Goal: Information Seeking & Learning: Learn about a topic

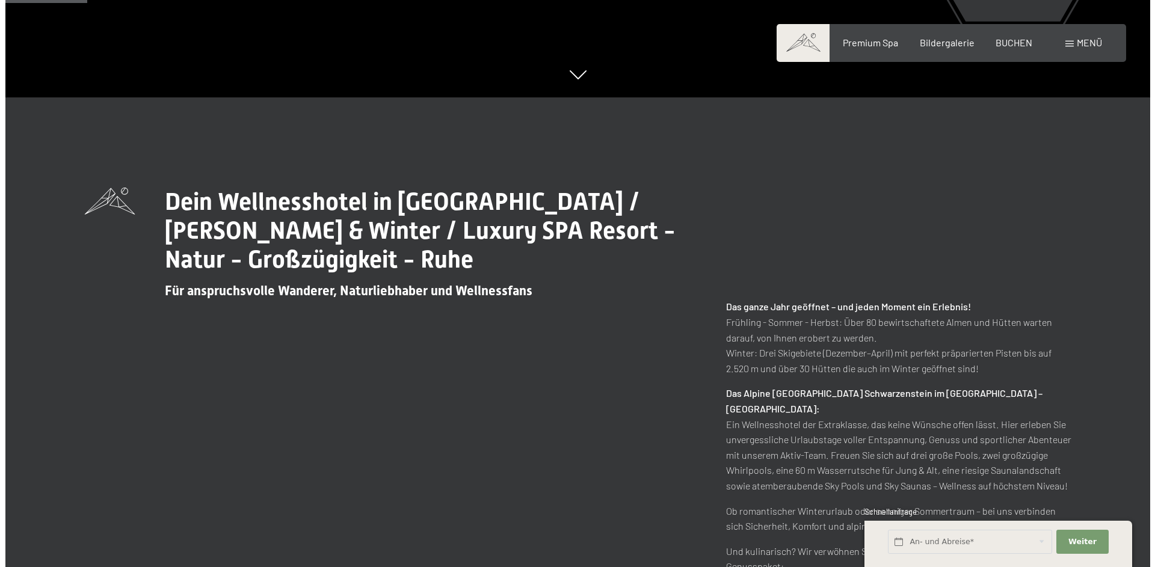
scroll to position [481, 0]
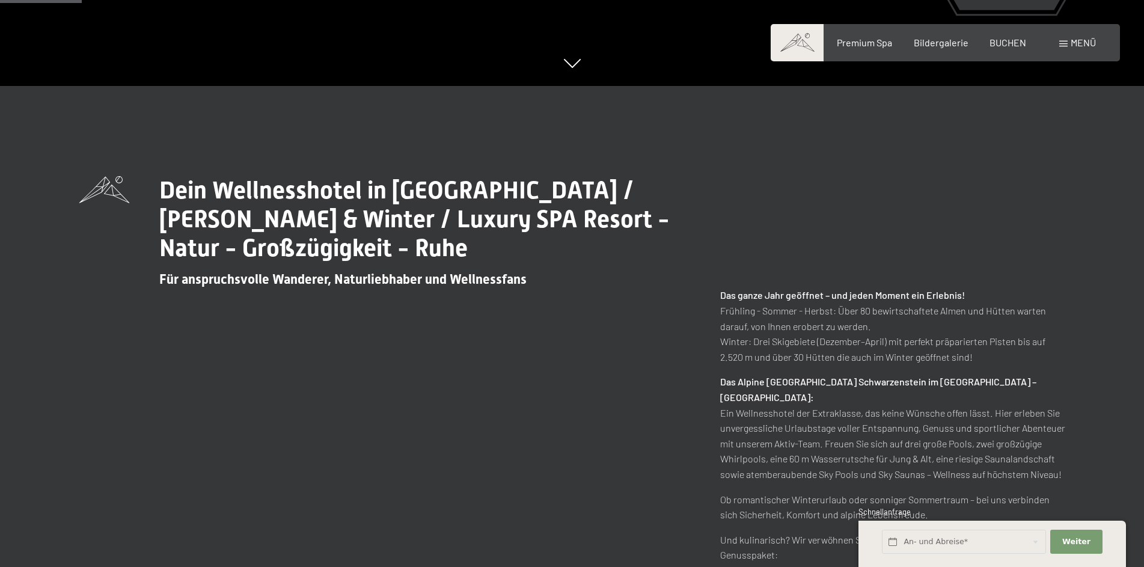
click at [1071, 43] on span "Menü" at bounding box center [1083, 42] width 25 height 11
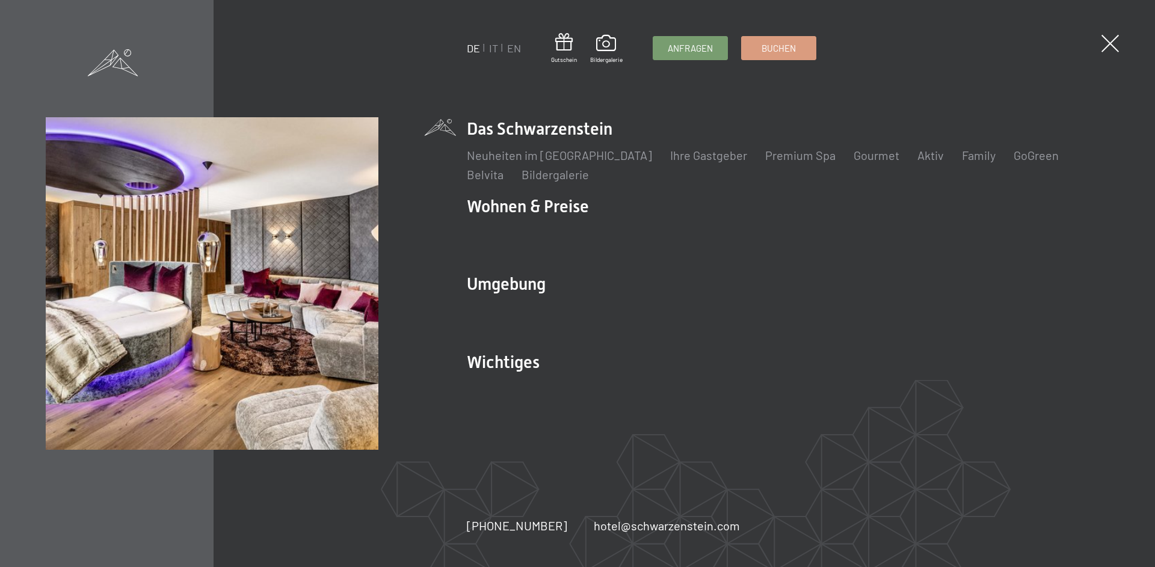
click at [707, 236] on link "Angebote" at bounding box center [711, 233] width 51 height 14
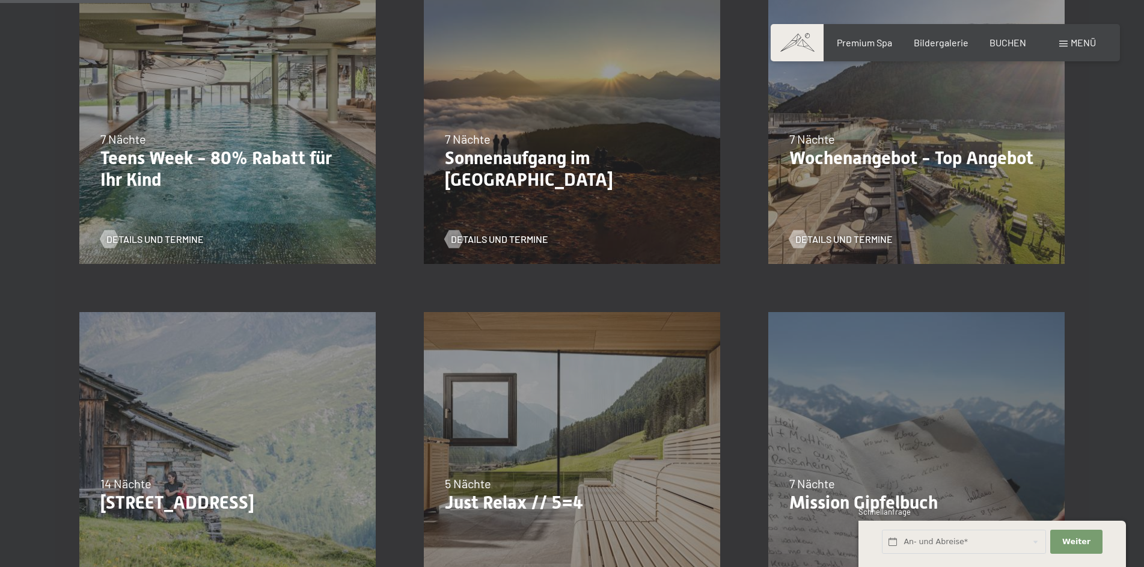
scroll to position [361, 0]
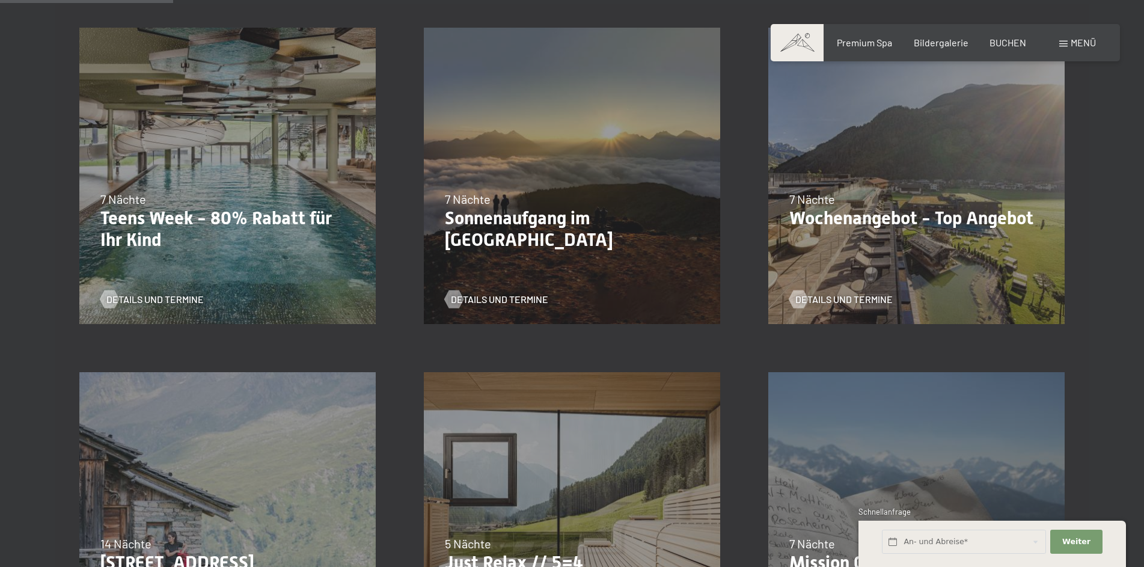
click at [872, 221] on p "Wochenangebot - Top Angebot" at bounding box center [917, 218] width 254 height 22
click at [833, 298] on span "Details und Termine" at bounding box center [844, 299] width 97 height 13
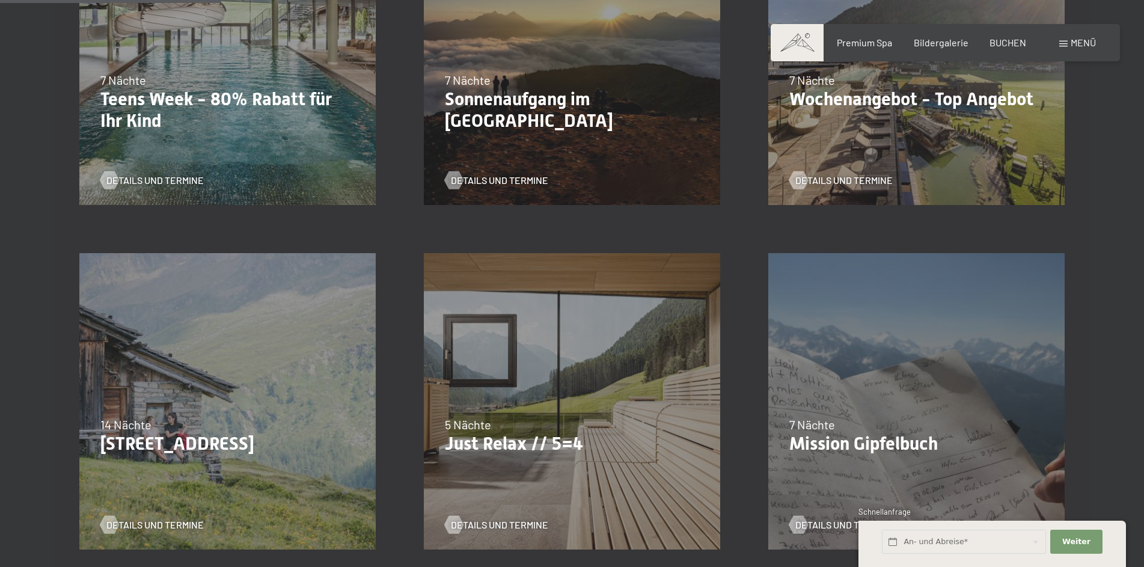
scroll to position [481, 0]
click at [470, 520] on span "Details und Termine" at bounding box center [499, 523] width 97 height 13
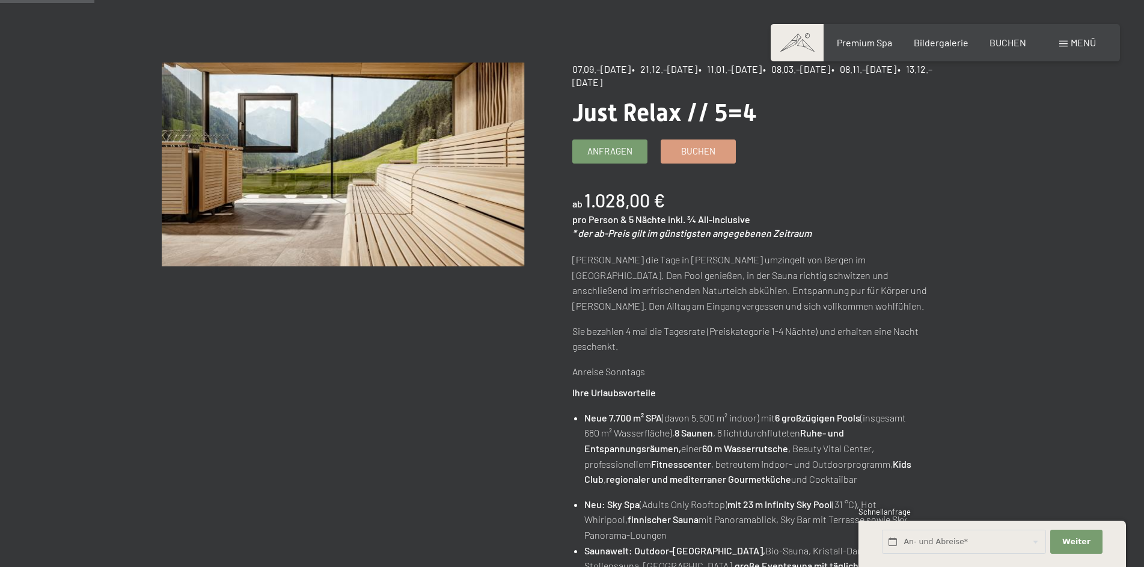
scroll to position [120, 0]
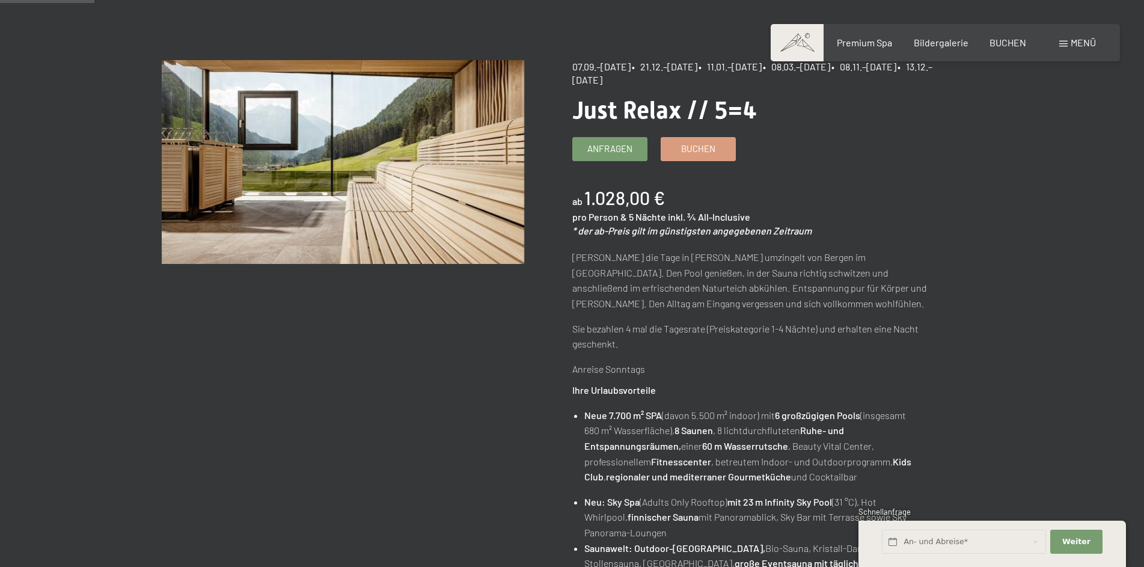
click at [945, 41] on span "Bildergalerie" at bounding box center [941, 42] width 55 height 11
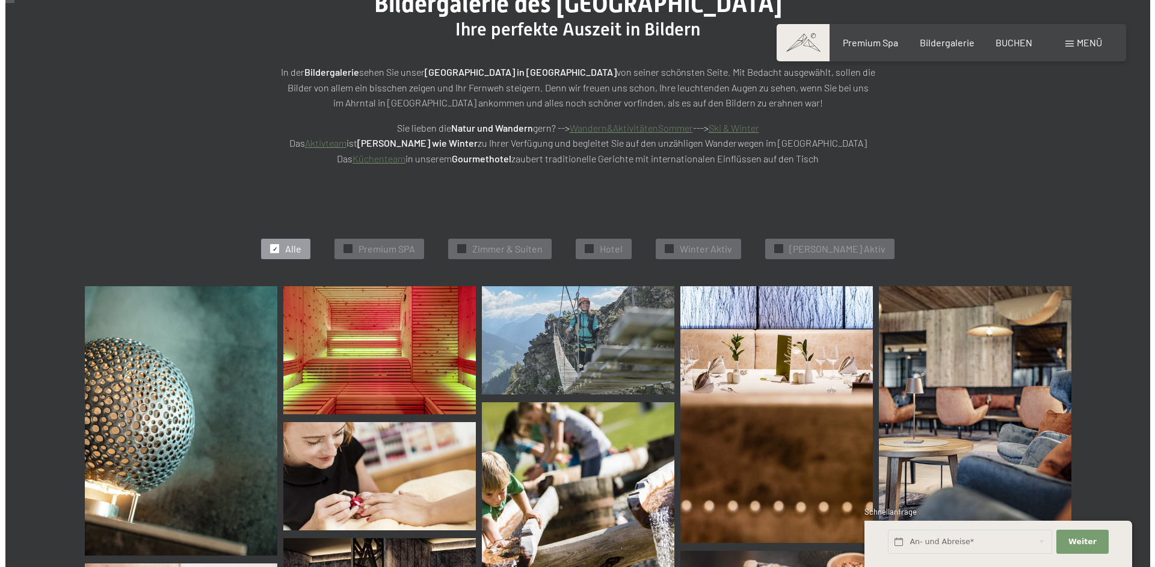
scroll to position [241, 0]
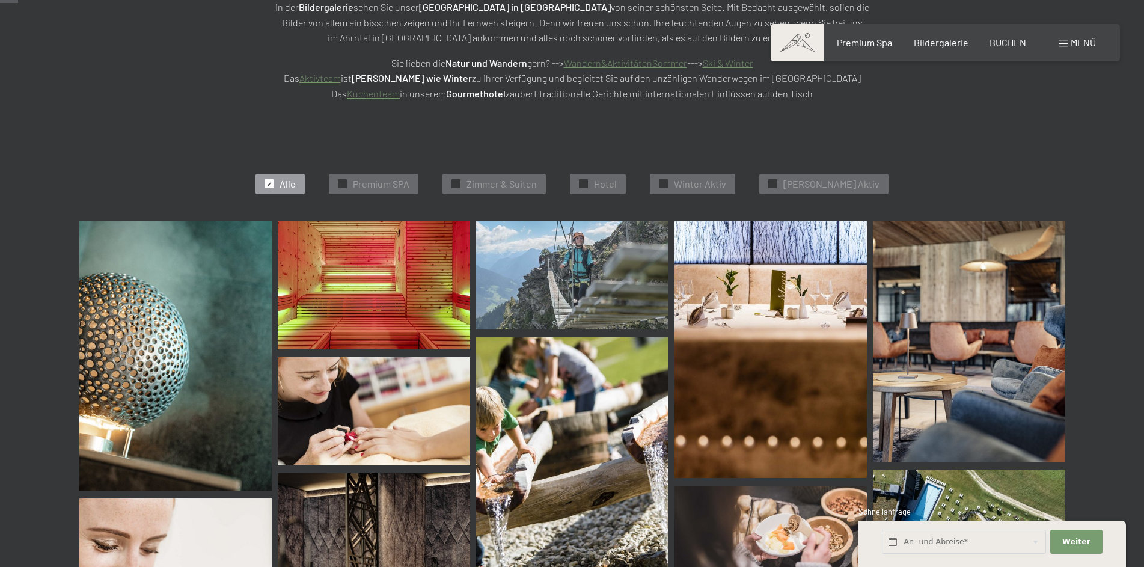
click at [205, 366] on img at bounding box center [175, 355] width 192 height 269
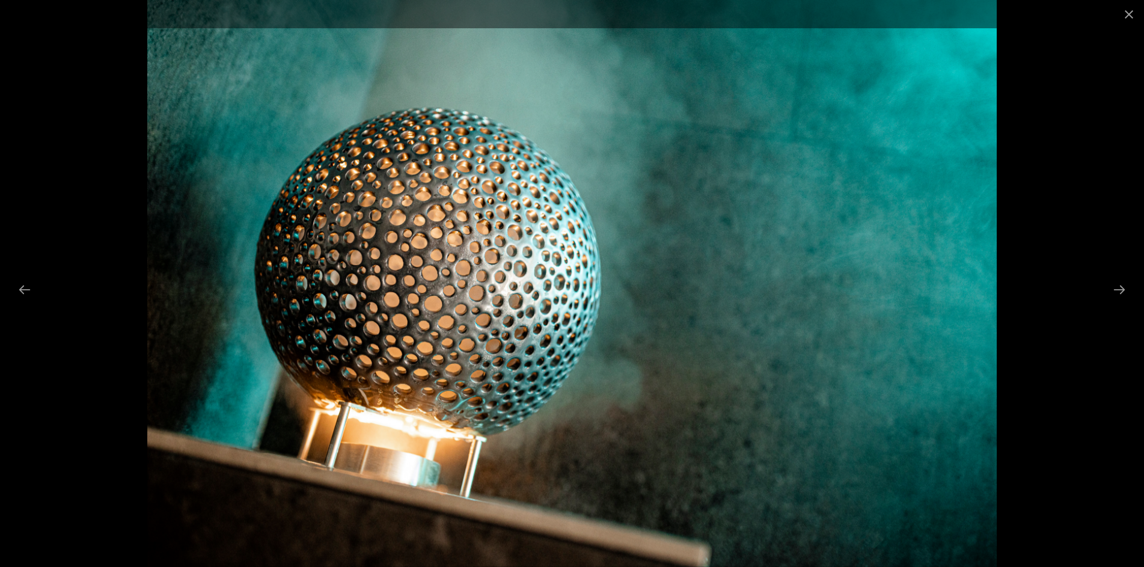
click at [1117, 287] on button "Next slide" at bounding box center [1119, 289] width 25 height 23
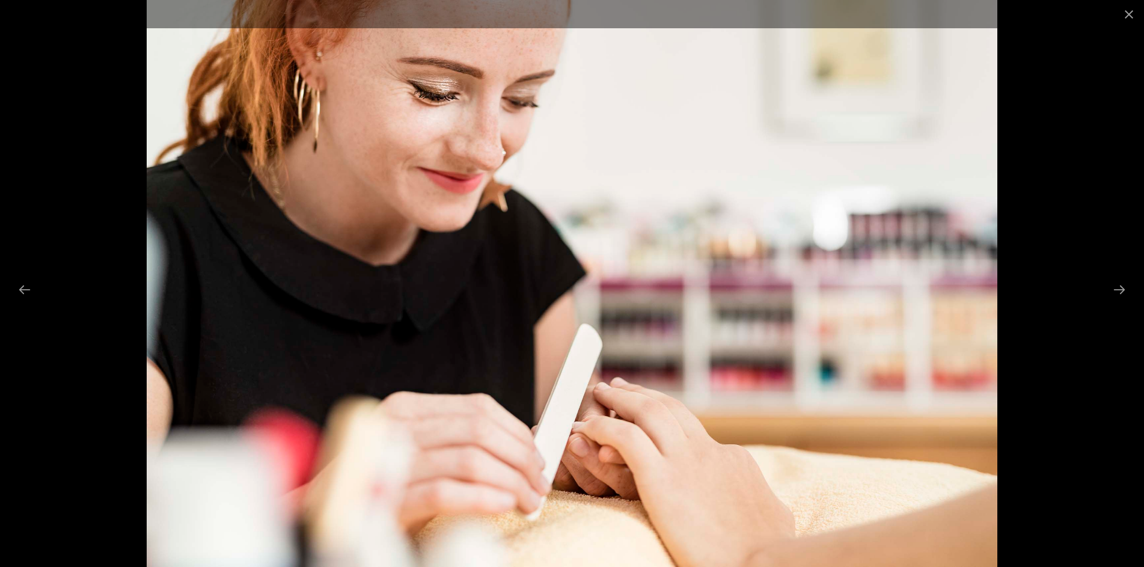
click at [1117, 287] on button "Next slide" at bounding box center [1119, 289] width 25 height 23
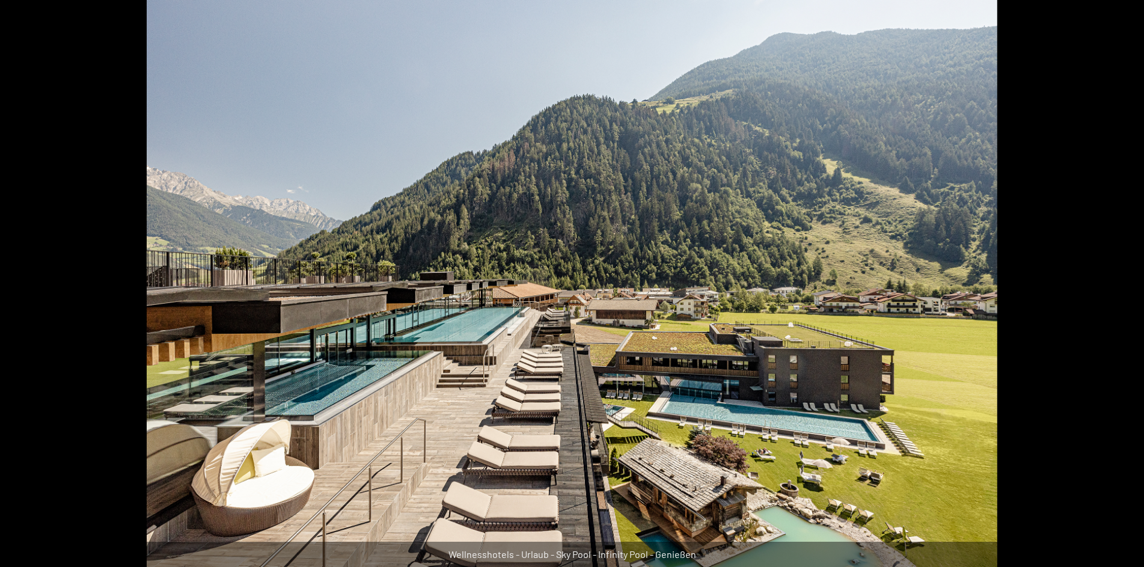
click at [1117, 287] on button "Next slide" at bounding box center [1125, 289] width 25 height 23
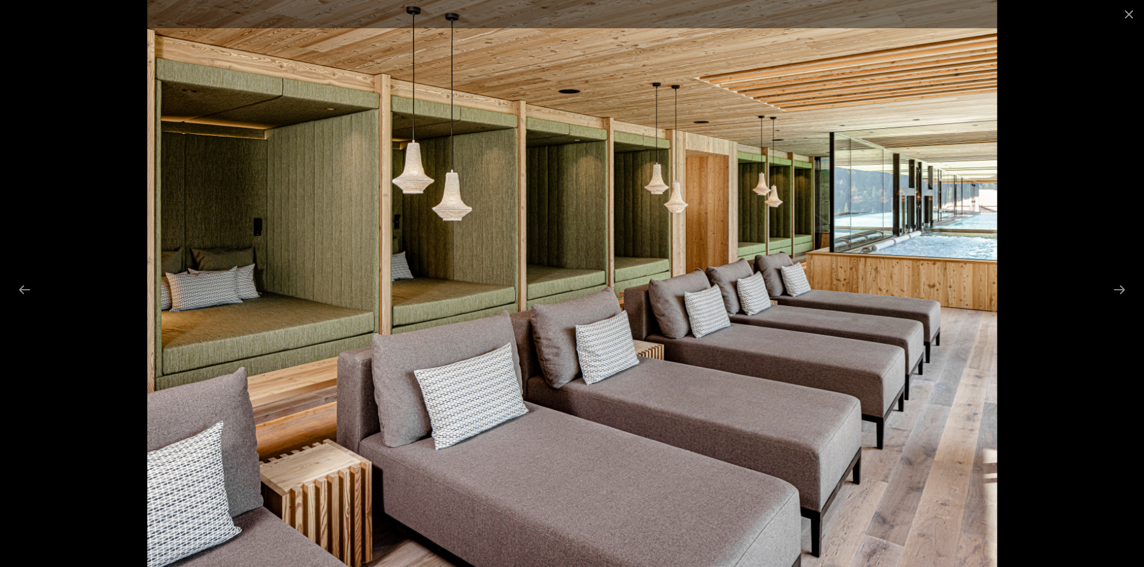
click at [1117, 287] on button "Next slide" at bounding box center [1119, 289] width 25 height 23
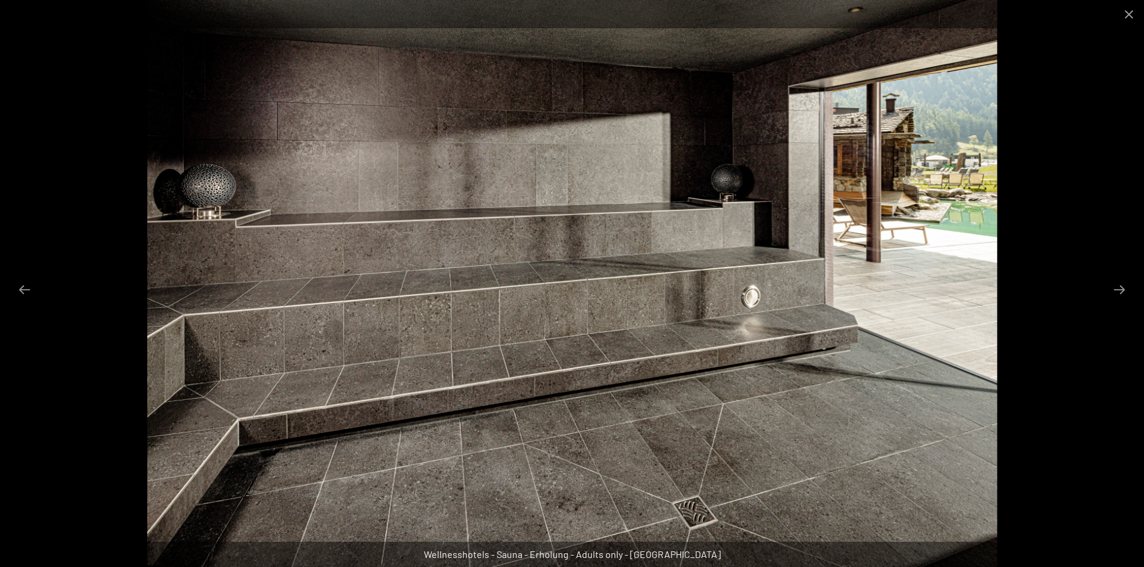
click at [1117, 287] on button "Next slide" at bounding box center [1119, 289] width 25 height 23
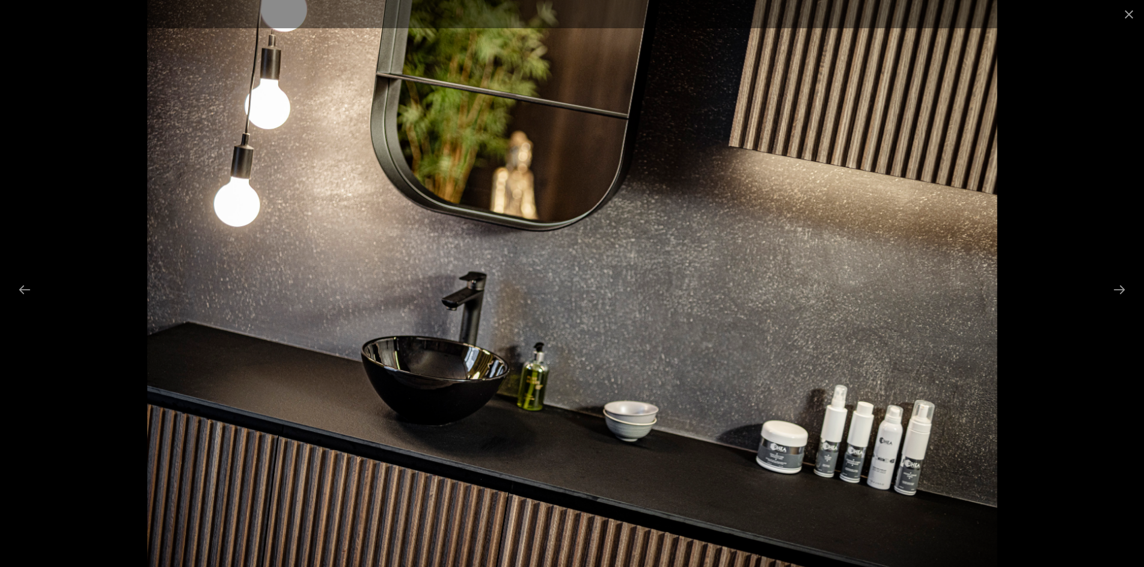
click at [1117, 287] on button "Next slide" at bounding box center [1119, 289] width 25 height 23
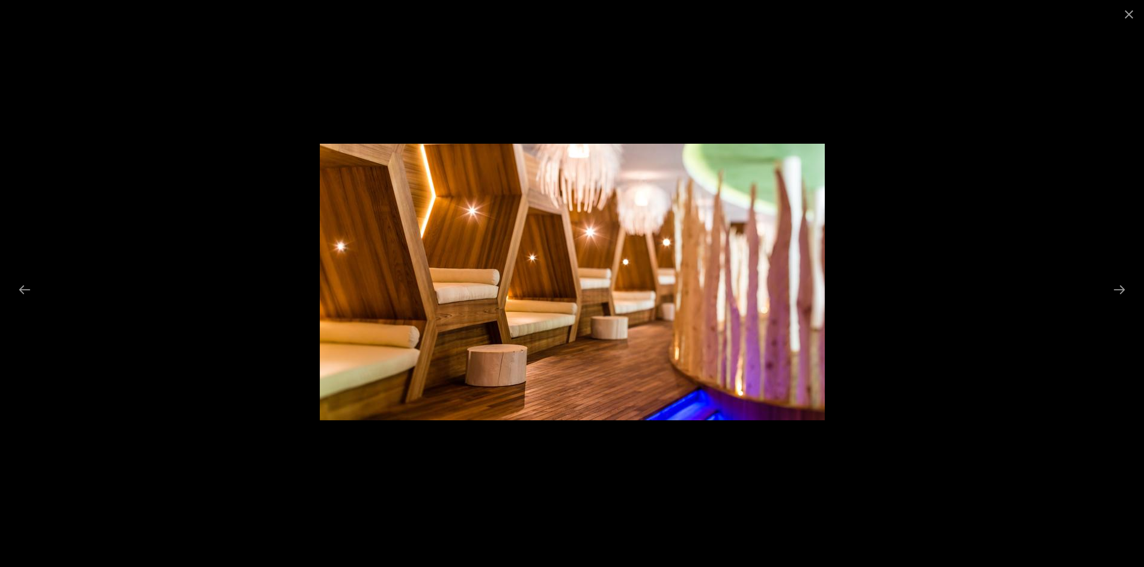
click at [1117, 287] on button "Next slide" at bounding box center [1119, 289] width 25 height 23
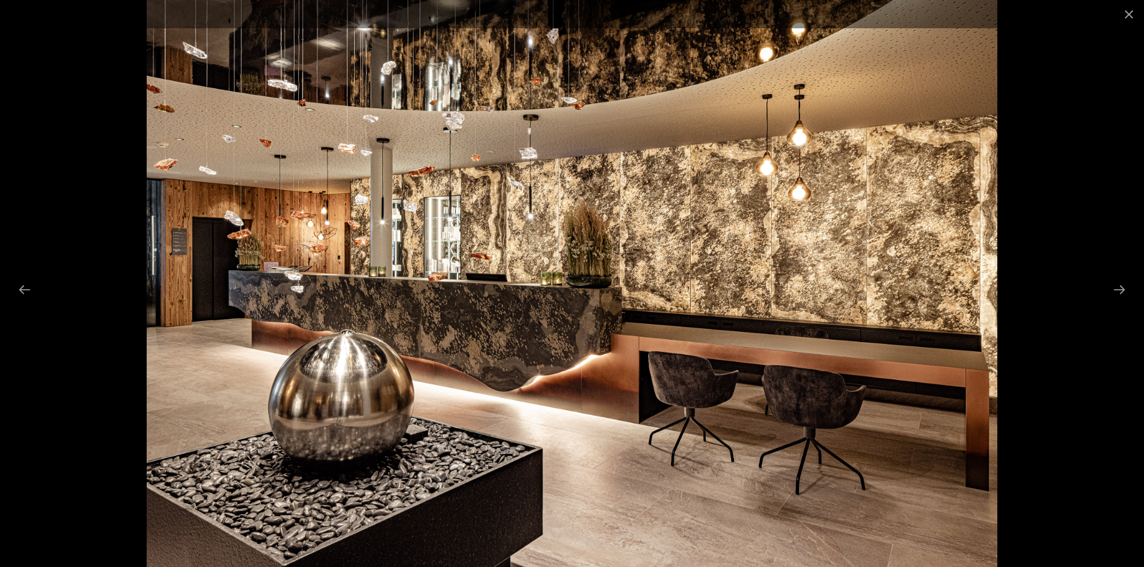
click at [1117, 287] on button "Next slide" at bounding box center [1119, 289] width 25 height 23
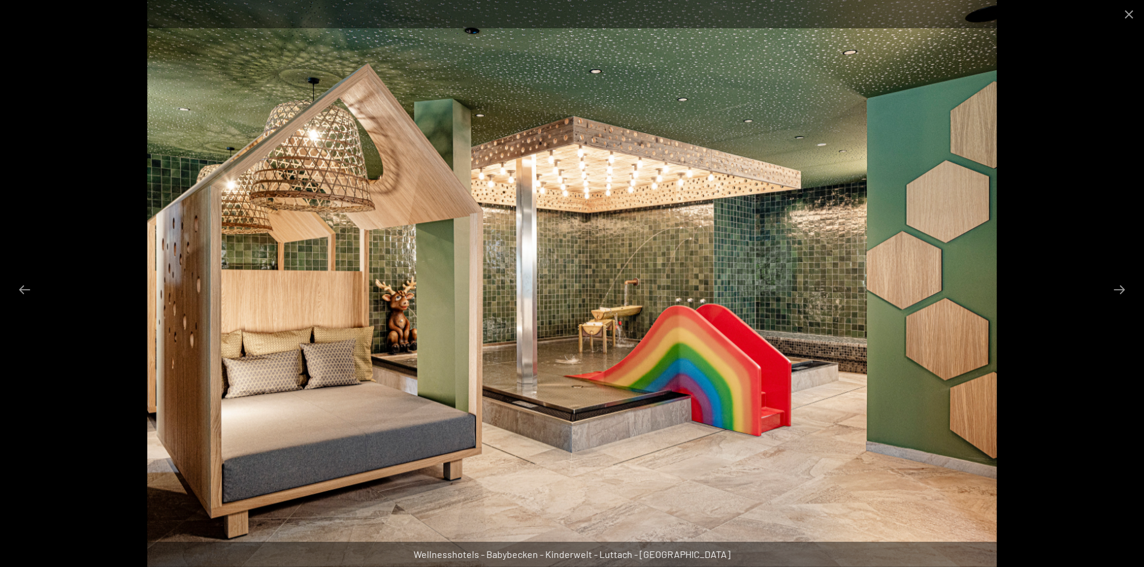
click at [1117, 287] on button "Next slide" at bounding box center [1119, 289] width 25 height 23
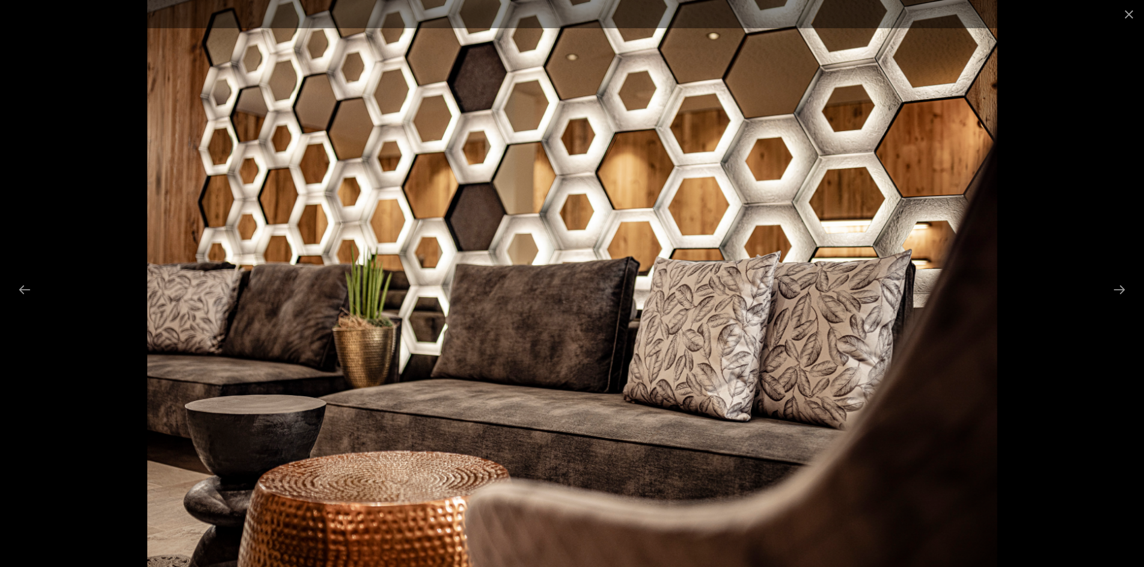
click at [1117, 287] on button "Next slide" at bounding box center [1119, 289] width 25 height 23
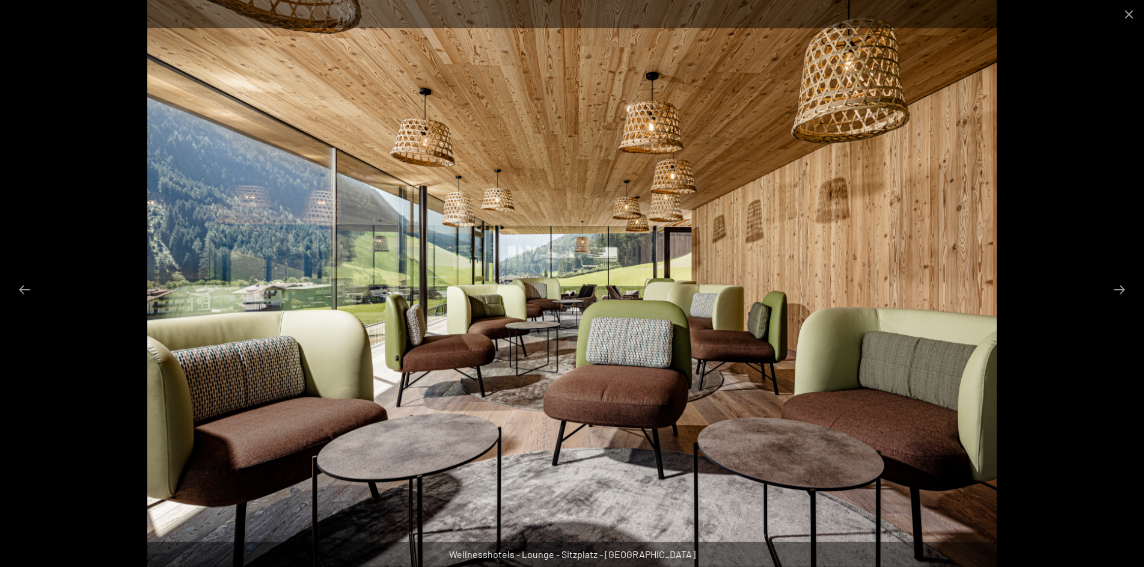
click at [1117, 287] on button "Next slide" at bounding box center [1119, 289] width 25 height 23
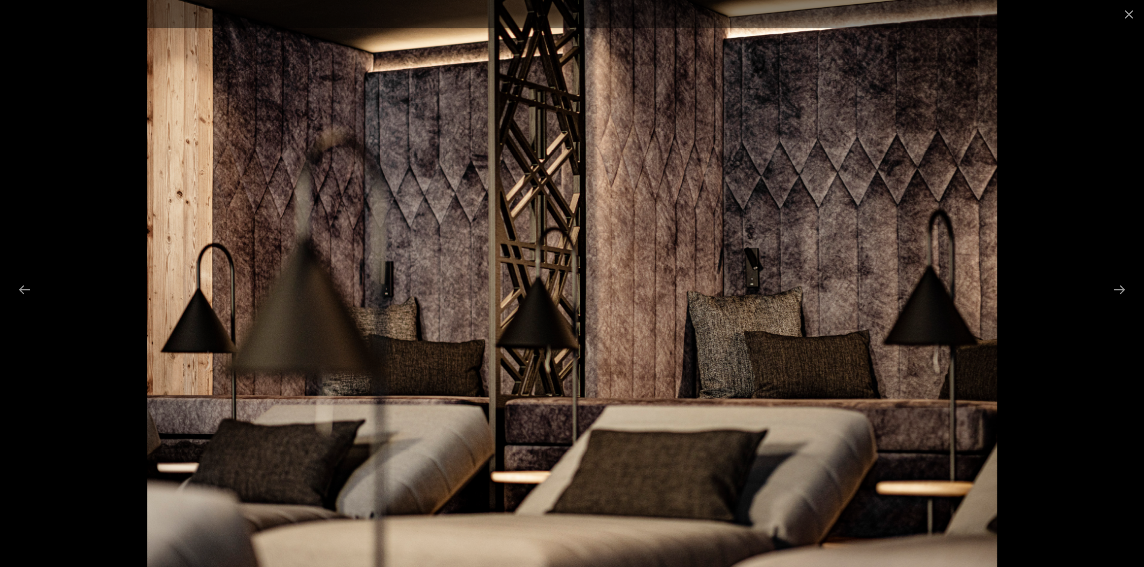
click at [1117, 287] on button "Next slide" at bounding box center [1119, 289] width 25 height 23
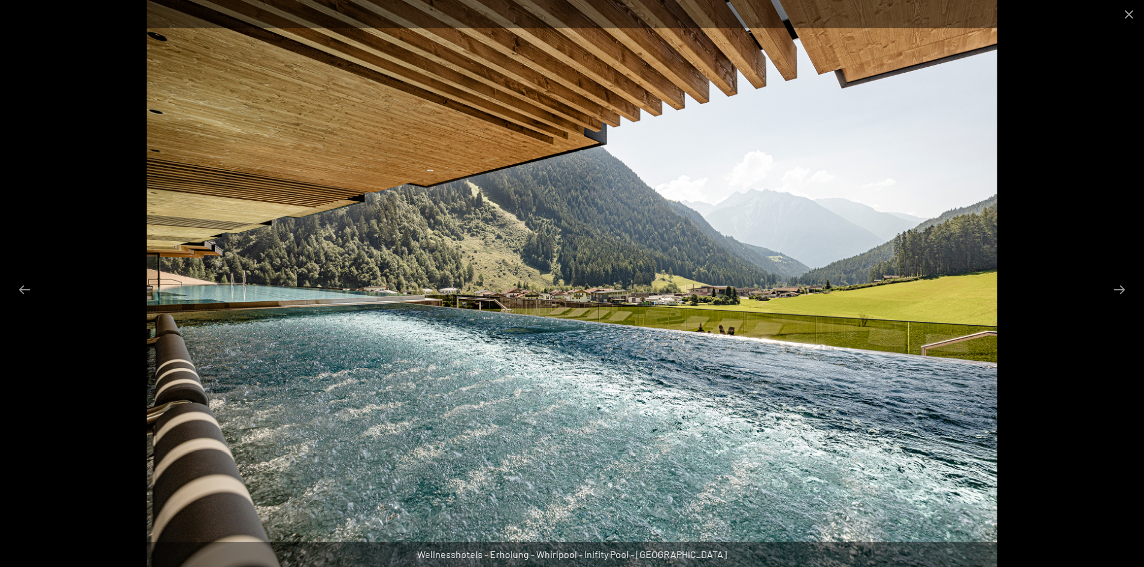
click at [1117, 287] on button "Next slide" at bounding box center [1119, 289] width 25 height 23
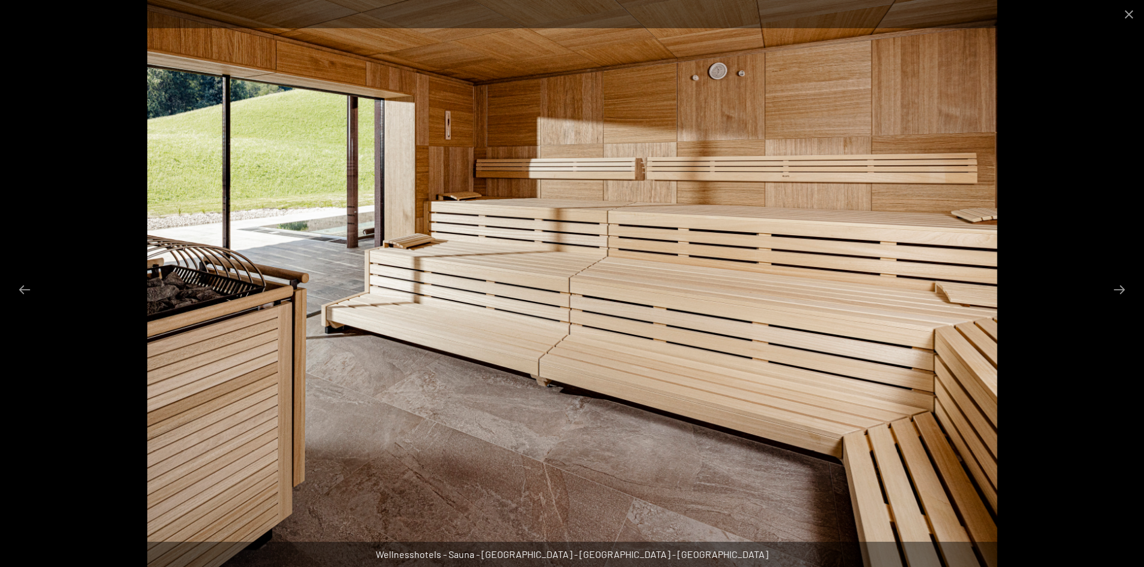
click at [1117, 287] on button "Next slide" at bounding box center [1119, 289] width 25 height 23
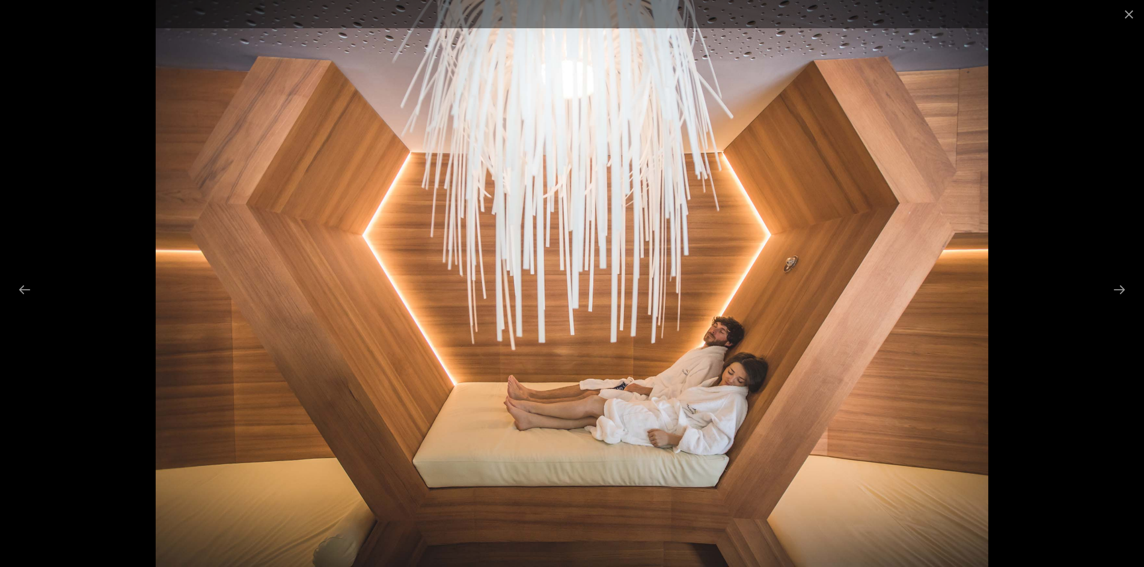
click at [1117, 287] on button "Next slide" at bounding box center [1119, 289] width 25 height 23
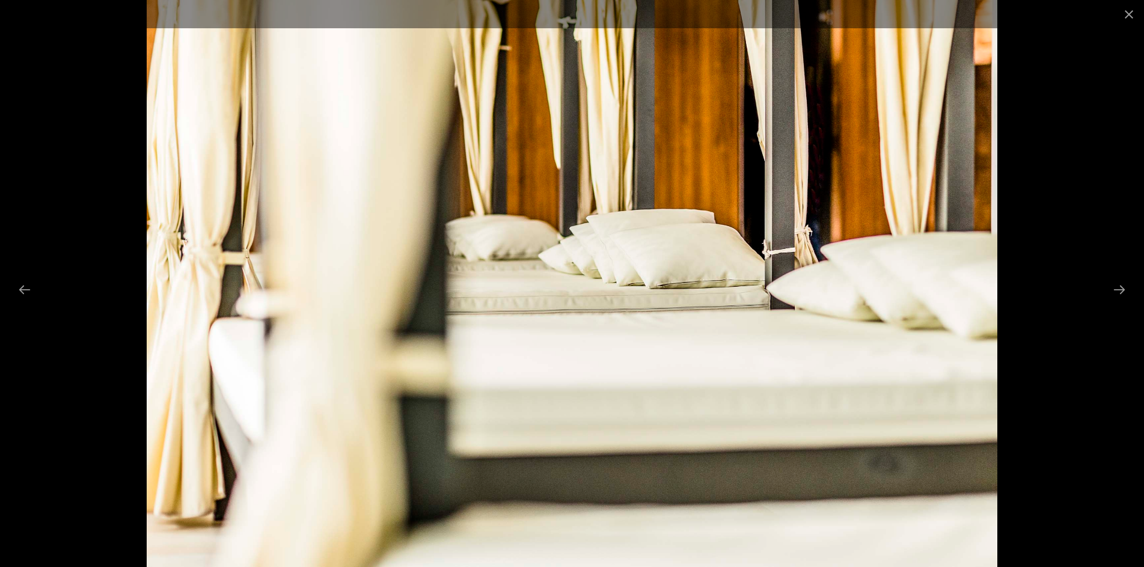
click at [1117, 287] on button "Next slide" at bounding box center [1119, 289] width 25 height 23
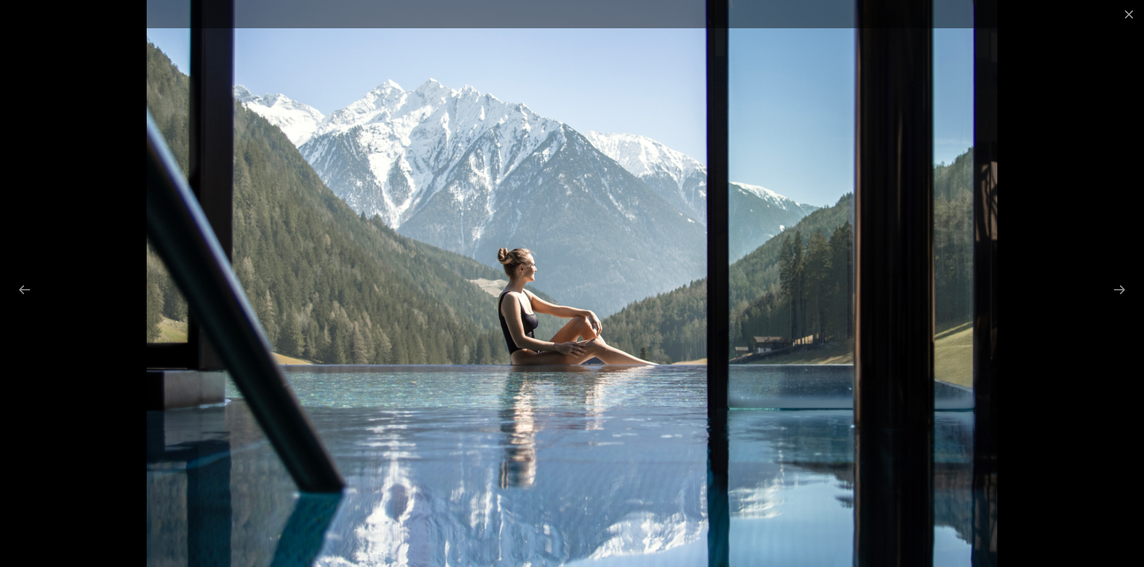
click at [1117, 287] on button "Next slide" at bounding box center [1119, 289] width 25 height 23
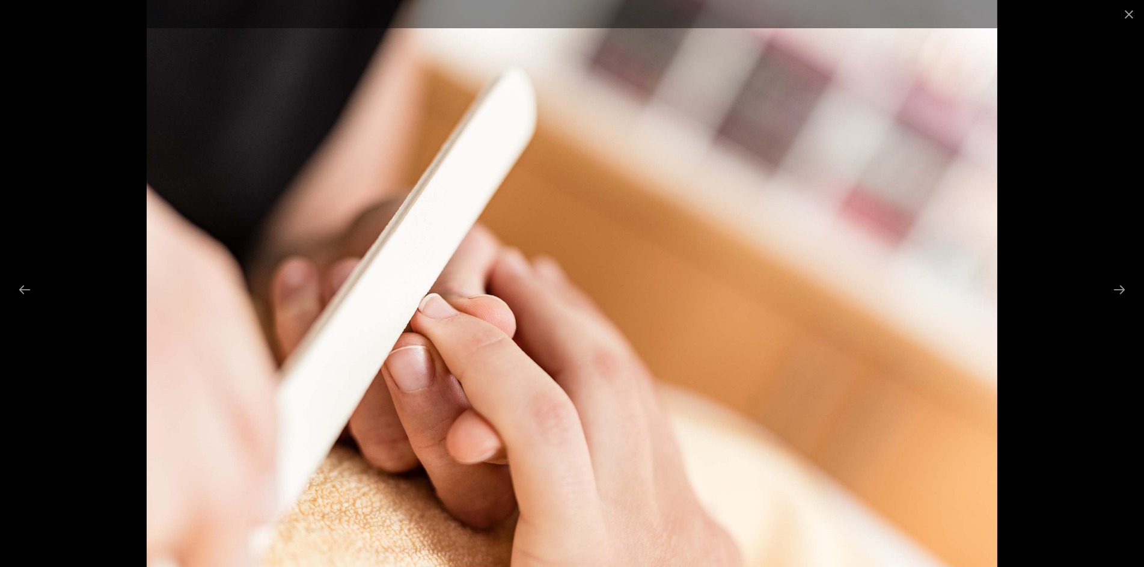
click at [1117, 287] on button "Next slide" at bounding box center [1119, 289] width 25 height 23
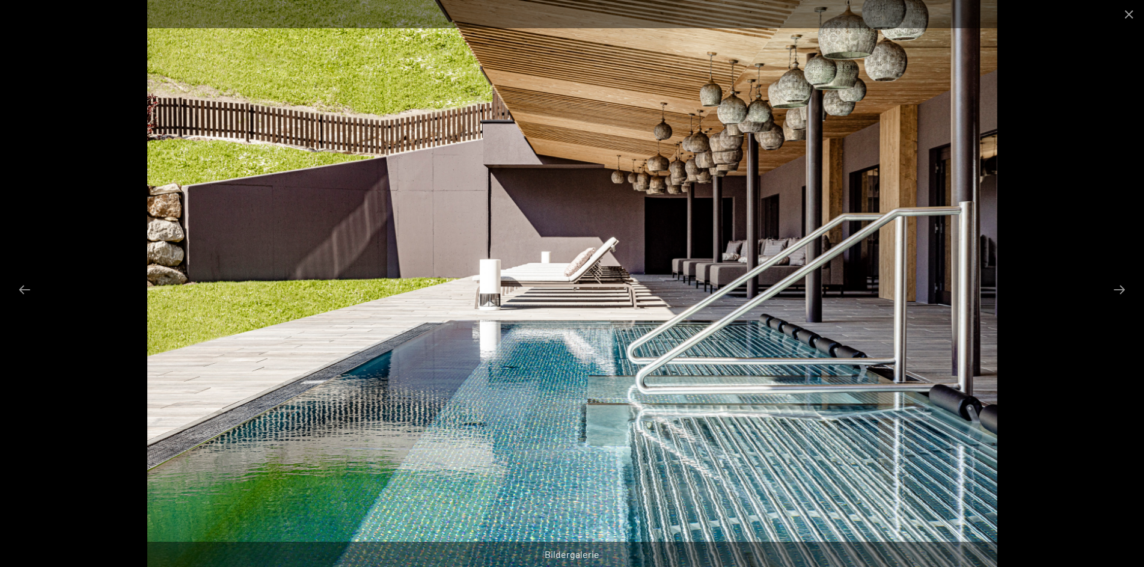
click at [1117, 287] on button "Next slide" at bounding box center [1119, 289] width 25 height 23
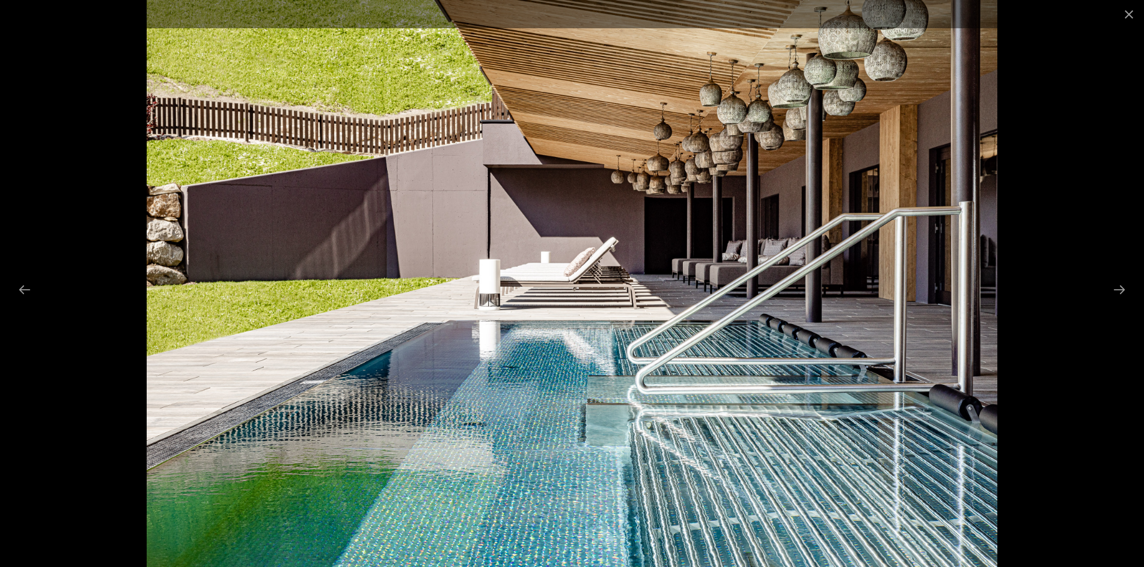
click at [1117, 287] on button "Next slide" at bounding box center [1119, 289] width 25 height 23
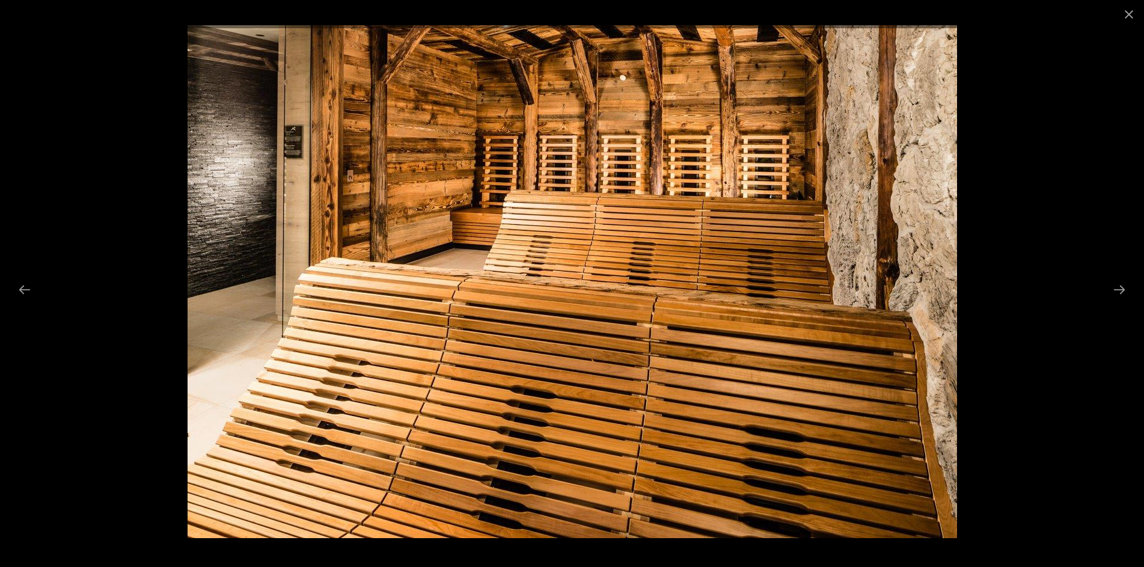
click at [1117, 287] on button "Next slide" at bounding box center [1119, 289] width 25 height 23
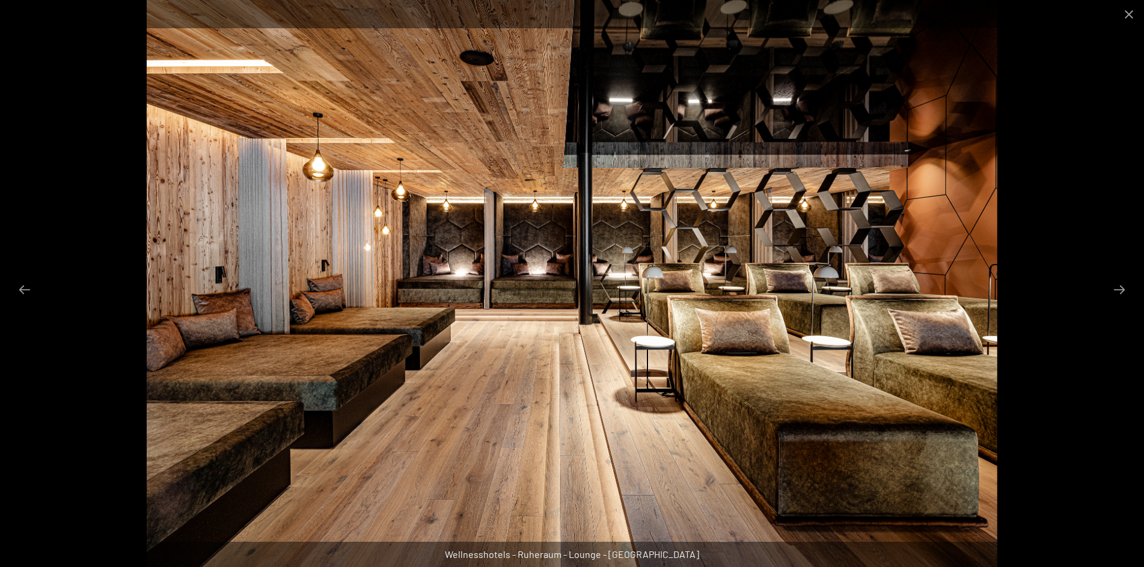
click at [1117, 287] on button "Next slide" at bounding box center [1119, 289] width 25 height 23
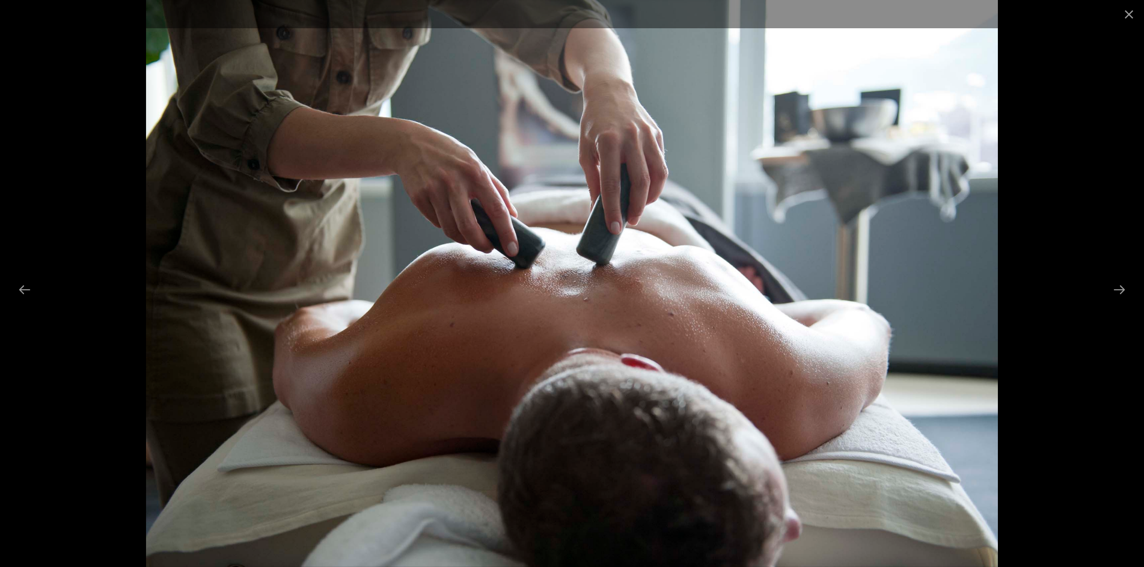
click at [1117, 287] on button "Next slide" at bounding box center [1119, 289] width 25 height 23
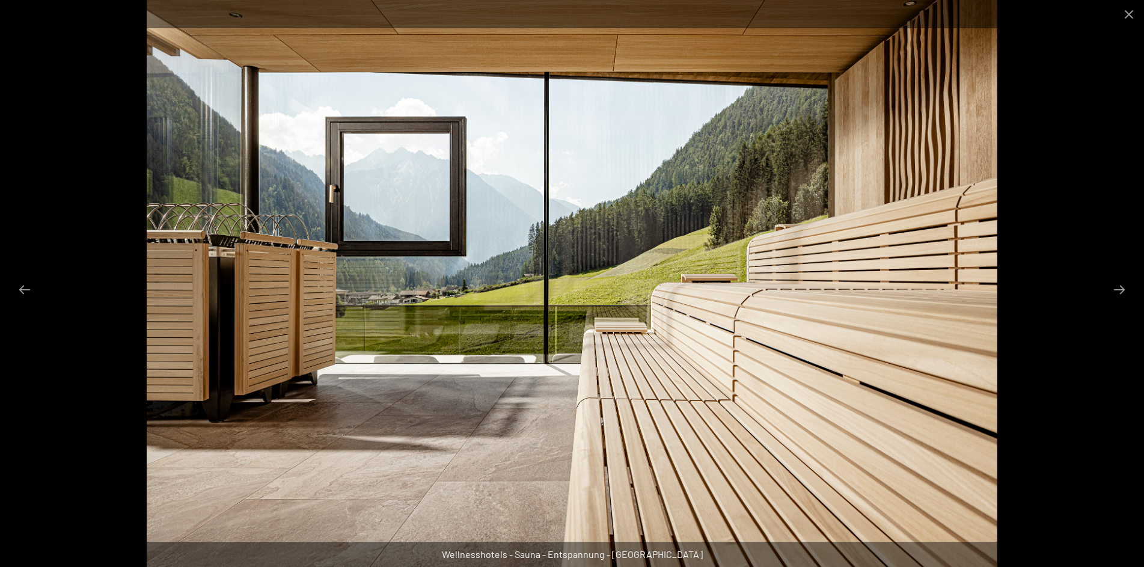
click at [1117, 287] on button "Next slide" at bounding box center [1119, 289] width 25 height 23
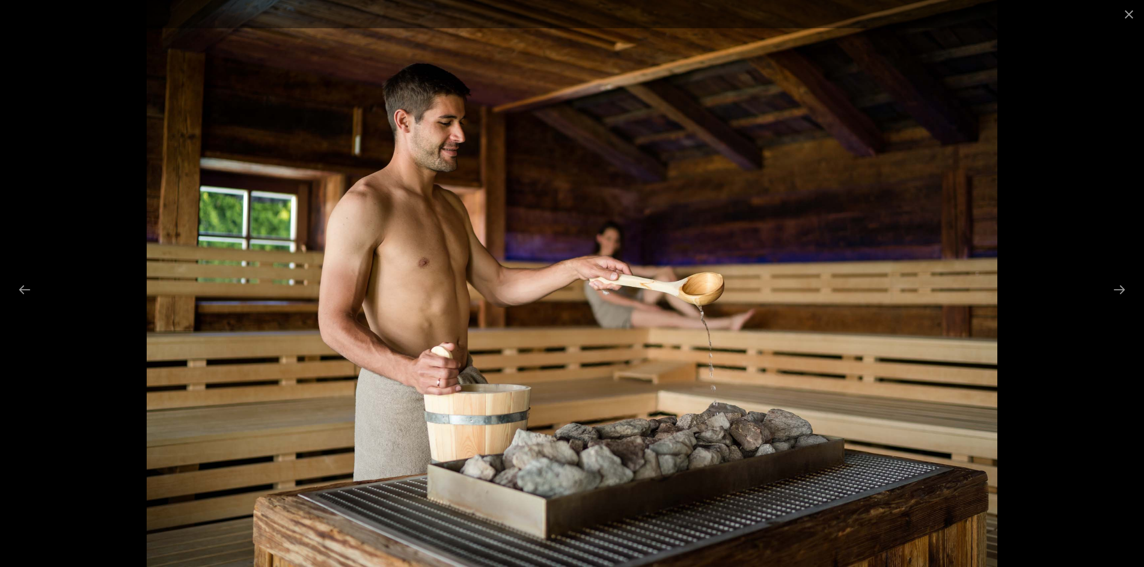
click at [1117, 287] on button "Next slide" at bounding box center [1119, 289] width 25 height 23
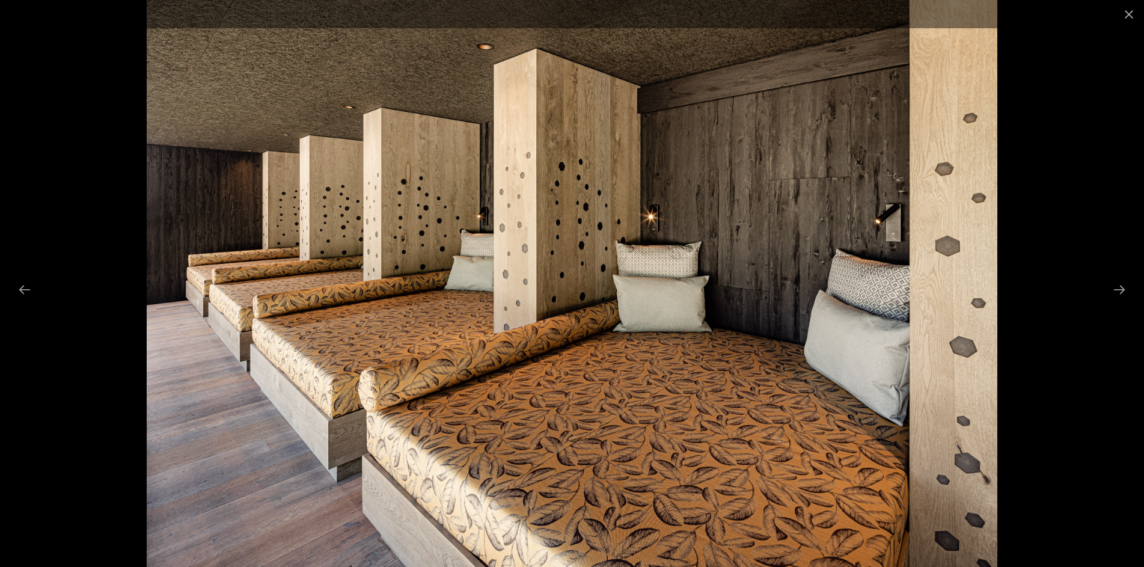
click at [1117, 287] on button "Next slide" at bounding box center [1119, 289] width 25 height 23
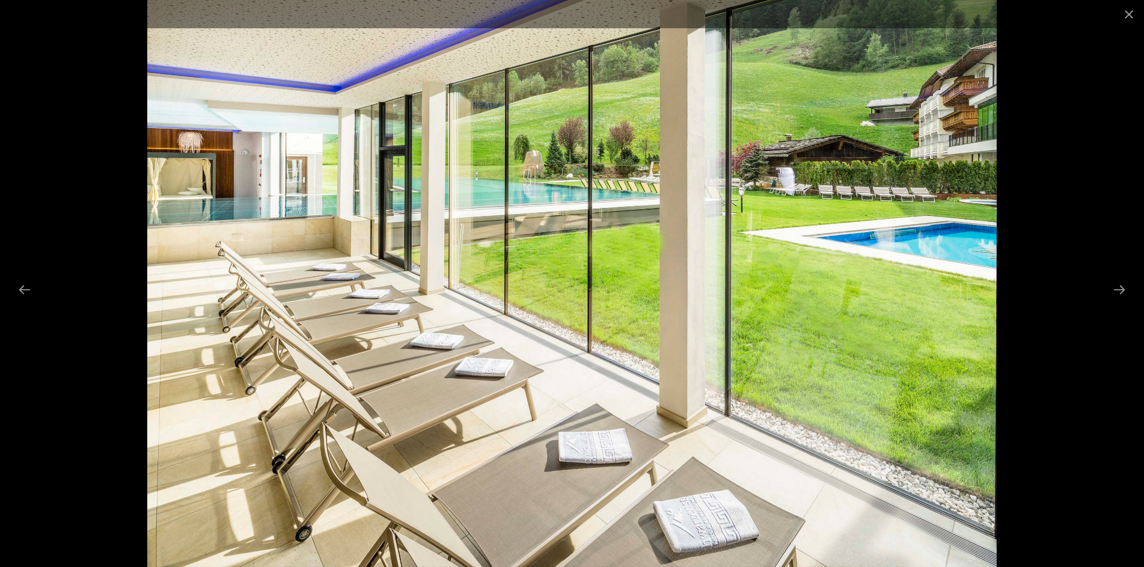
click at [1117, 287] on button "Next slide" at bounding box center [1119, 289] width 25 height 23
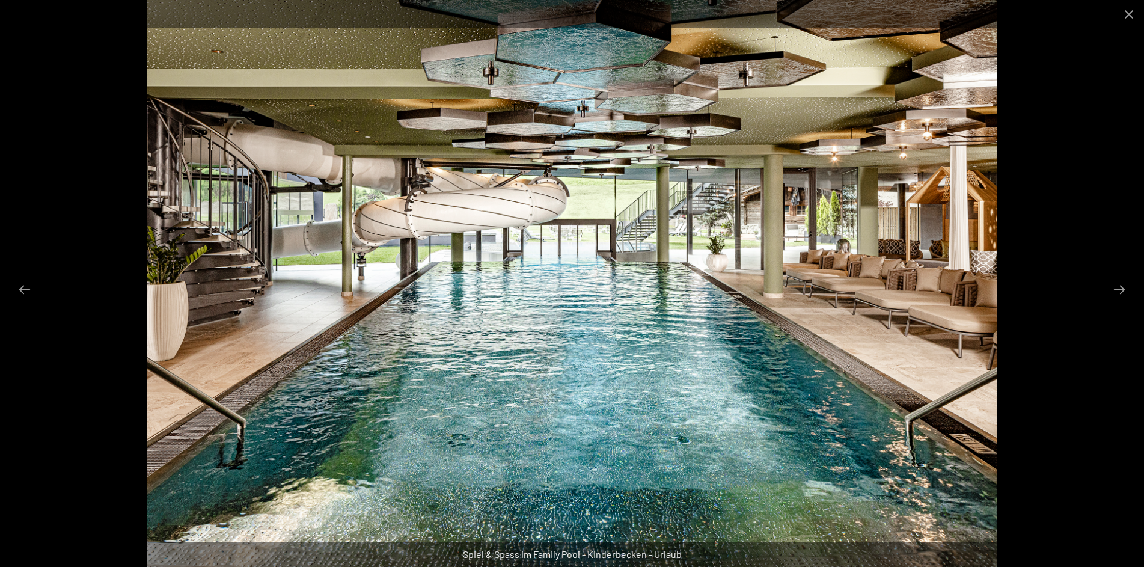
click at [1117, 287] on button "Next slide" at bounding box center [1119, 289] width 25 height 23
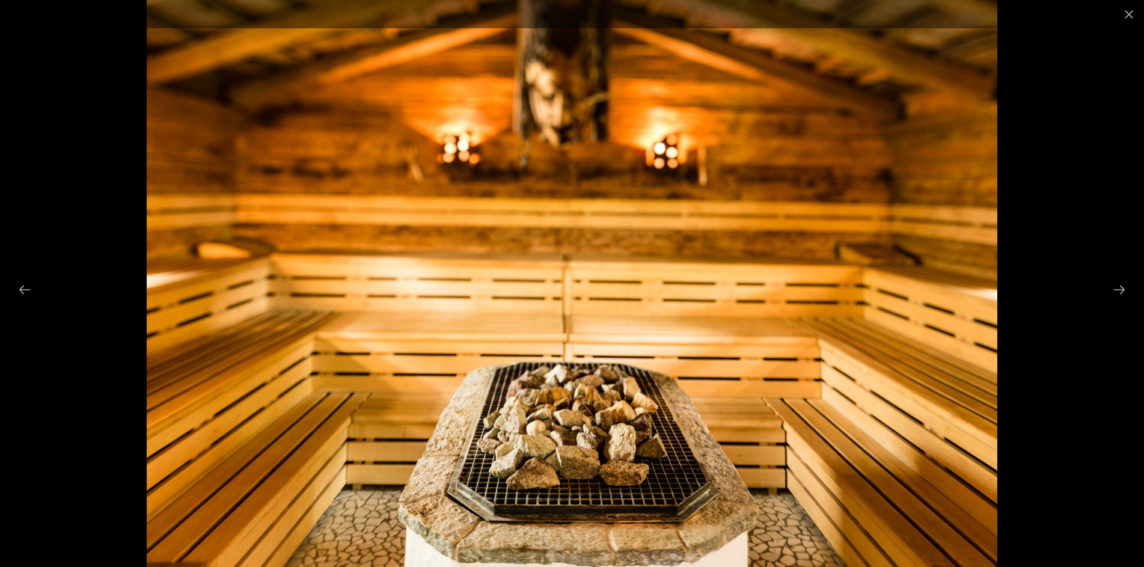
click at [1117, 287] on button "Next slide" at bounding box center [1119, 289] width 25 height 23
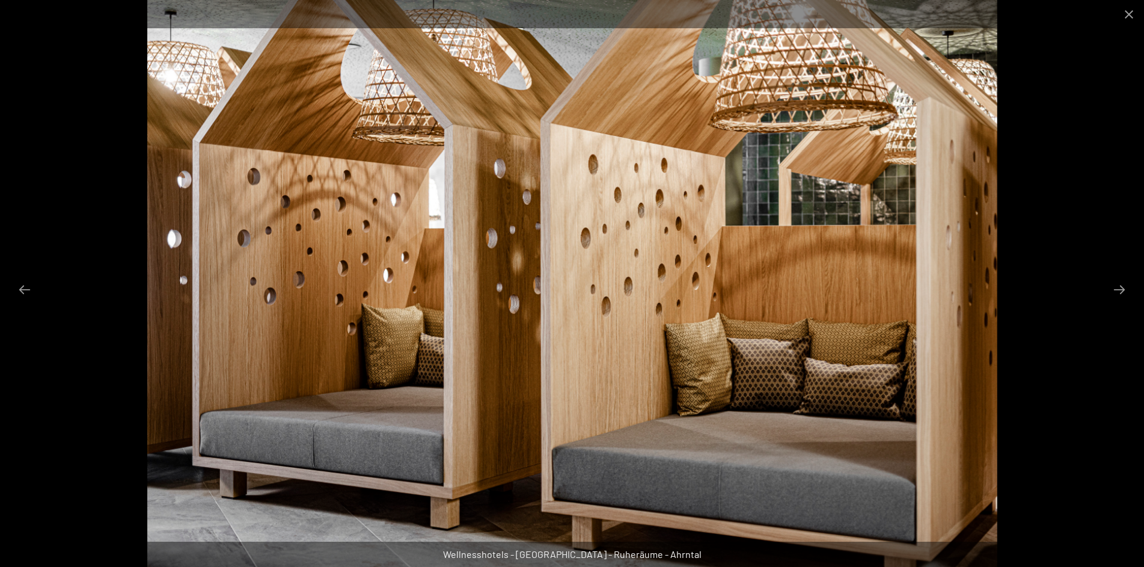
click at [1117, 287] on button "Next slide" at bounding box center [1119, 289] width 25 height 23
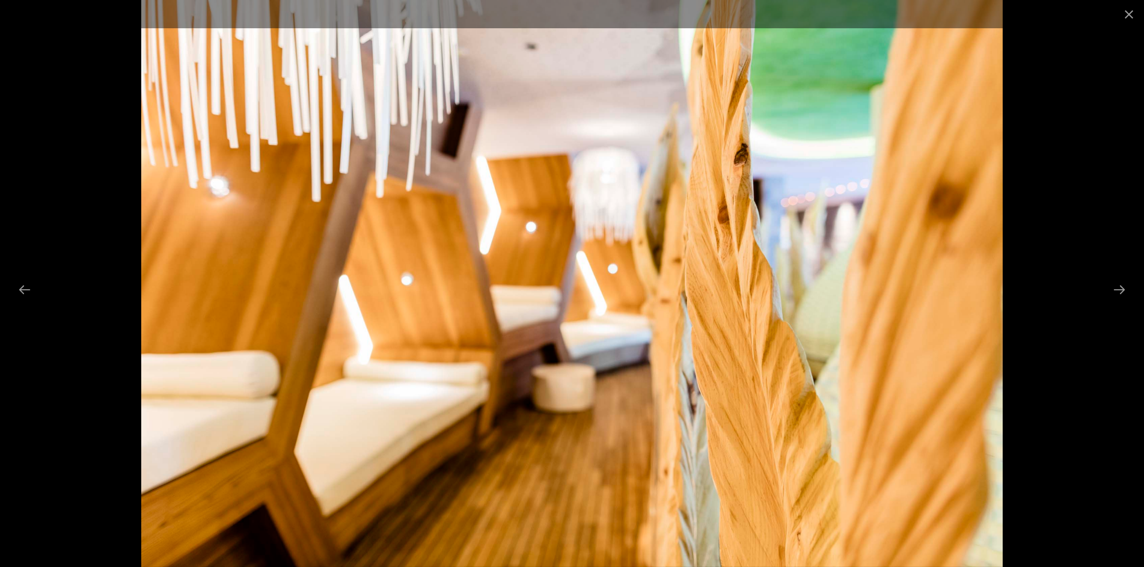
click at [1117, 287] on button "Next slide" at bounding box center [1119, 289] width 25 height 23
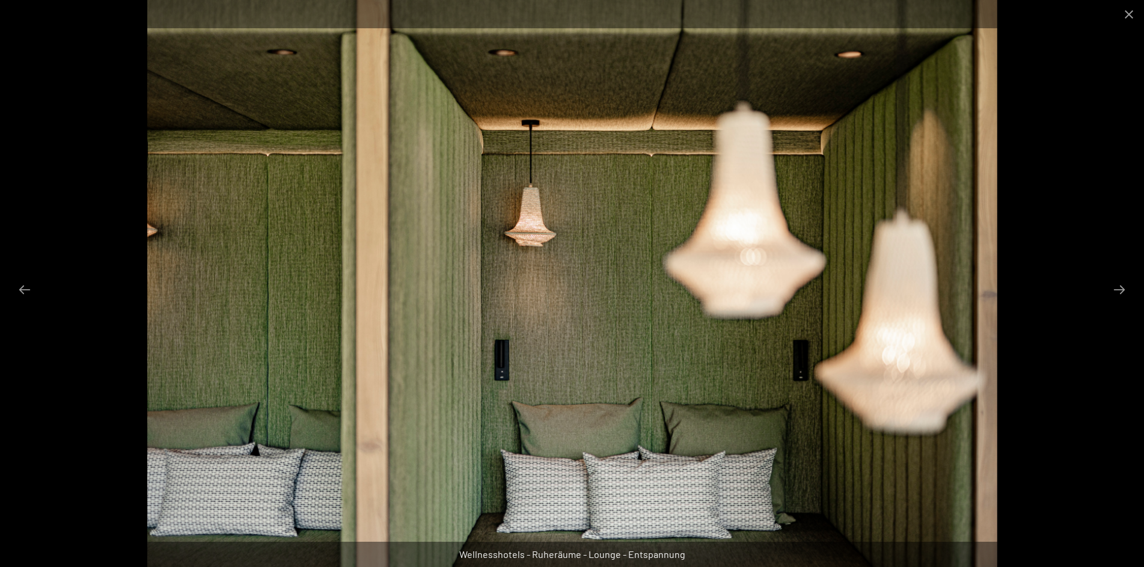
click at [1117, 287] on button "Next slide" at bounding box center [1119, 289] width 25 height 23
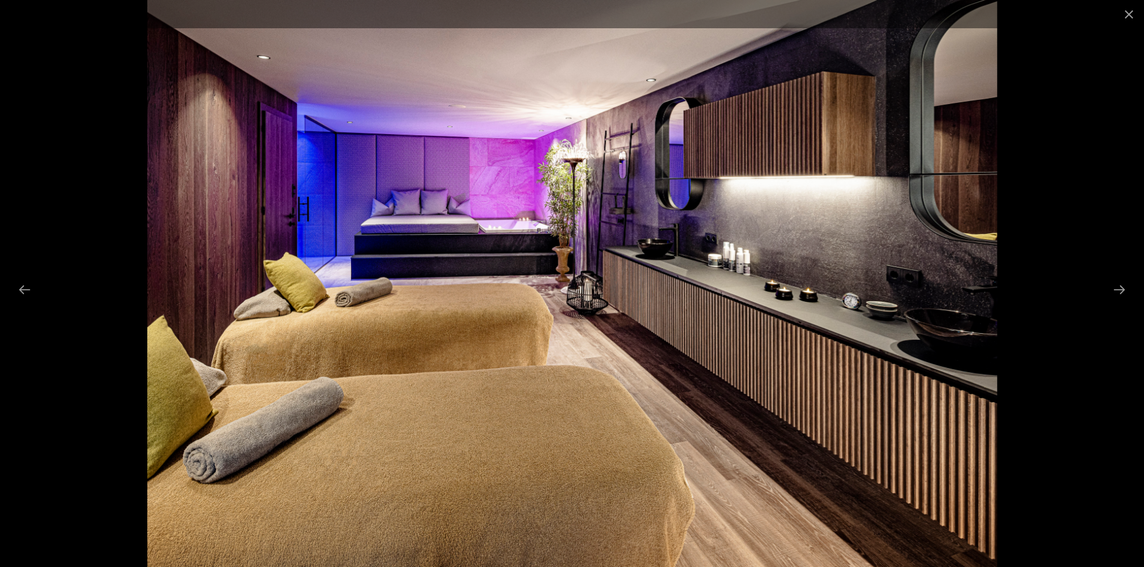
click at [1117, 287] on button "Next slide" at bounding box center [1119, 289] width 25 height 23
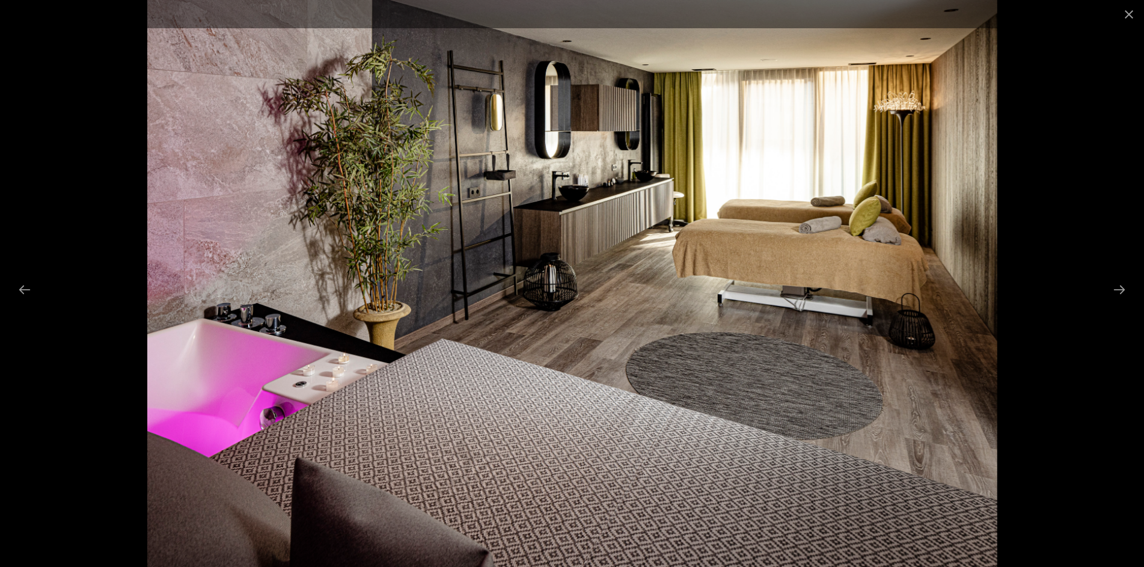
click at [1117, 287] on button "Next slide" at bounding box center [1119, 289] width 25 height 23
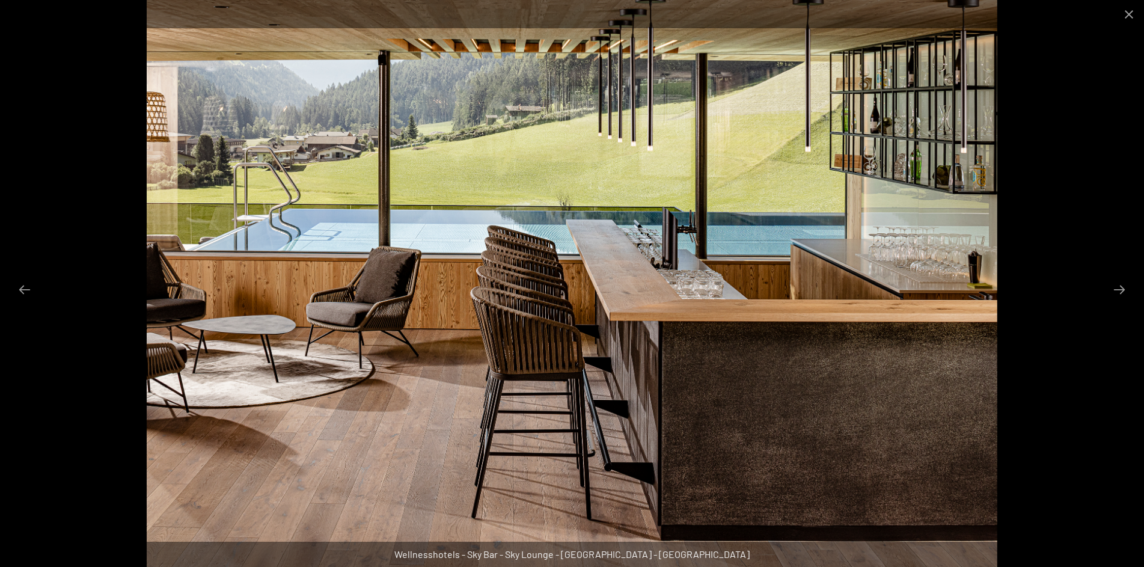
click at [1117, 287] on button "Next slide" at bounding box center [1119, 289] width 25 height 23
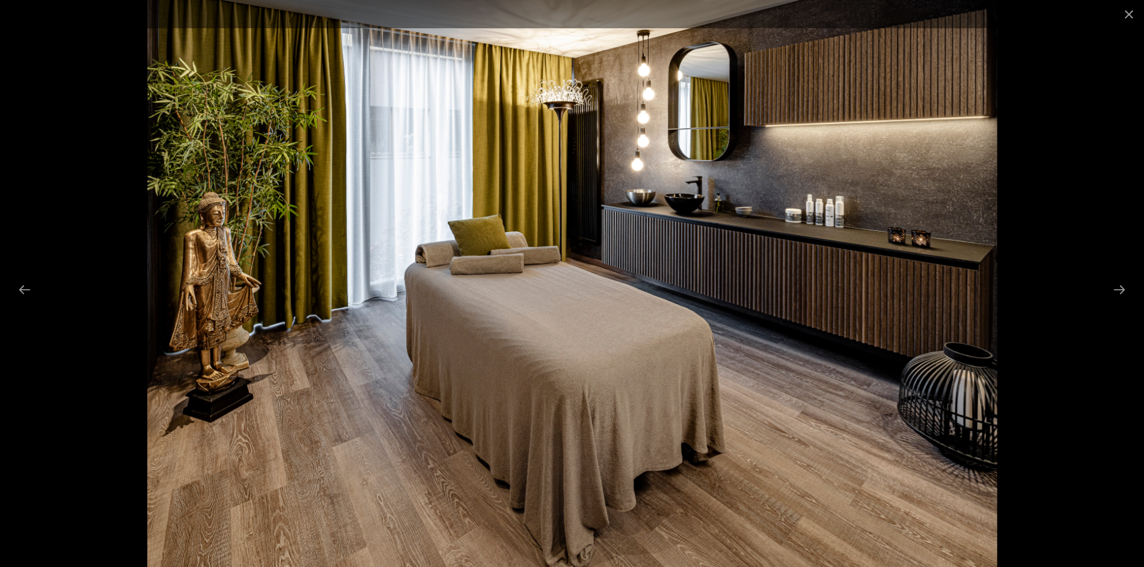
click at [1117, 287] on button "Next slide" at bounding box center [1119, 289] width 25 height 23
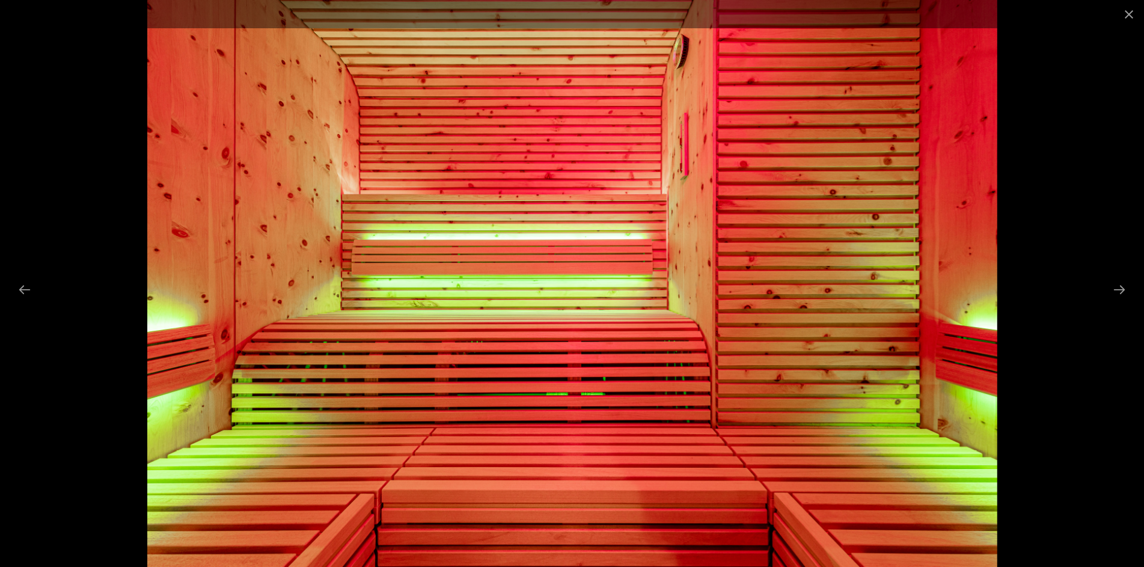
click at [1117, 287] on button "Next slide" at bounding box center [1119, 289] width 25 height 23
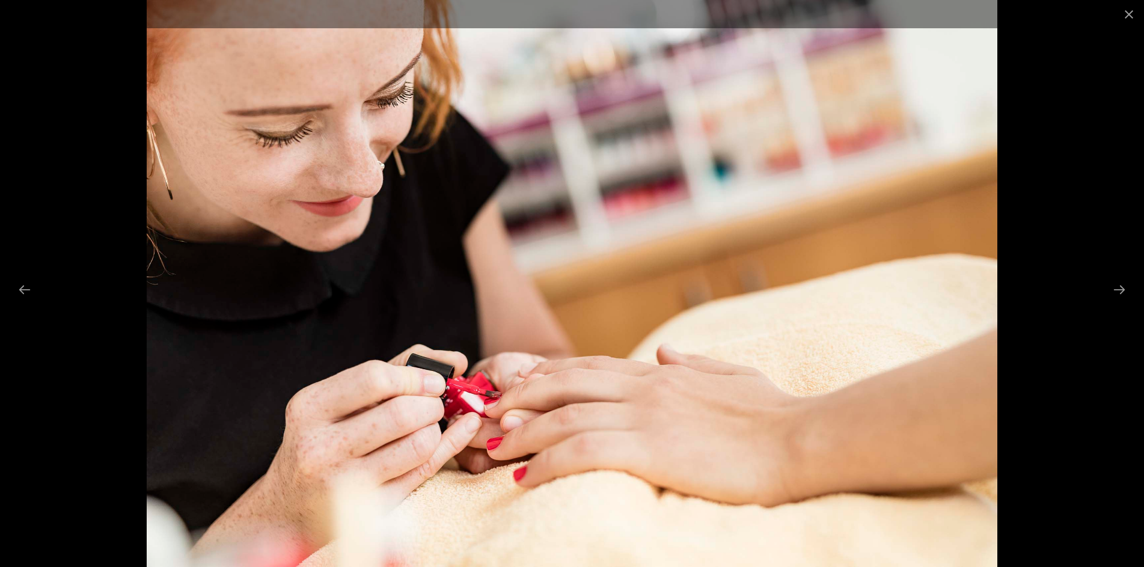
click at [1125, 13] on button "Close gallery" at bounding box center [1129, 14] width 30 height 28
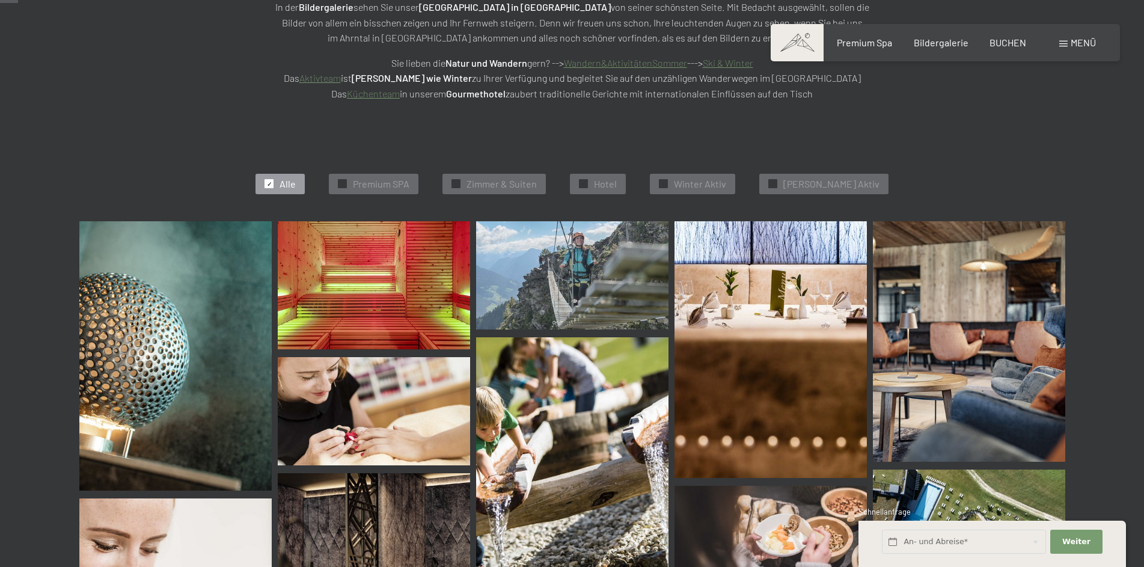
click at [1080, 42] on span "Menü" at bounding box center [1083, 42] width 25 height 11
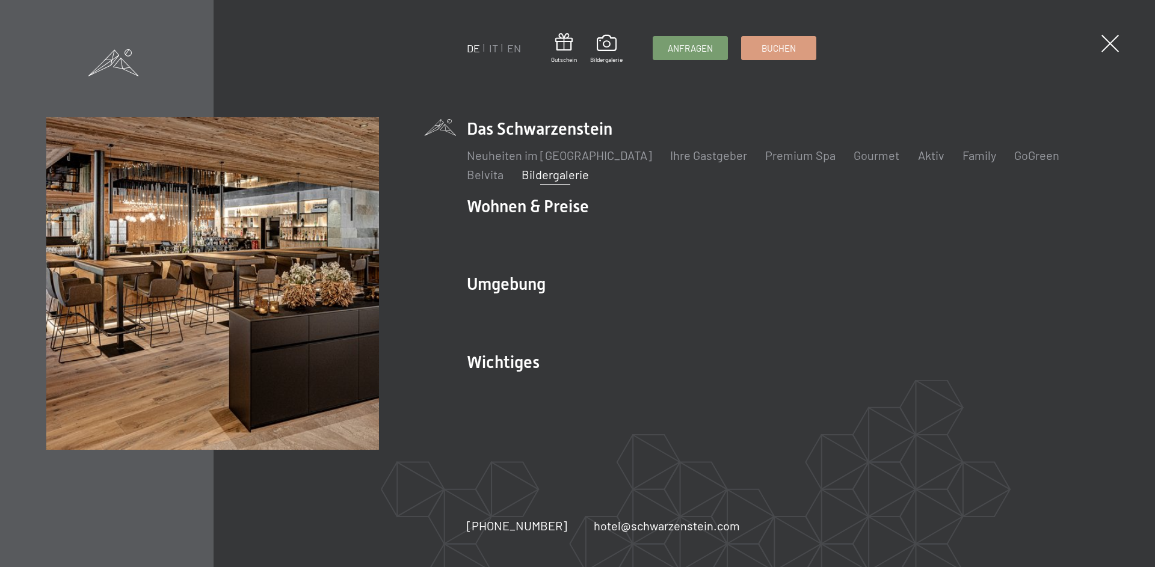
click at [676, 155] on link "Ihre Gastgeber" at bounding box center [708, 155] width 77 height 14
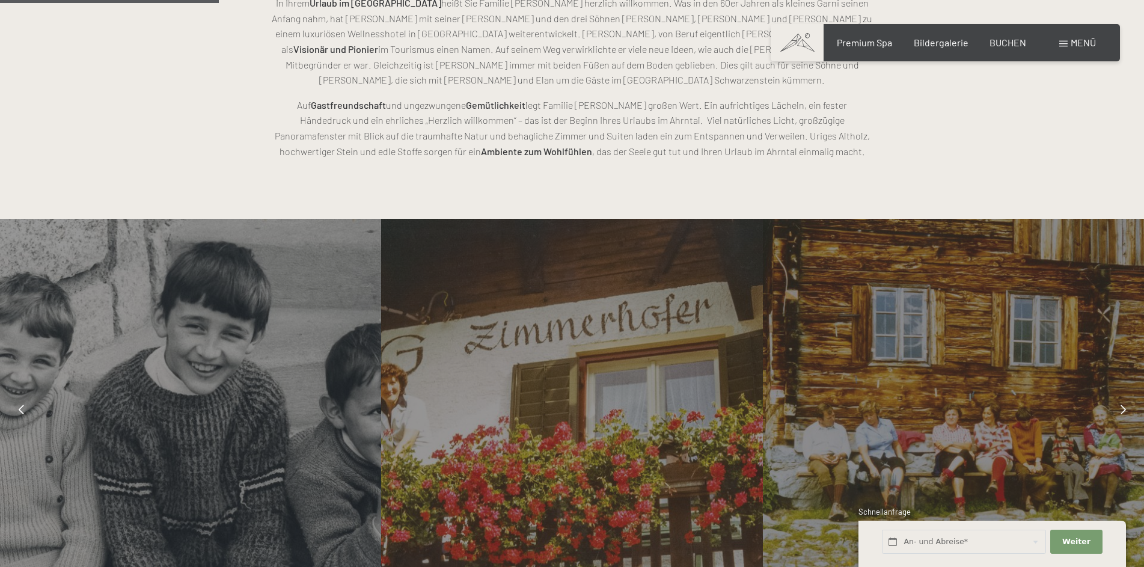
scroll to position [902, 0]
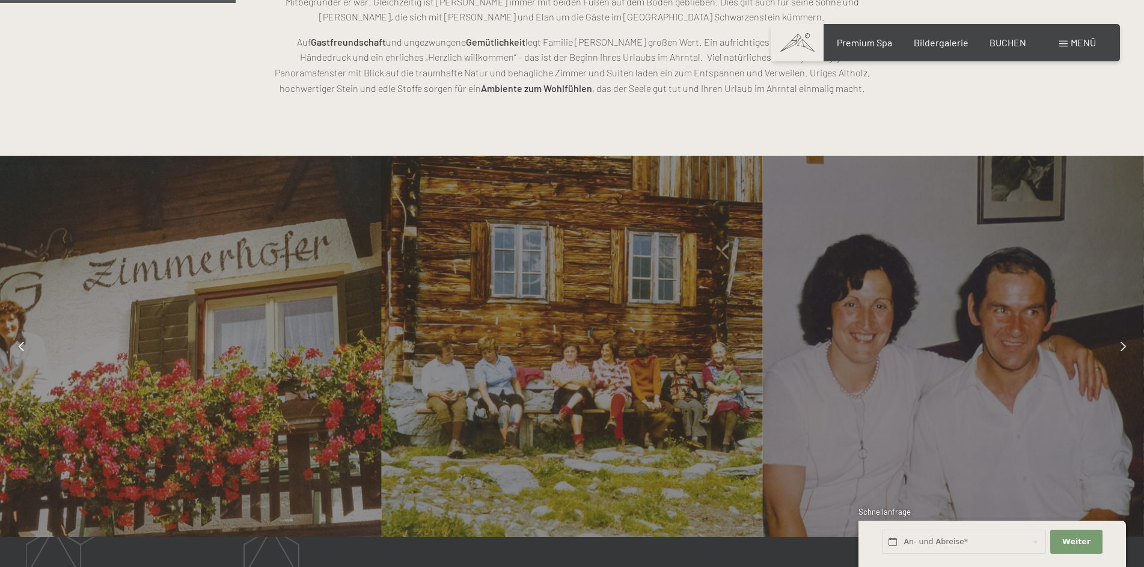
click at [1125, 345] on icon at bounding box center [1123, 347] width 5 height 10
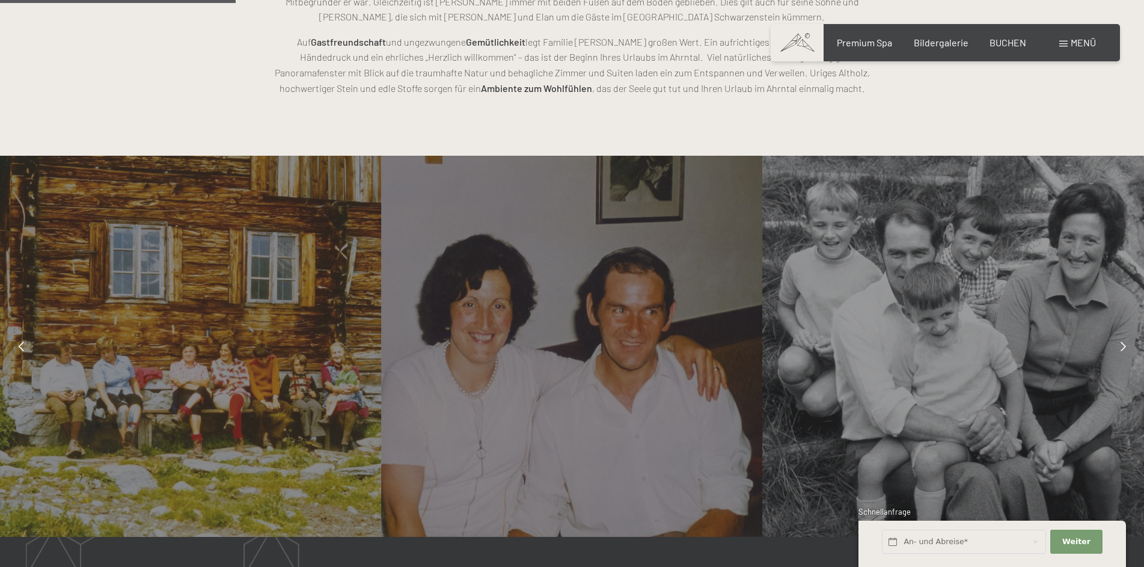
click at [1125, 345] on icon at bounding box center [1123, 347] width 5 height 10
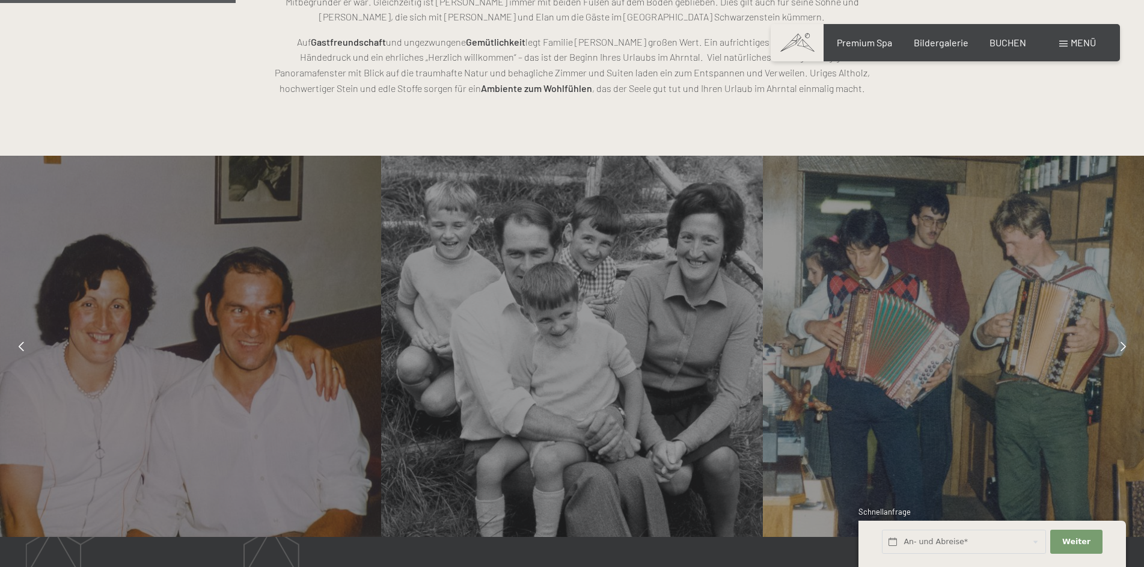
click at [1125, 345] on icon at bounding box center [1123, 347] width 5 height 10
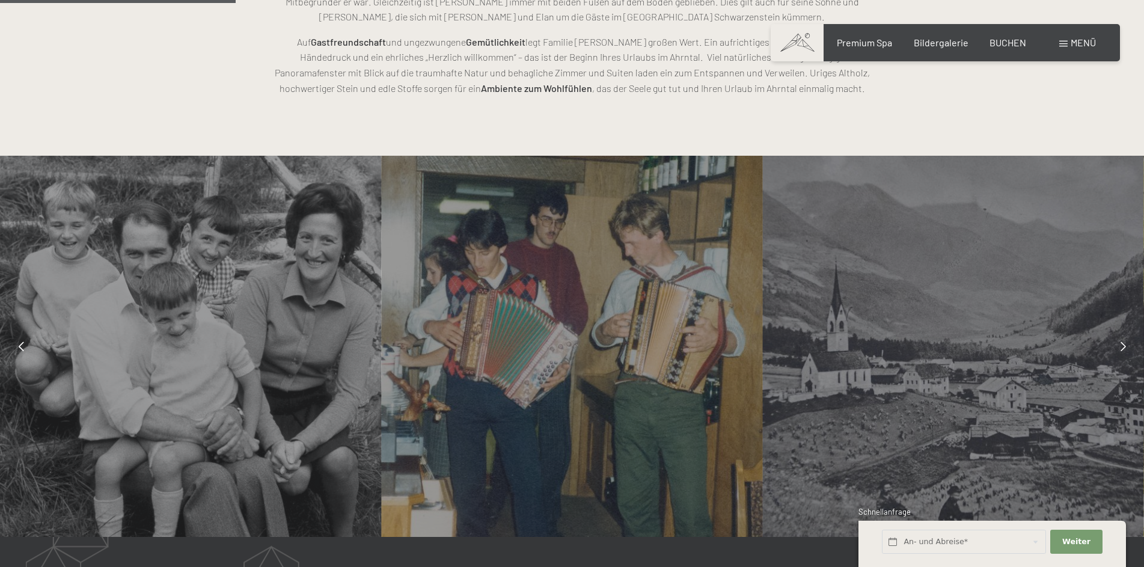
click at [1125, 345] on icon at bounding box center [1123, 347] width 5 height 10
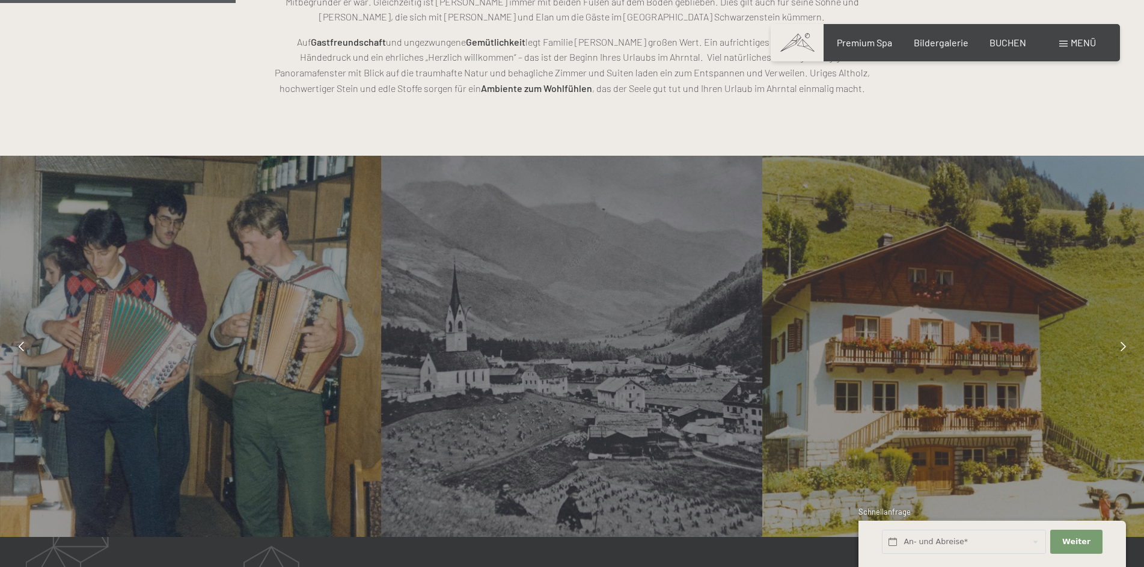
click at [1125, 345] on icon at bounding box center [1123, 347] width 5 height 10
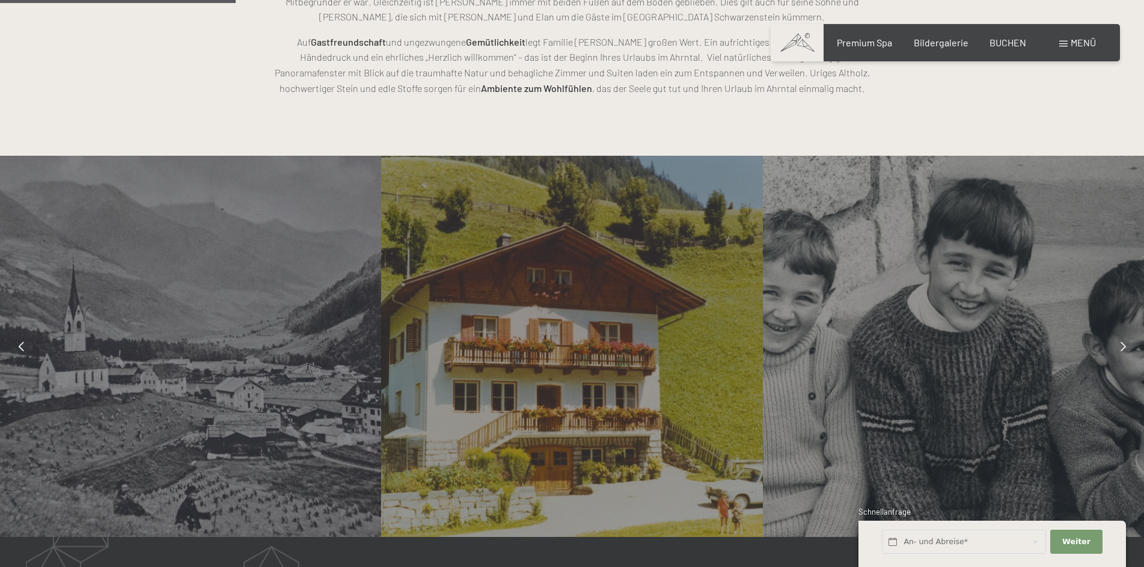
click at [1125, 345] on icon at bounding box center [1123, 347] width 5 height 10
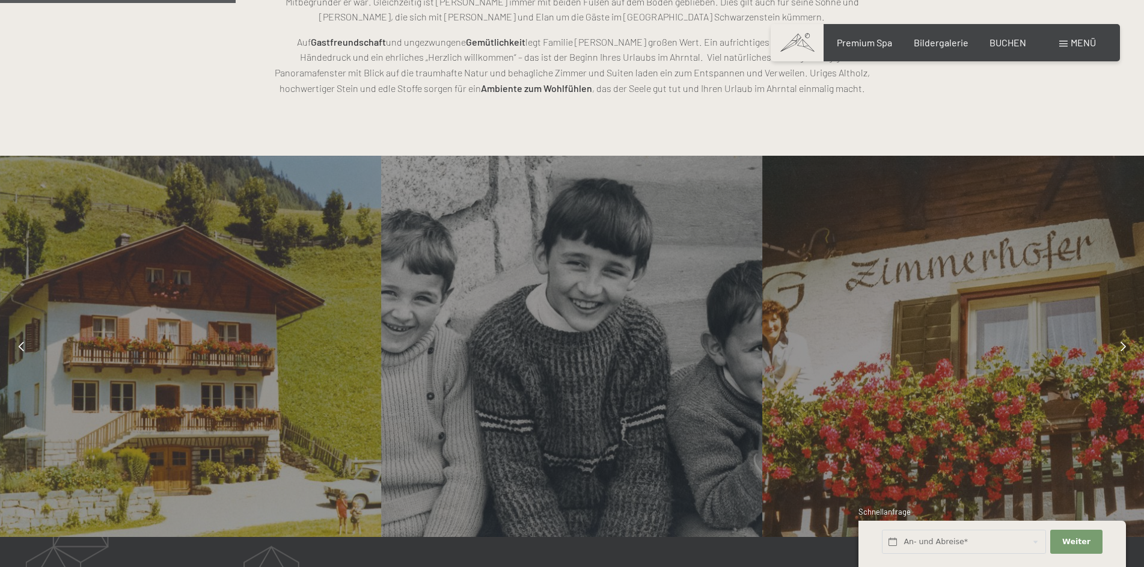
click at [1125, 345] on icon at bounding box center [1123, 347] width 5 height 10
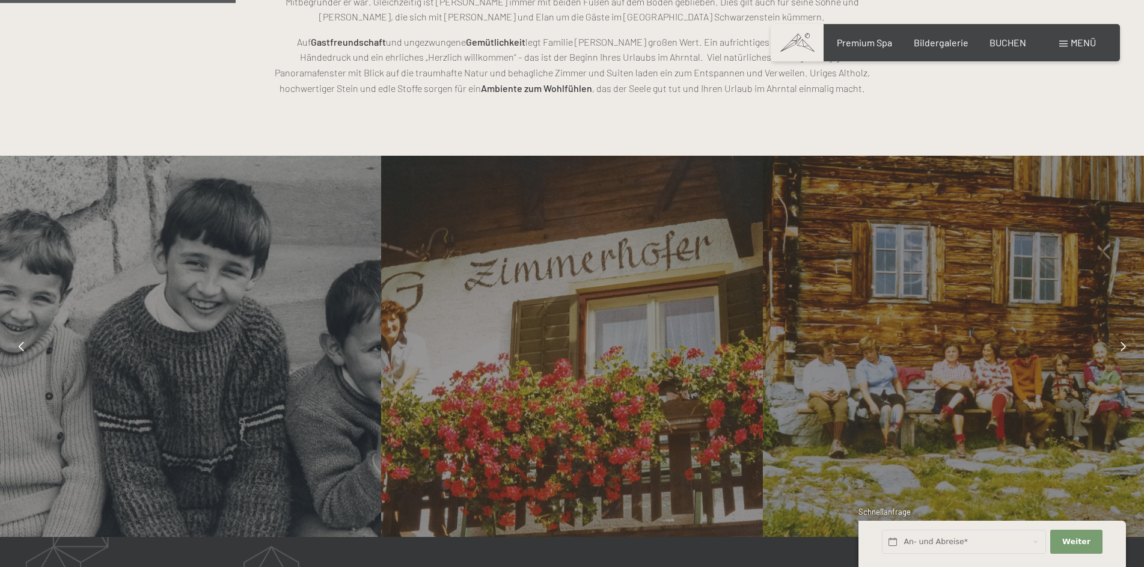
click at [1125, 345] on icon at bounding box center [1123, 347] width 5 height 10
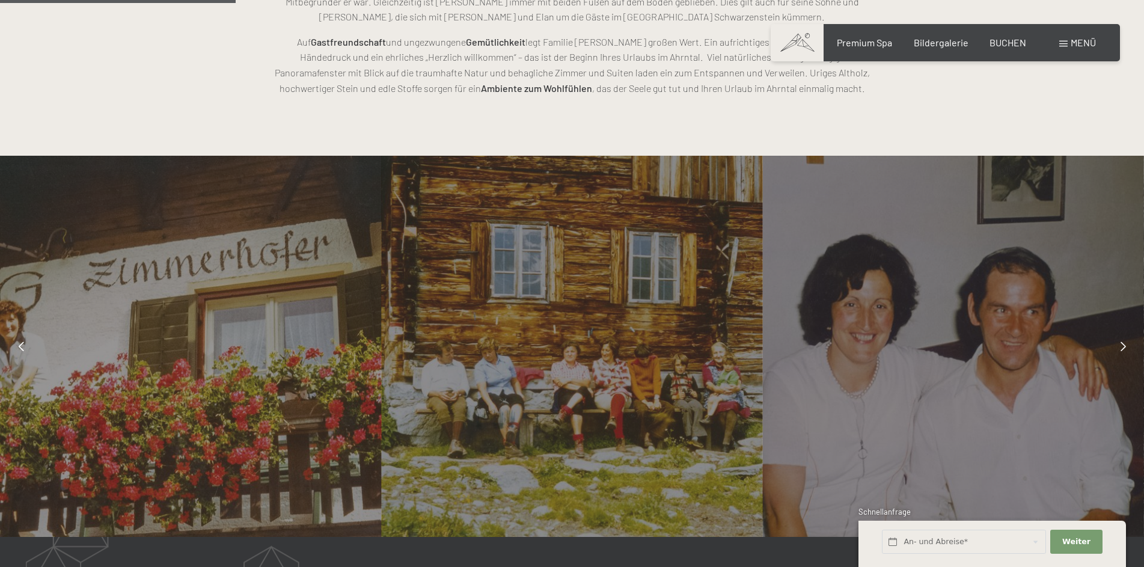
click at [1125, 345] on icon at bounding box center [1123, 347] width 5 height 10
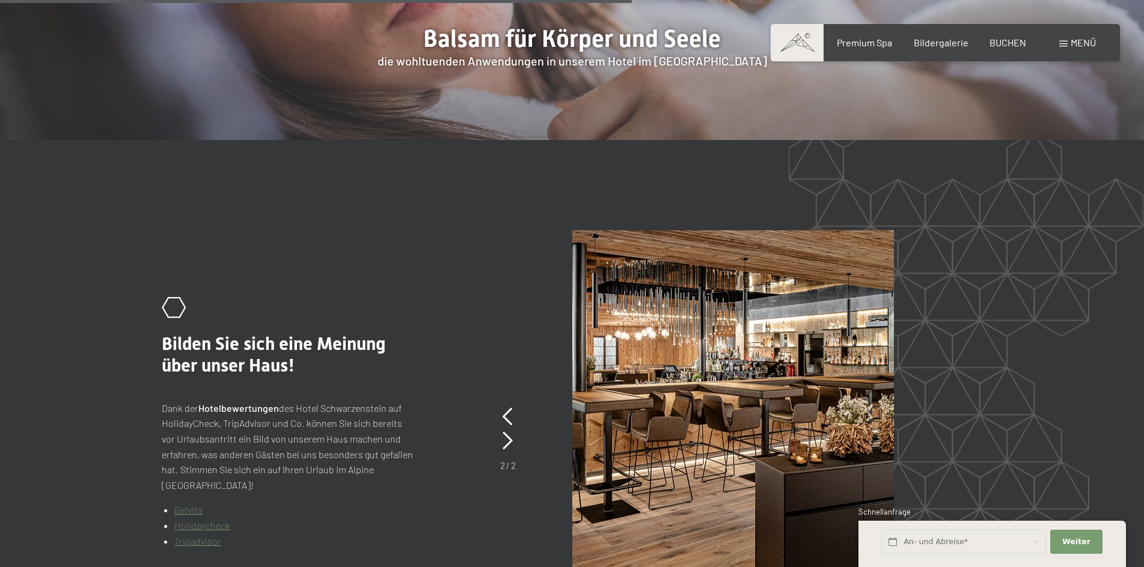
scroll to position [2375, 0]
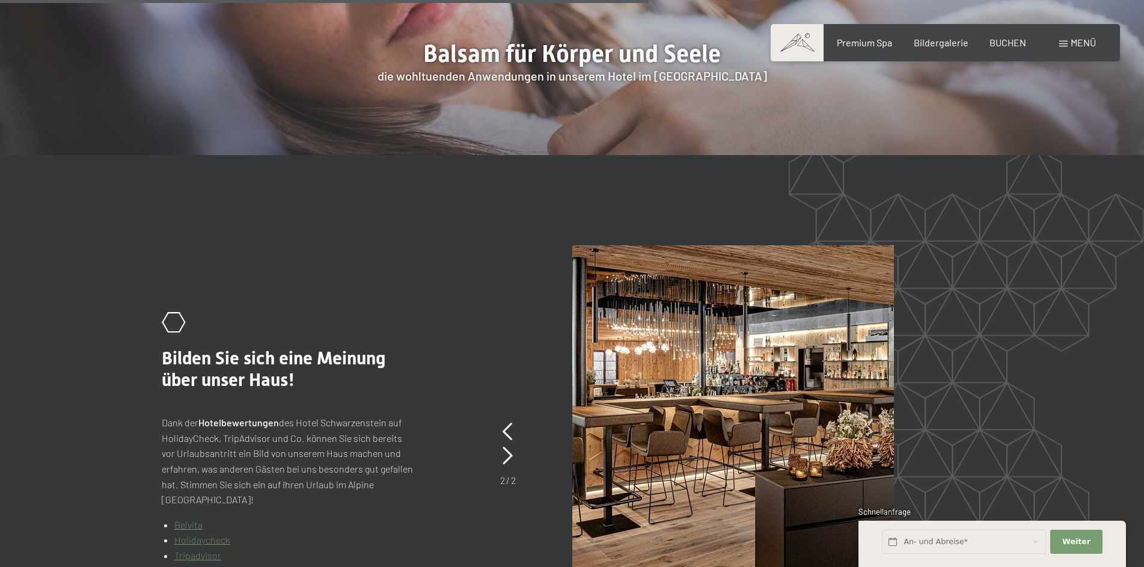
click at [504, 447] on icon at bounding box center [508, 456] width 10 height 18
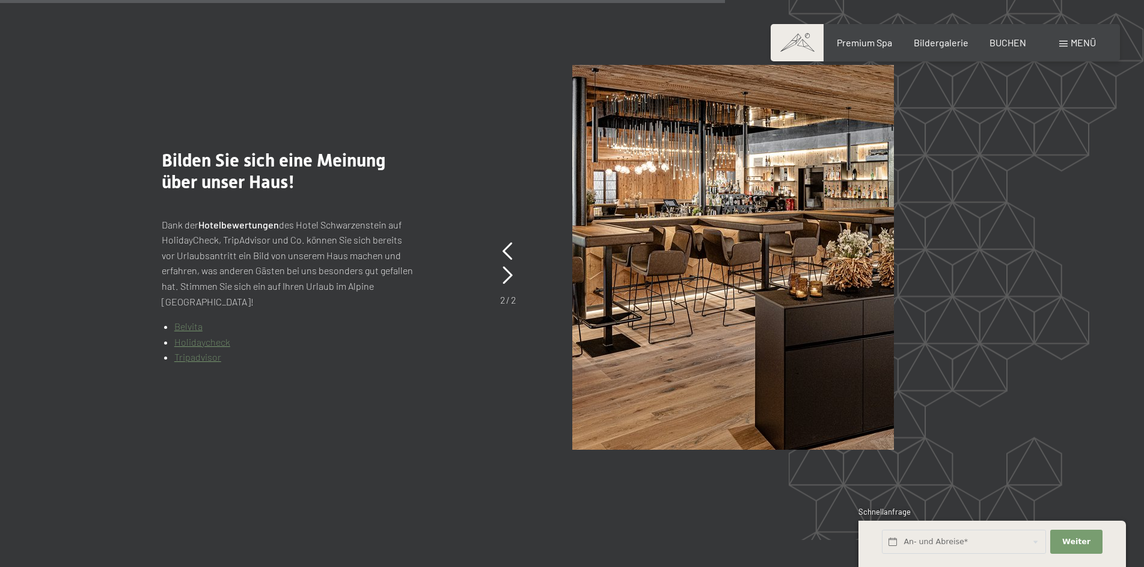
scroll to position [2586, 0]
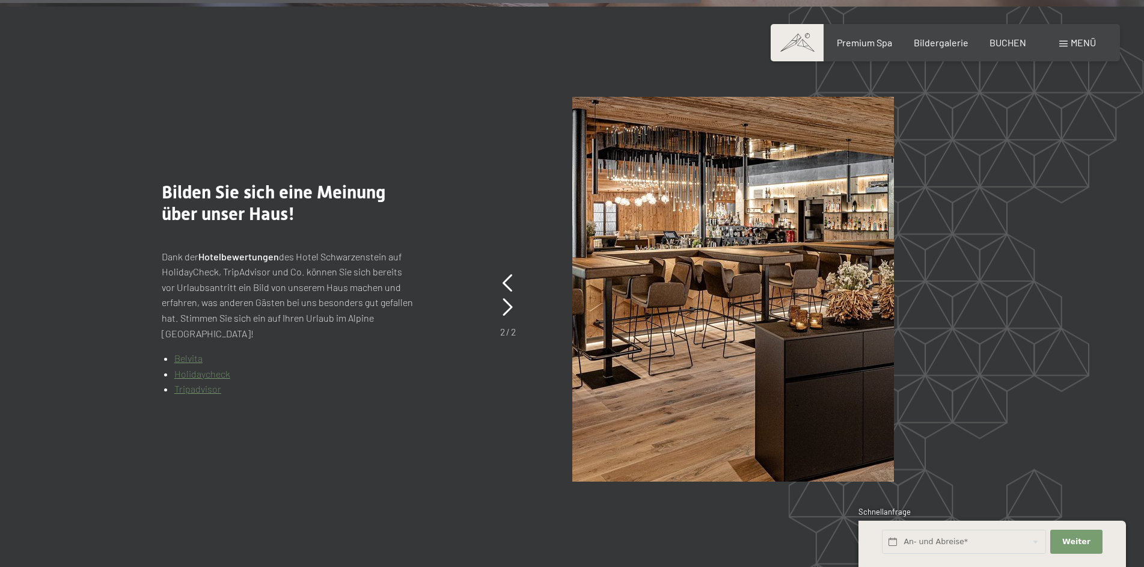
click at [1074, 40] on span "Menü" at bounding box center [1083, 42] width 25 height 11
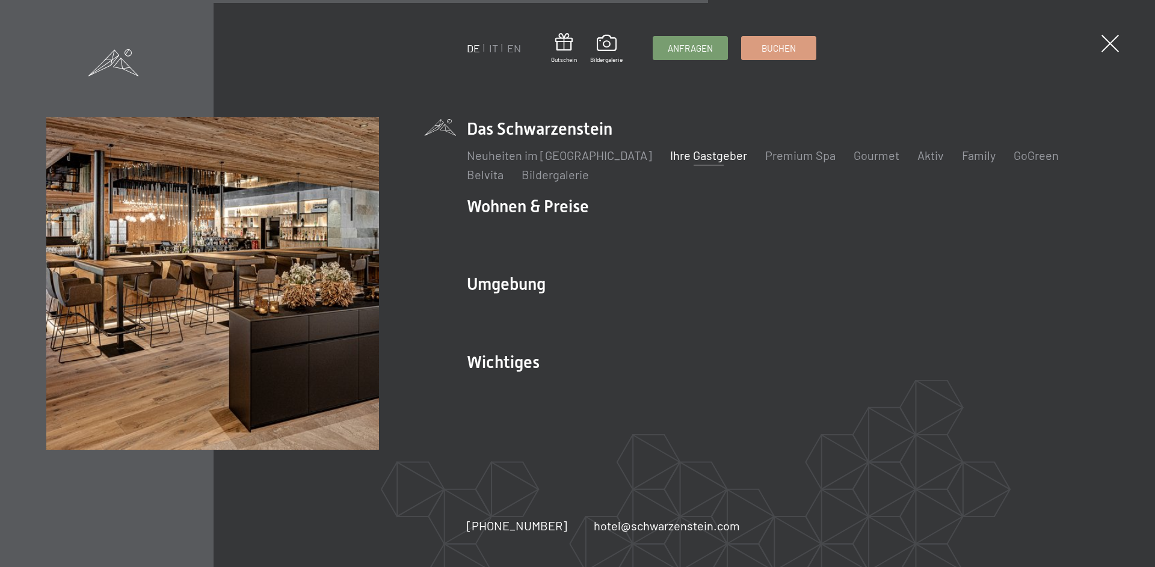
scroll to position [2564, 0]
click at [853, 152] on link "Gourmet" at bounding box center [876, 155] width 46 height 14
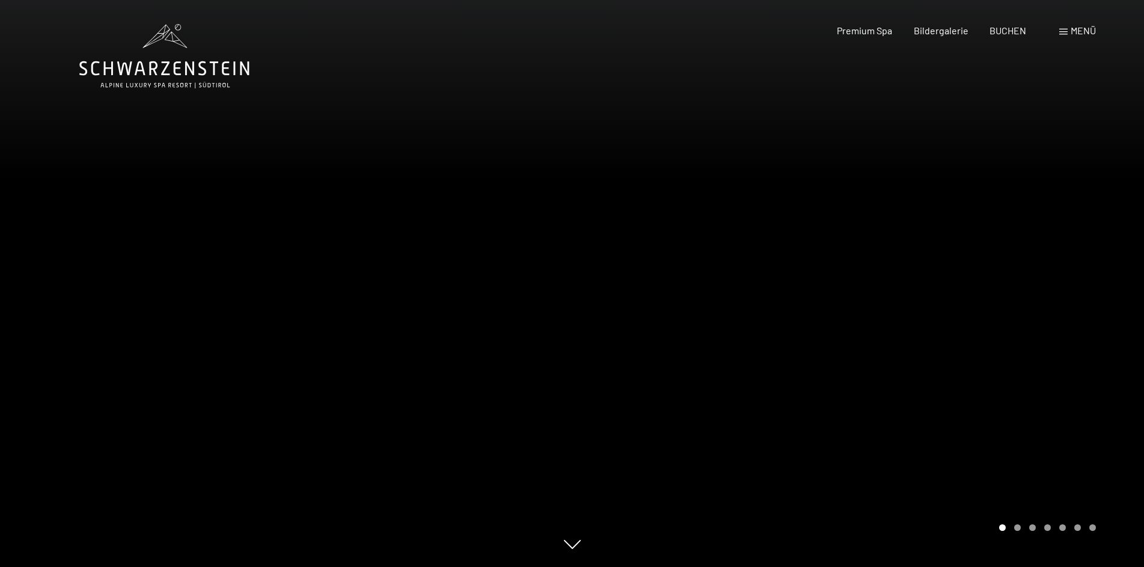
click at [734, 168] on div at bounding box center [859, 283] width 573 height 567
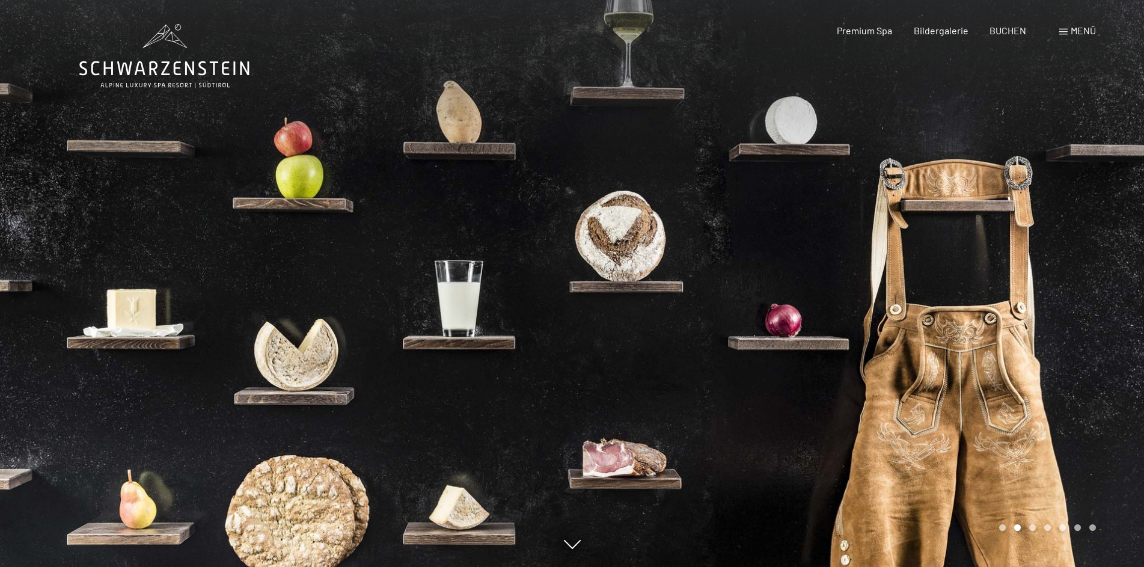
click at [734, 168] on div at bounding box center [859, 283] width 573 height 567
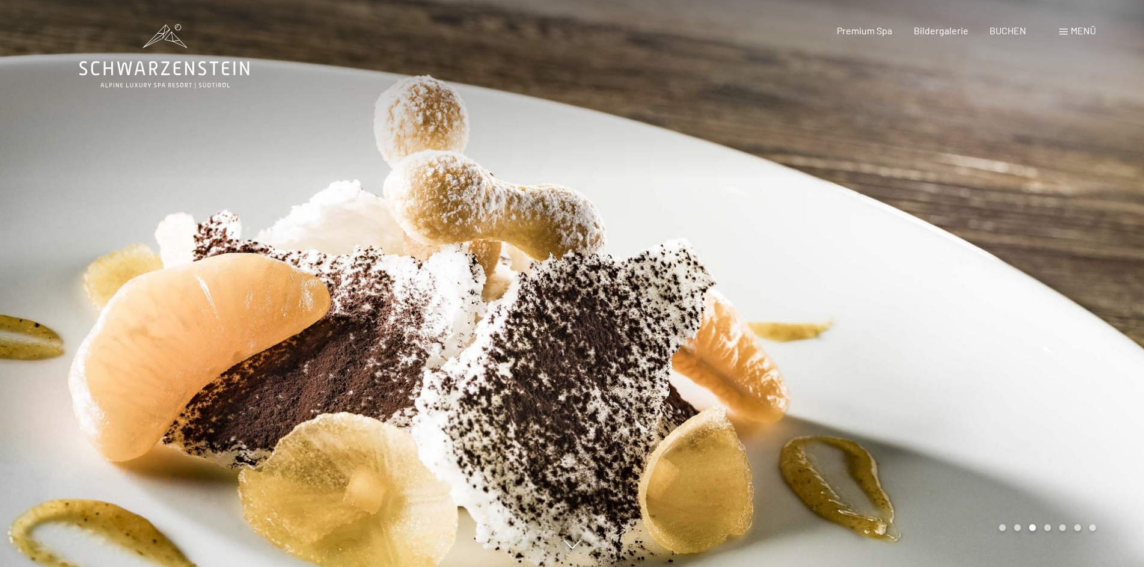
click at [734, 168] on div at bounding box center [859, 283] width 573 height 567
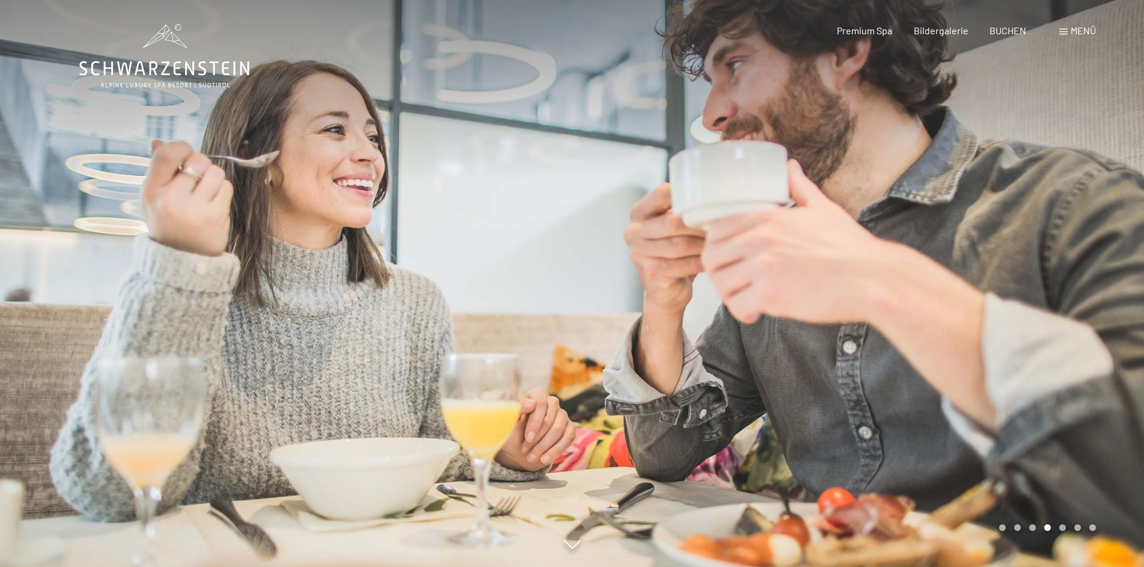
click at [734, 168] on div at bounding box center [859, 283] width 573 height 567
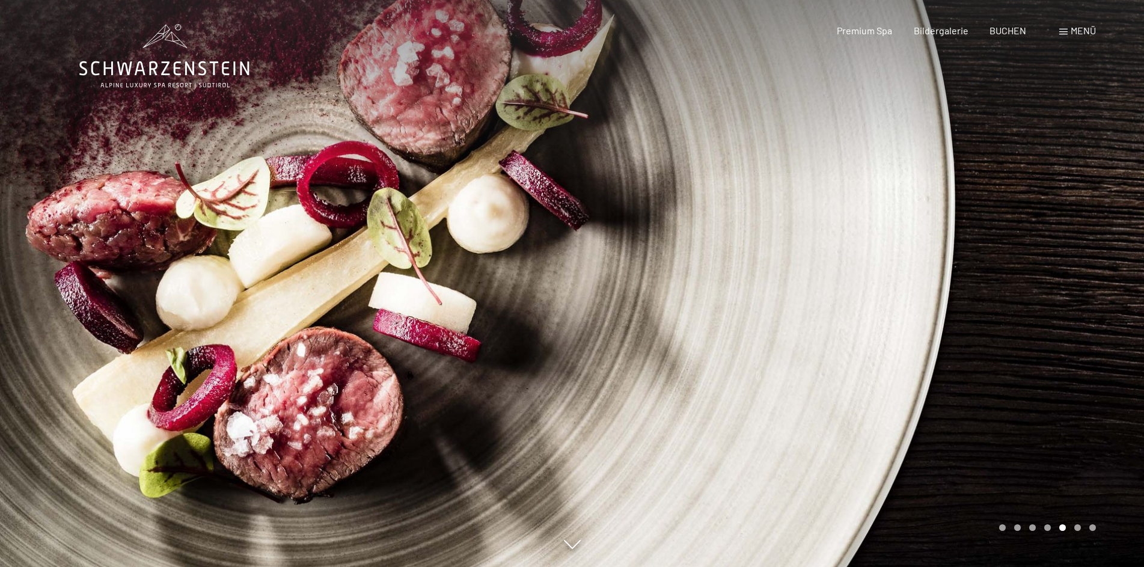
click at [734, 168] on div at bounding box center [859, 283] width 573 height 567
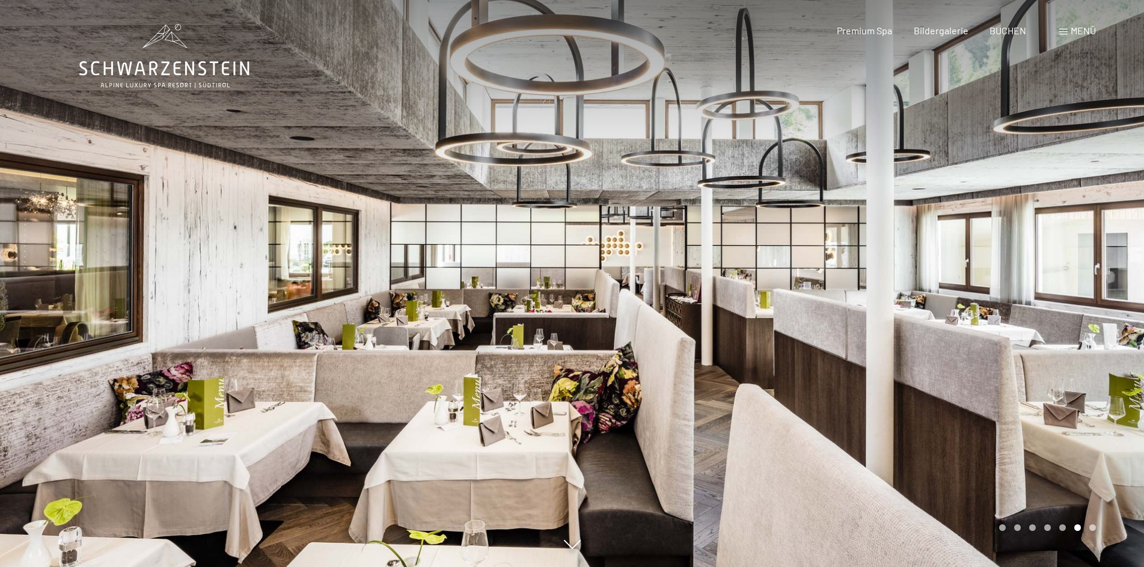
click at [734, 168] on div at bounding box center [859, 283] width 573 height 567
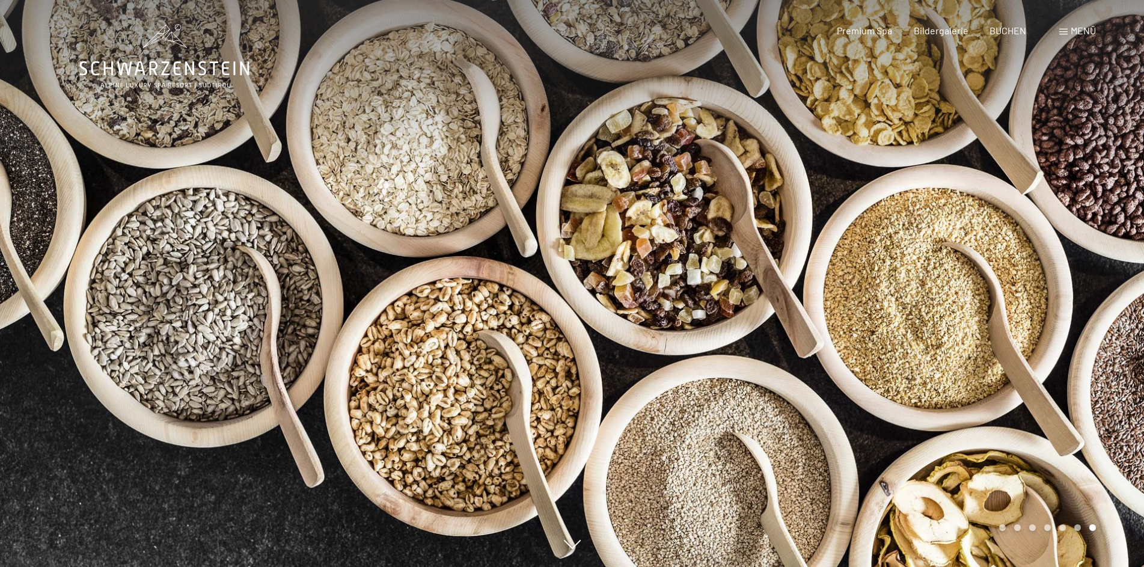
click at [734, 168] on div at bounding box center [859, 283] width 573 height 567
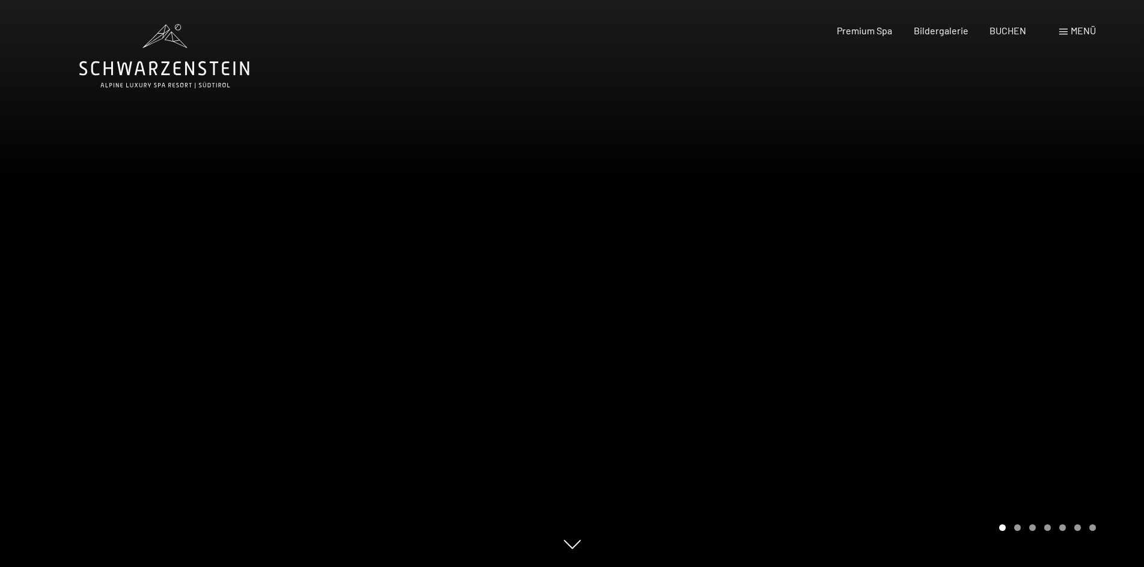
click at [734, 168] on div at bounding box center [859, 283] width 573 height 567
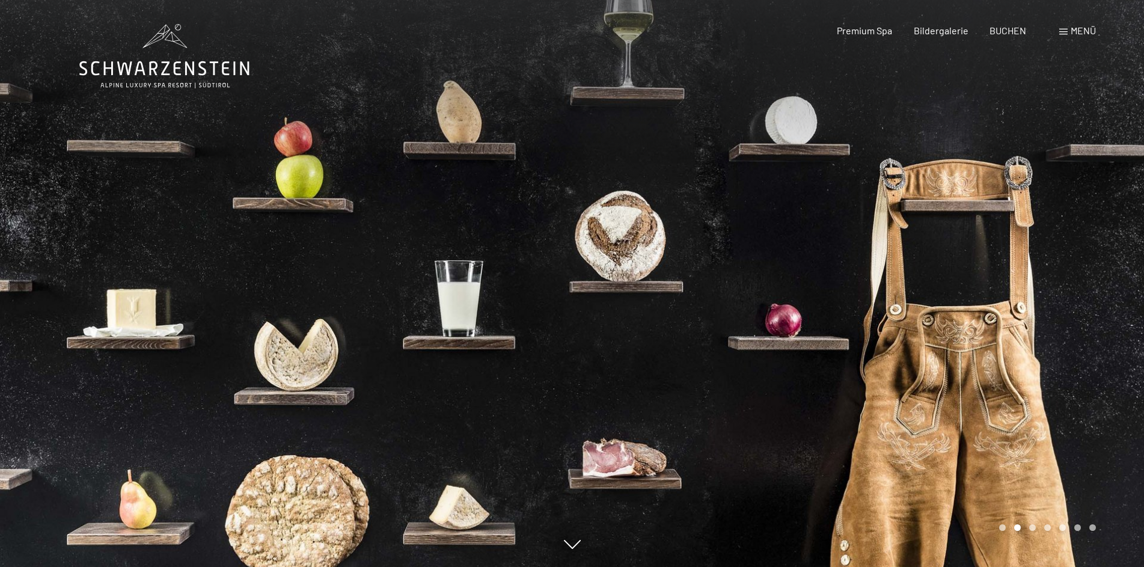
click at [1072, 26] on span "Menü" at bounding box center [1083, 30] width 25 height 11
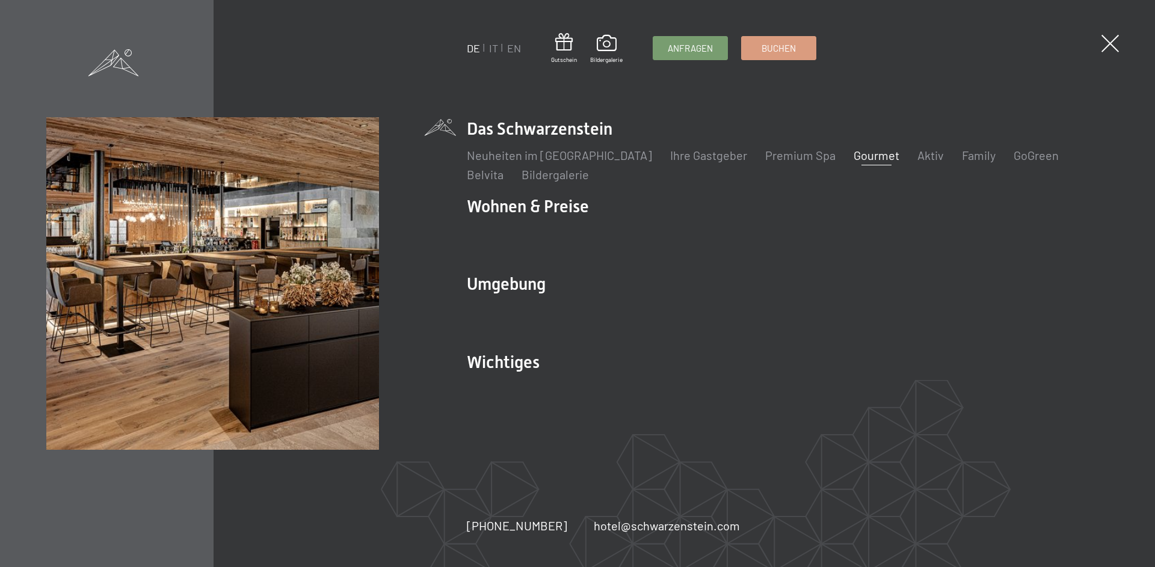
click at [917, 150] on link "Aktiv" at bounding box center [930, 155] width 26 height 14
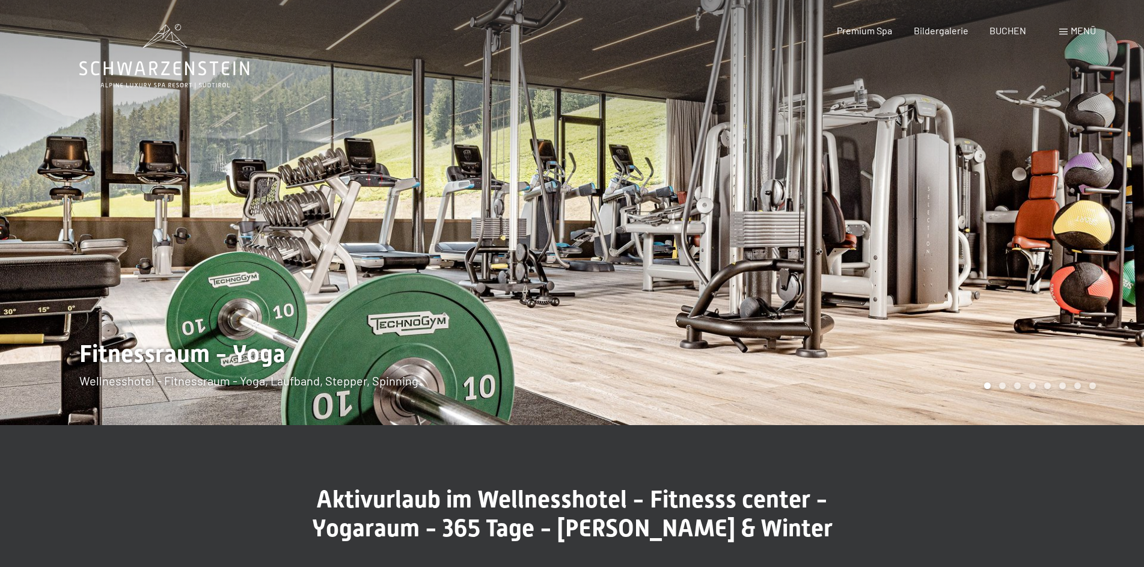
click at [968, 183] on div at bounding box center [859, 212] width 573 height 425
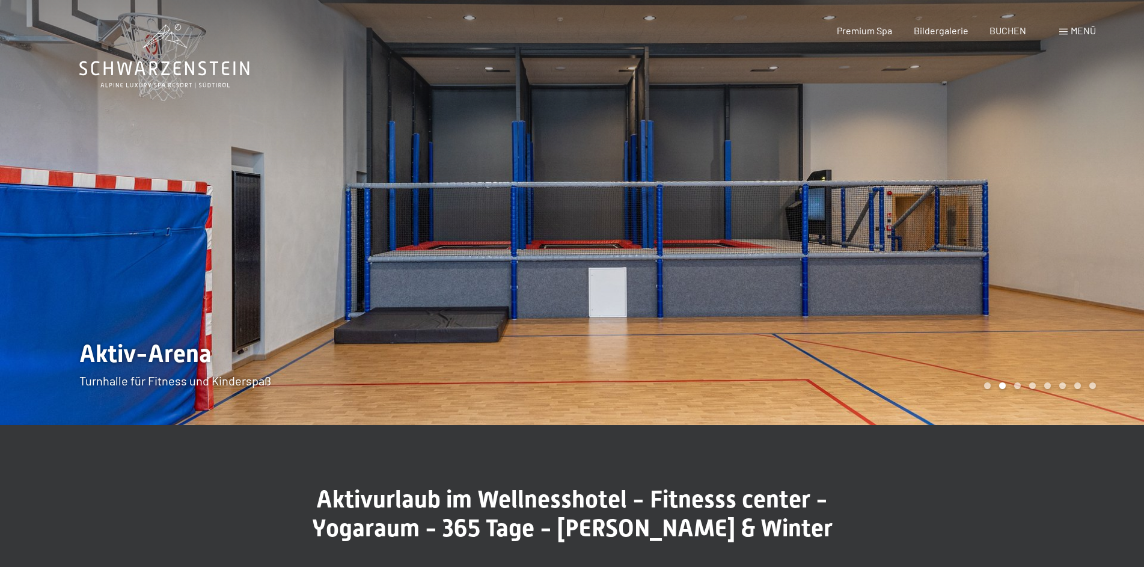
click at [968, 183] on div at bounding box center [859, 212] width 573 height 425
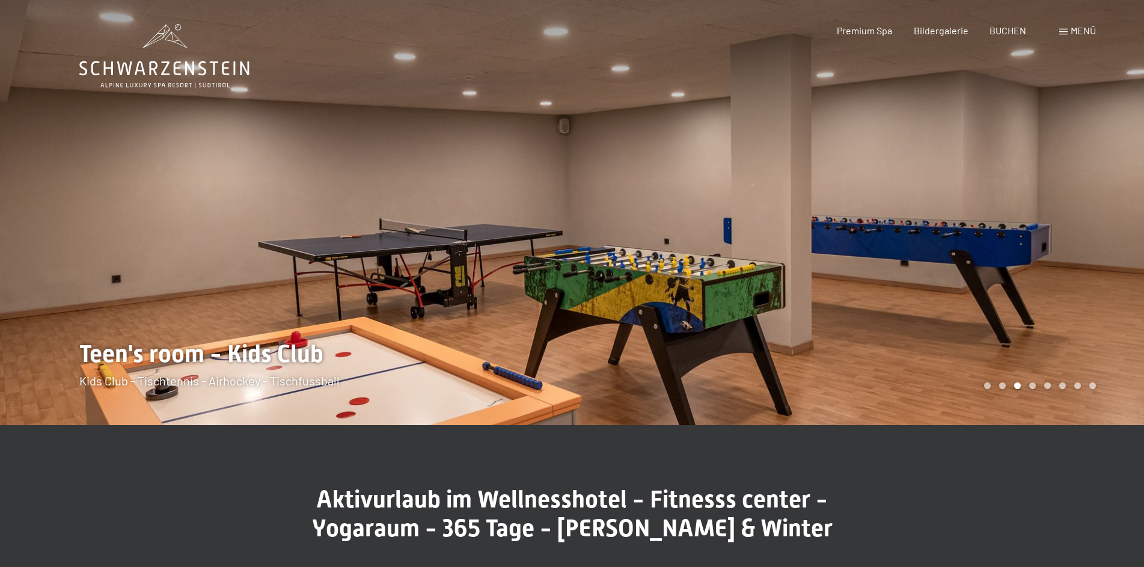
click at [968, 183] on div at bounding box center [859, 212] width 573 height 425
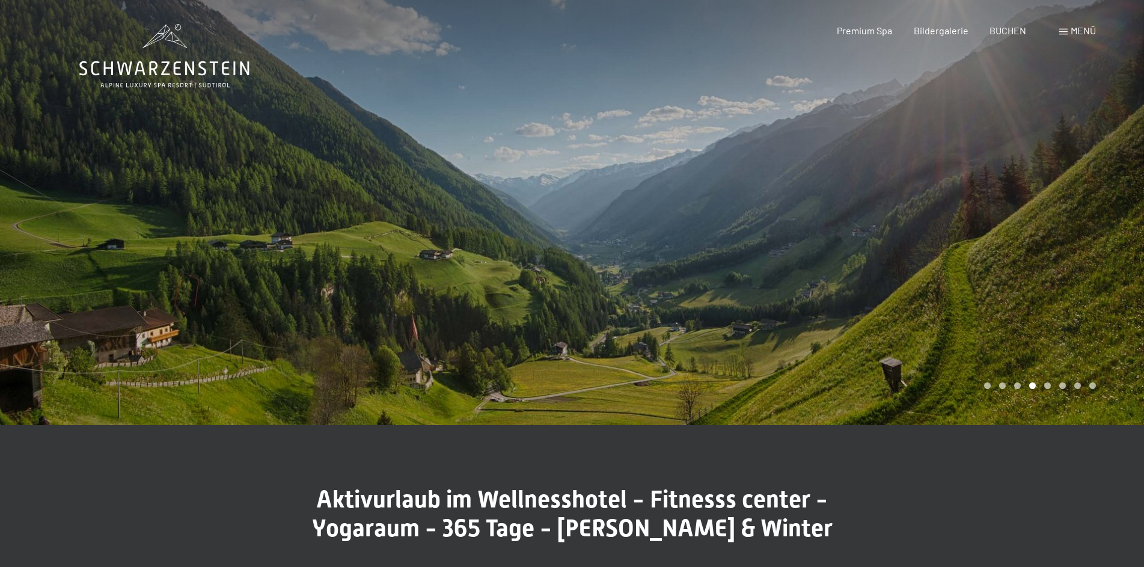
click at [968, 183] on div at bounding box center [859, 212] width 573 height 425
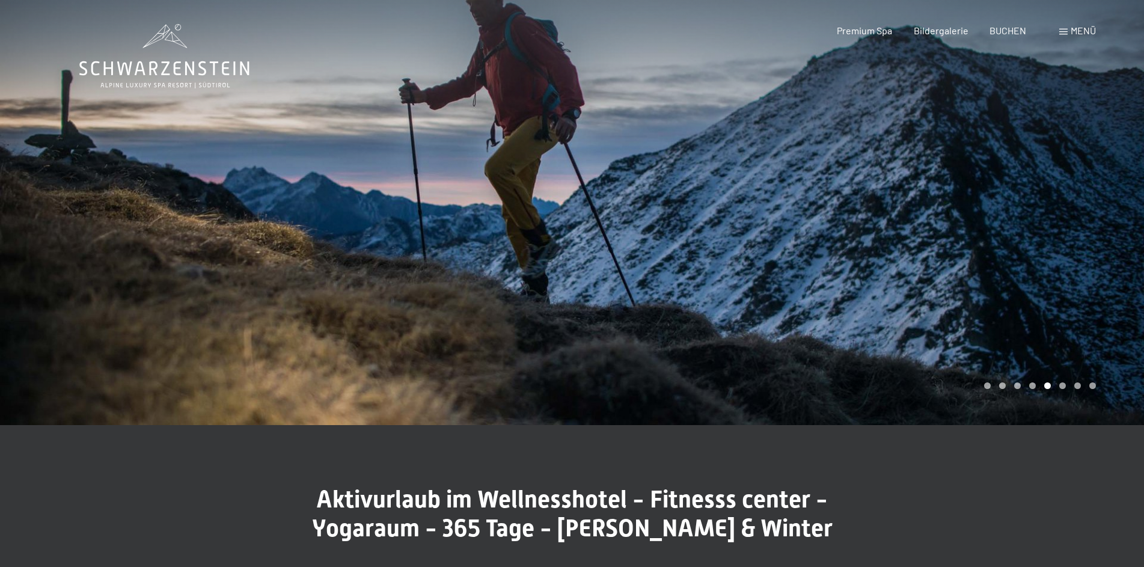
click at [968, 183] on div at bounding box center [859, 212] width 573 height 425
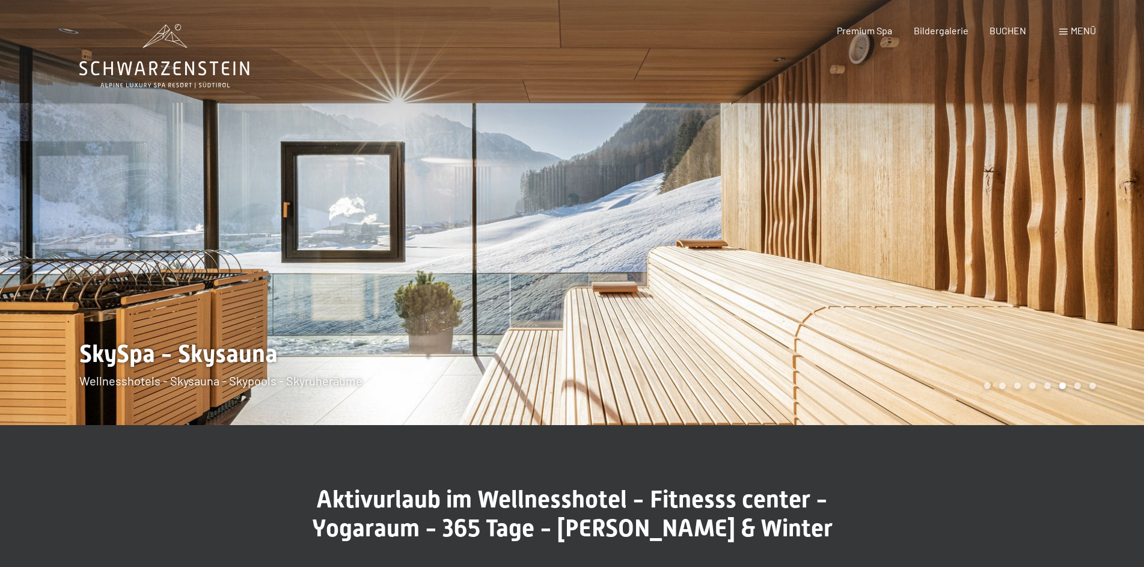
click at [968, 183] on div at bounding box center [859, 212] width 573 height 425
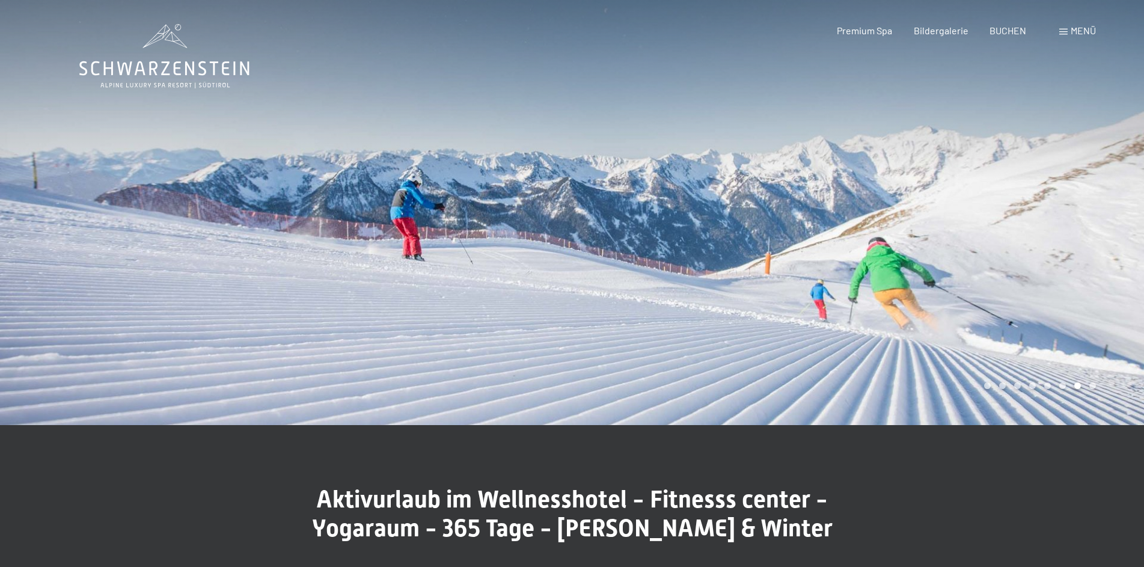
click at [968, 183] on div at bounding box center [859, 212] width 573 height 425
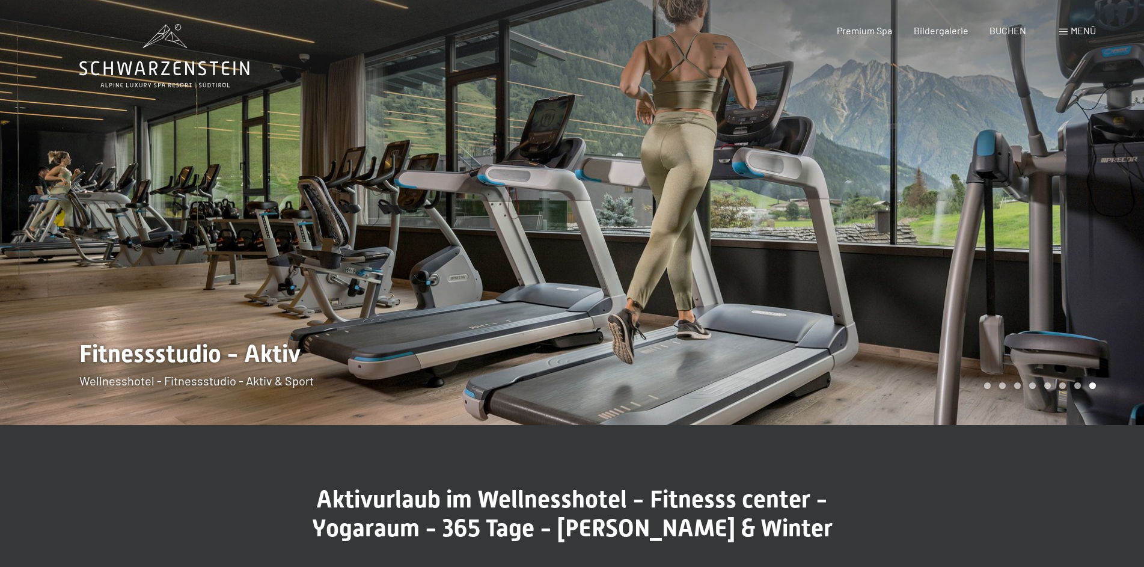
click at [968, 183] on div at bounding box center [859, 212] width 573 height 425
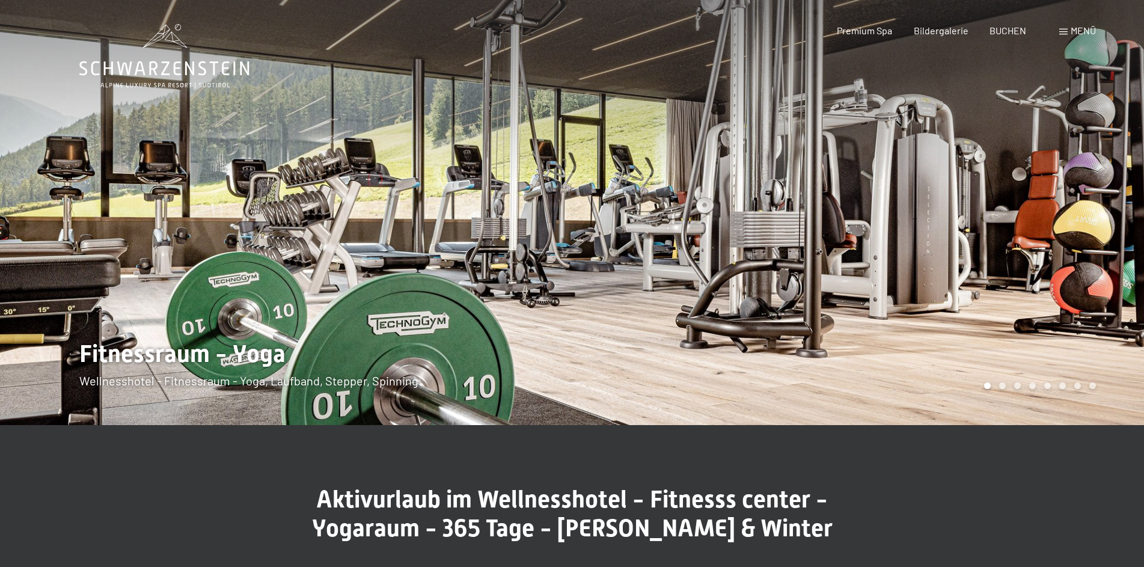
click at [968, 183] on div at bounding box center [859, 212] width 573 height 425
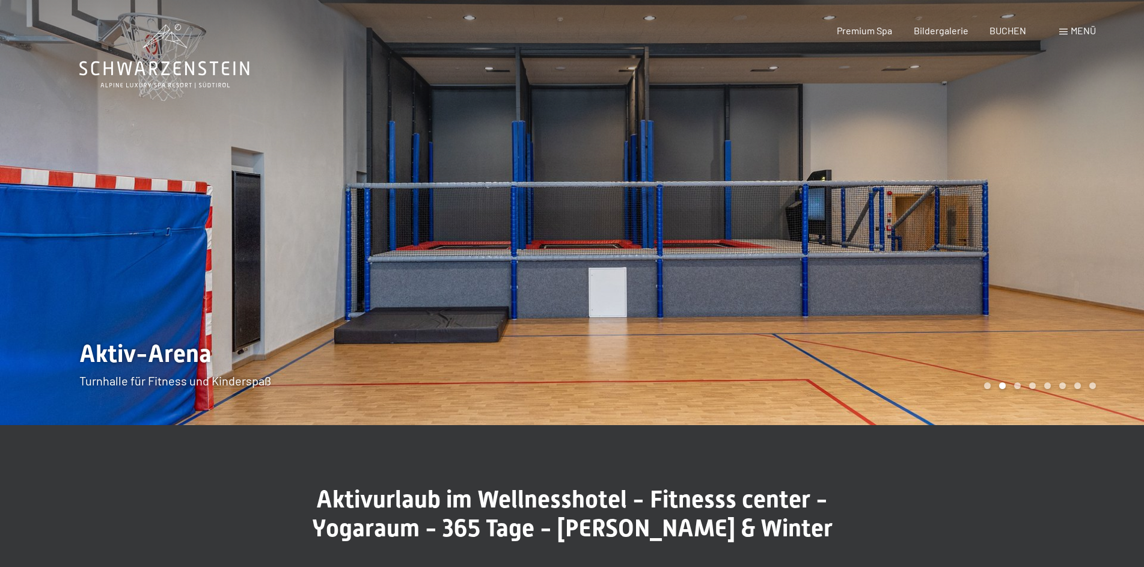
click at [1064, 31] on span at bounding box center [1064, 32] width 8 height 6
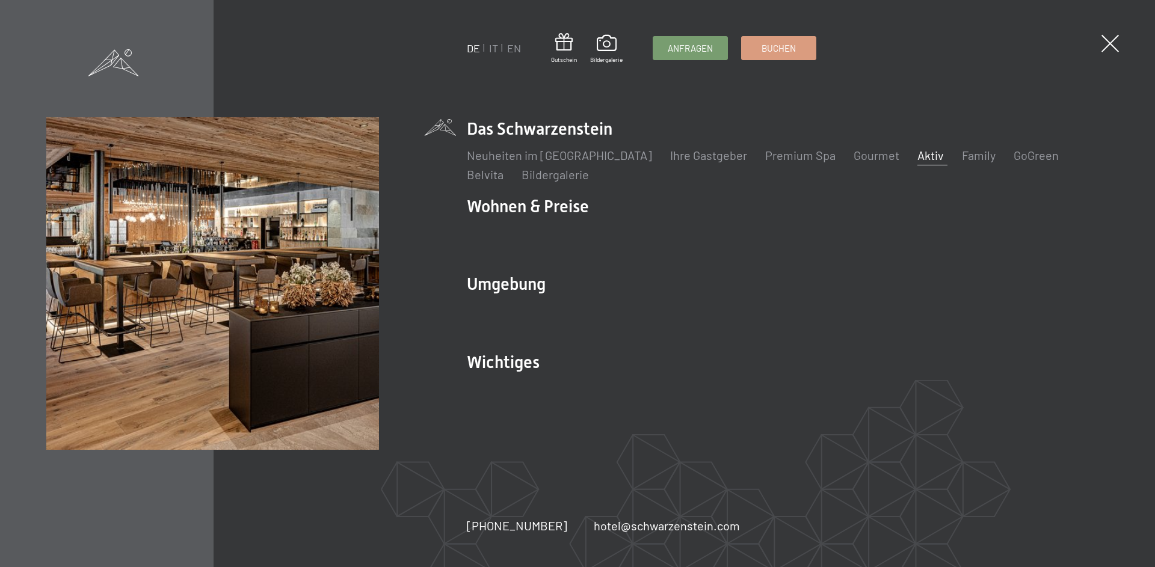
click at [539, 154] on link "Neuheiten im [GEOGRAPHIC_DATA]" at bounding box center [559, 155] width 185 height 14
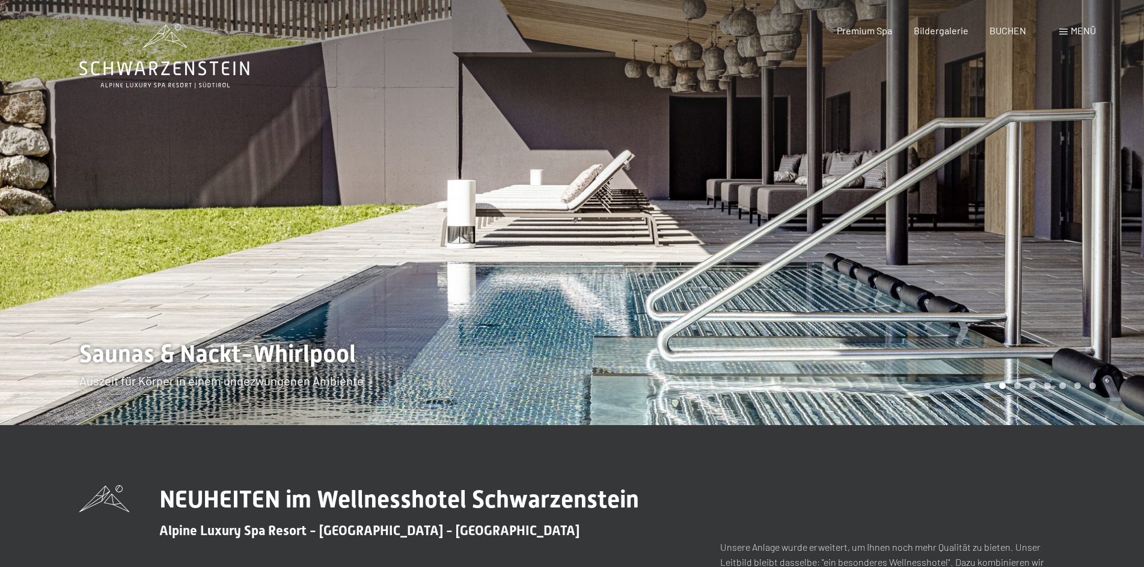
click at [597, 168] on div at bounding box center [859, 212] width 573 height 425
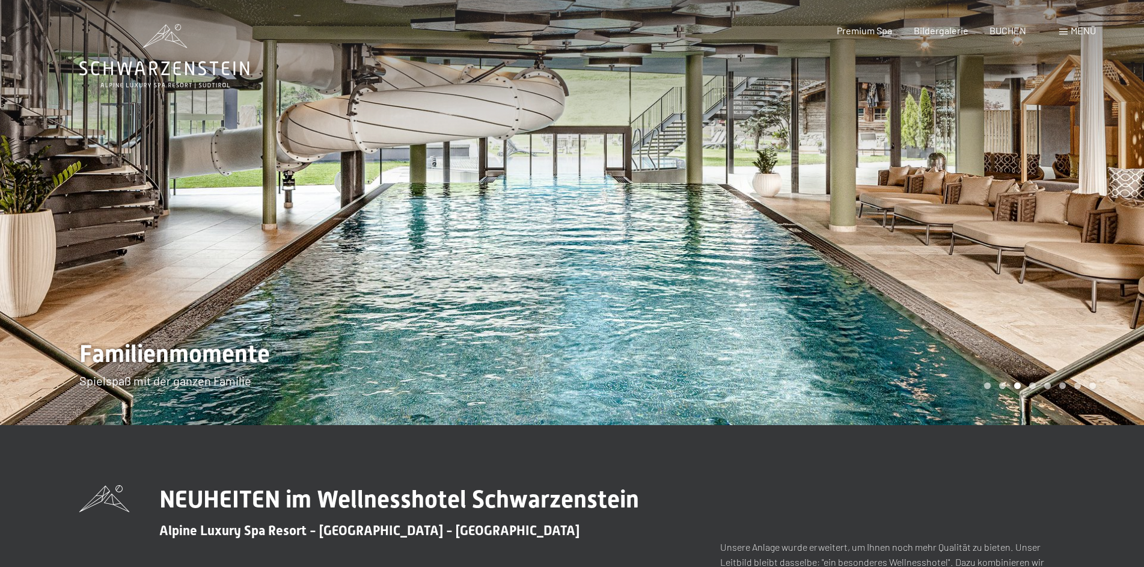
click at [597, 168] on div at bounding box center [859, 212] width 573 height 425
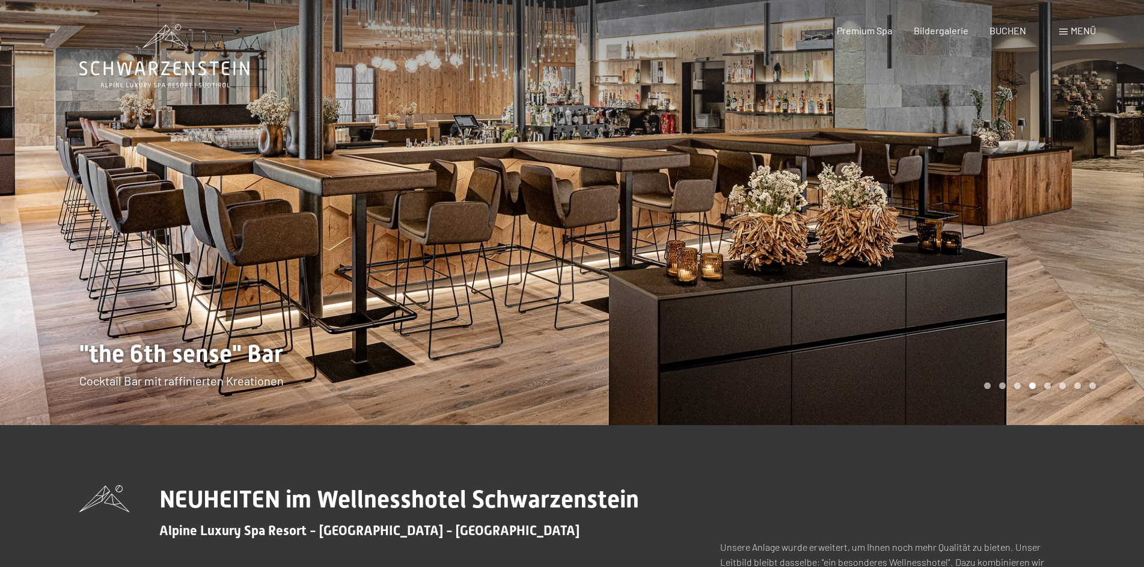
click at [597, 168] on div at bounding box center [859, 212] width 573 height 425
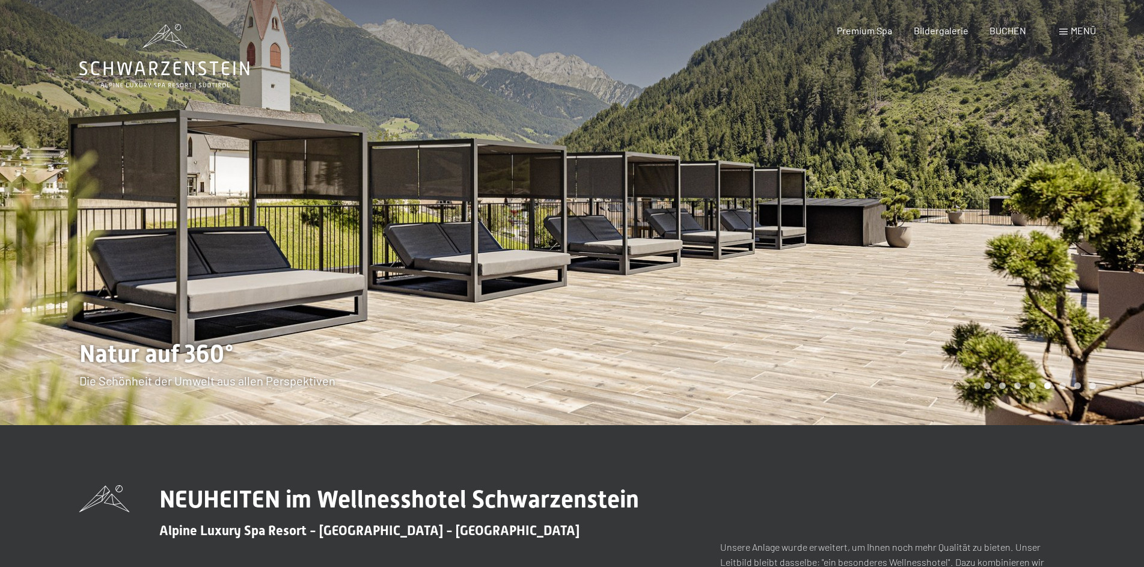
click at [597, 168] on div at bounding box center [859, 212] width 573 height 425
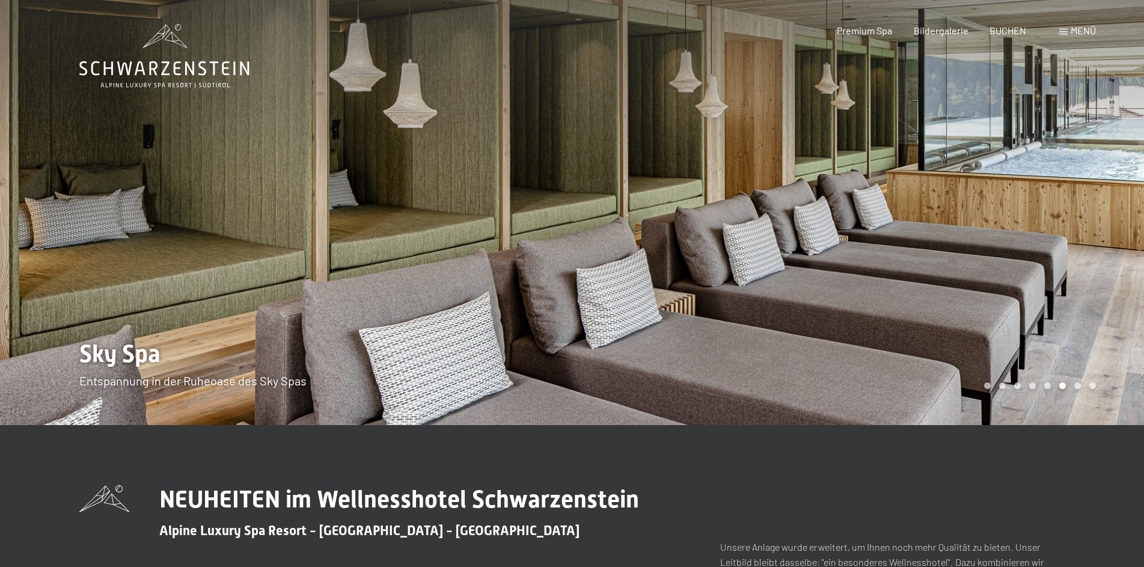
click at [597, 168] on div at bounding box center [859, 212] width 573 height 425
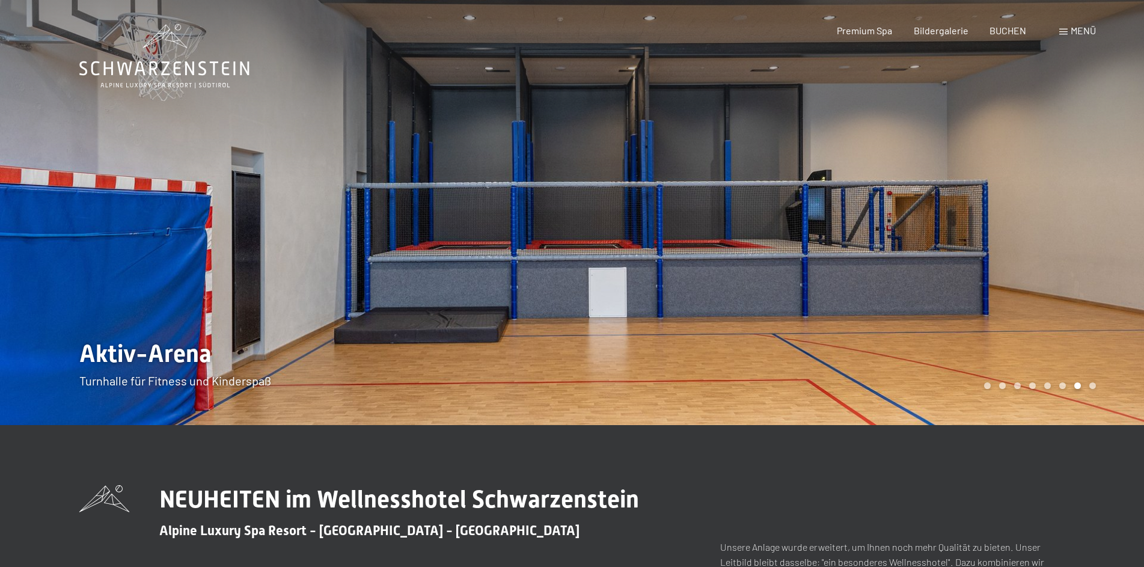
click at [597, 168] on div at bounding box center [859, 212] width 573 height 425
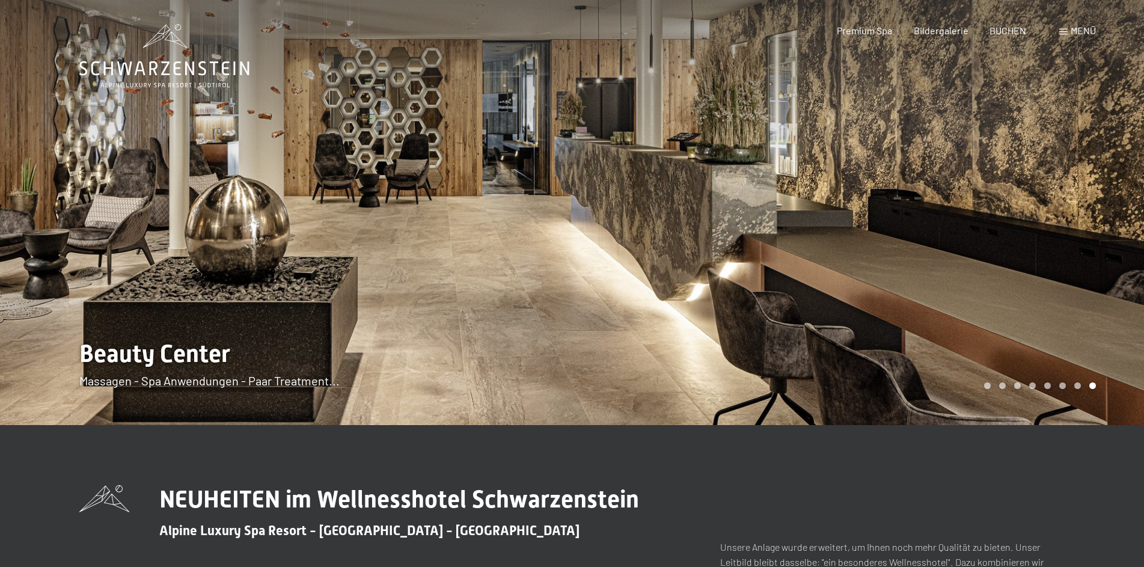
click at [597, 168] on div at bounding box center [859, 212] width 573 height 425
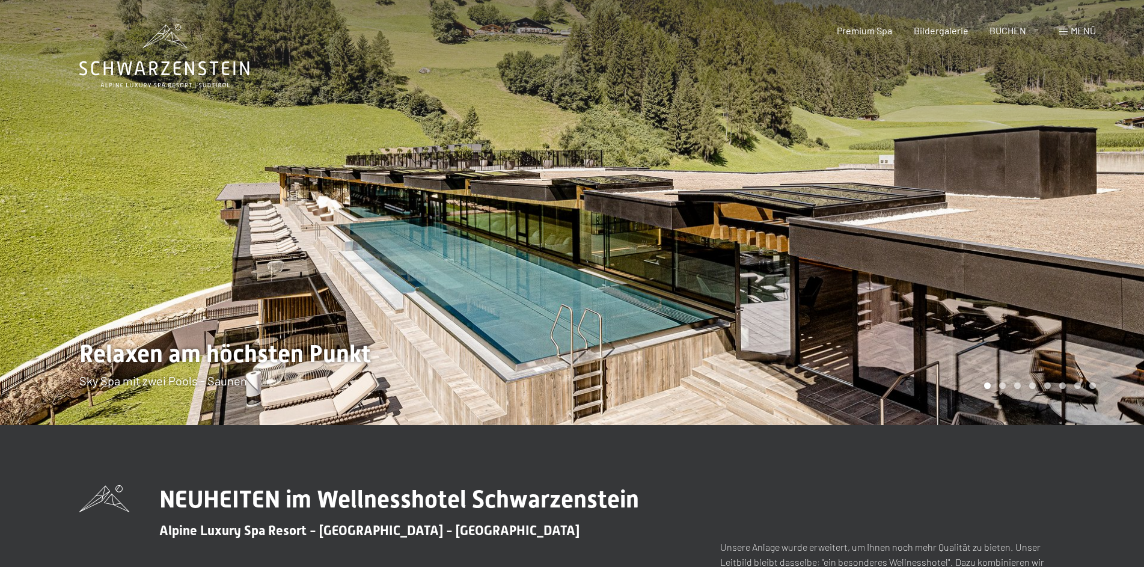
click at [597, 168] on div at bounding box center [859, 212] width 573 height 425
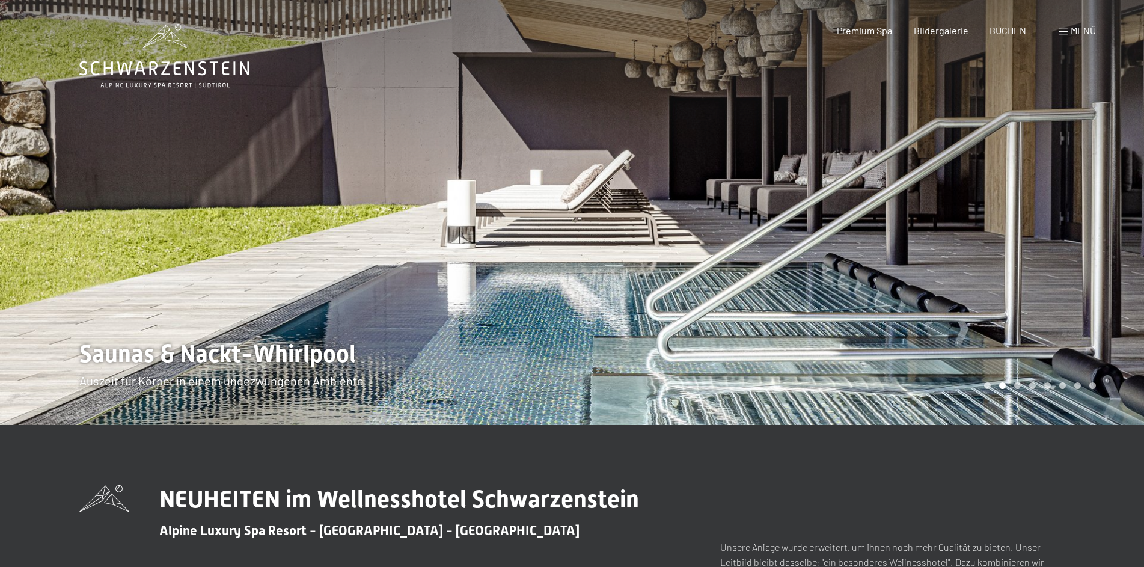
click at [1067, 32] on span at bounding box center [1064, 32] width 8 height 6
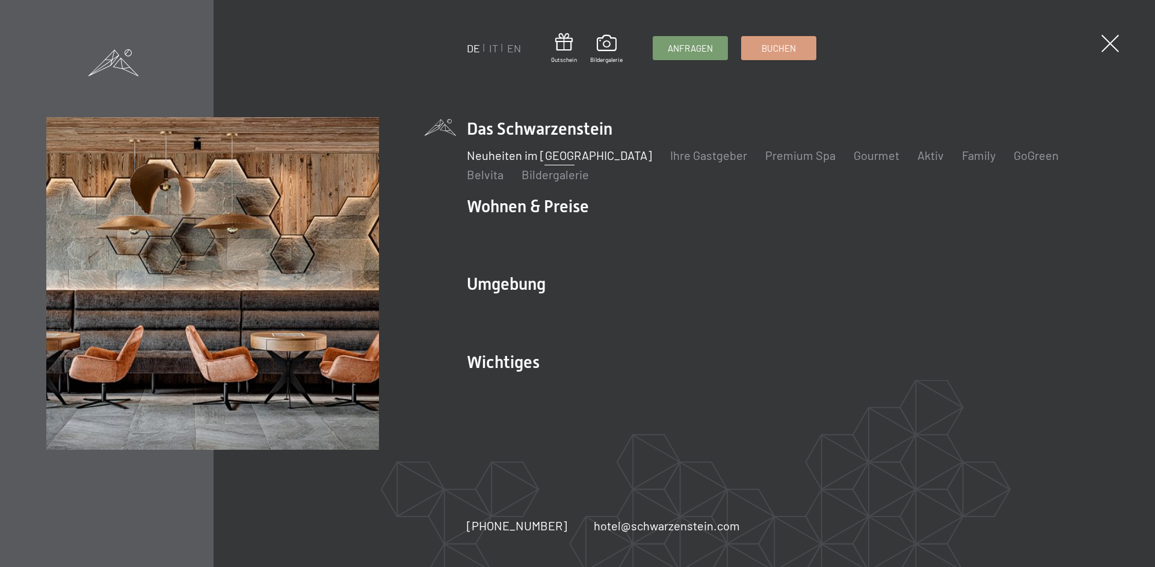
click at [503, 390] on link "Lage & Anreise" at bounding box center [506, 388] width 79 height 14
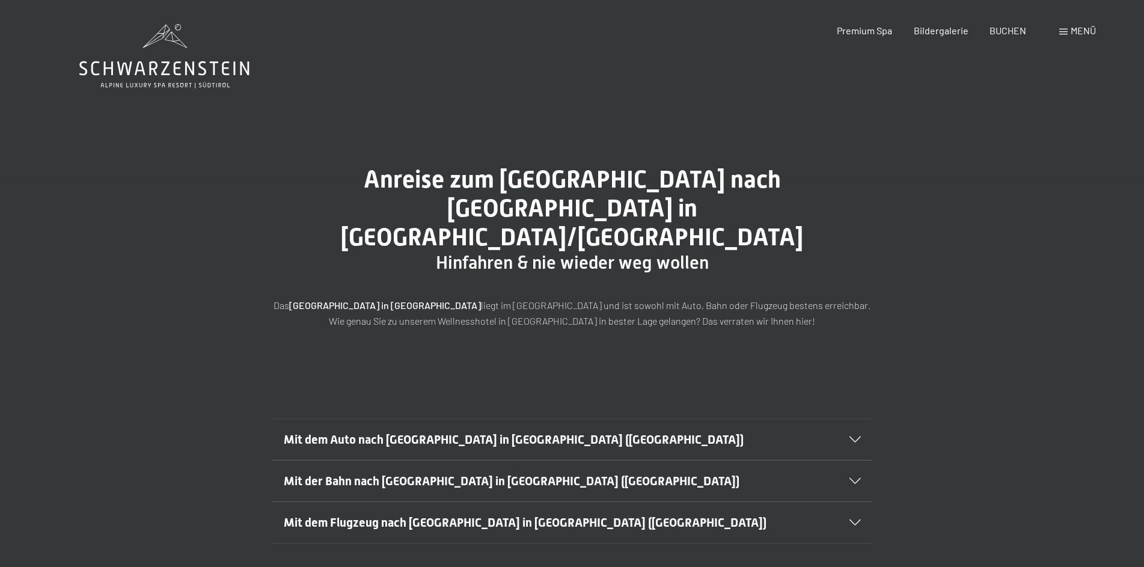
click at [856, 437] on icon at bounding box center [855, 440] width 11 height 6
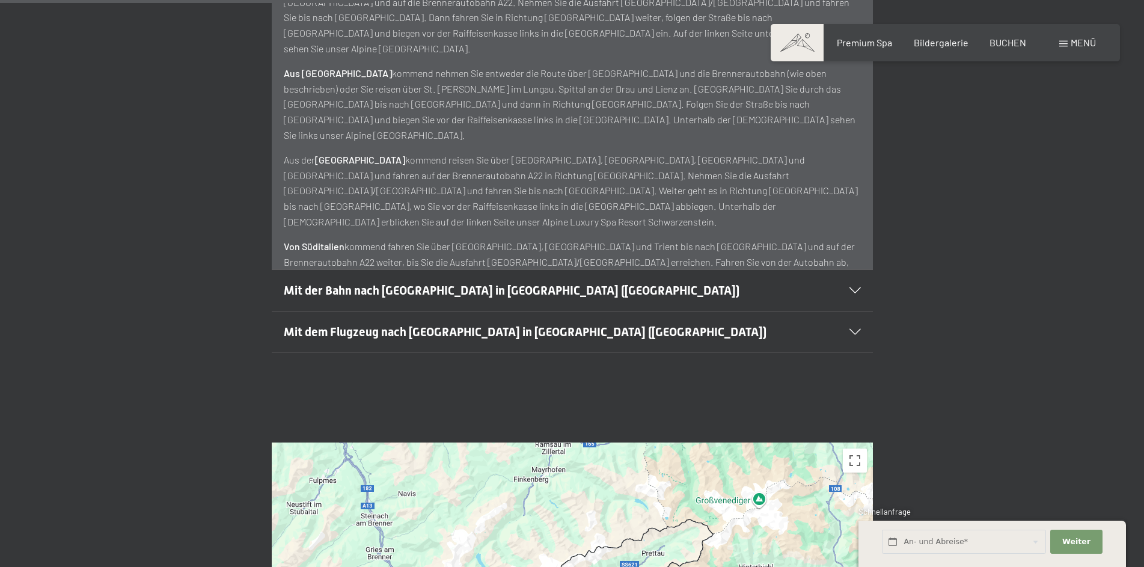
scroll to position [722, 0]
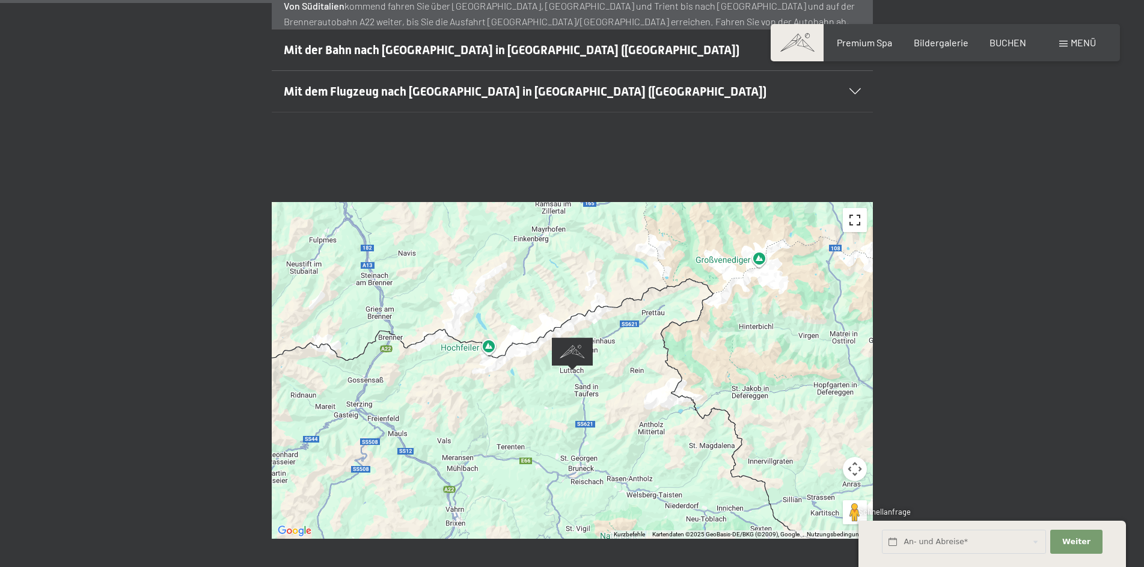
click at [858, 208] on button "Vollbildansicht ein/aus" at bounding box center [855, 220] width 24 height 24
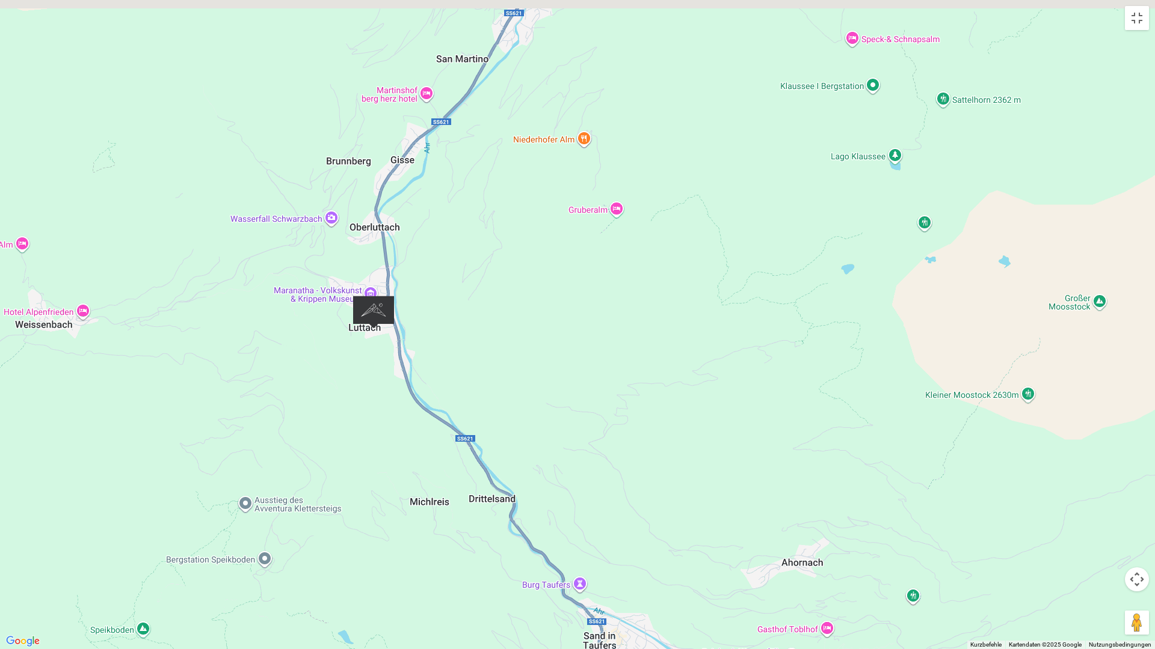
drag, startPoint x: 405, startPoint y: 99, endPoint x: 781, endPoint y: 493, distance: 544.9
click at [781, 493] on div at bounding box center [577, 324] width 1155 height 649
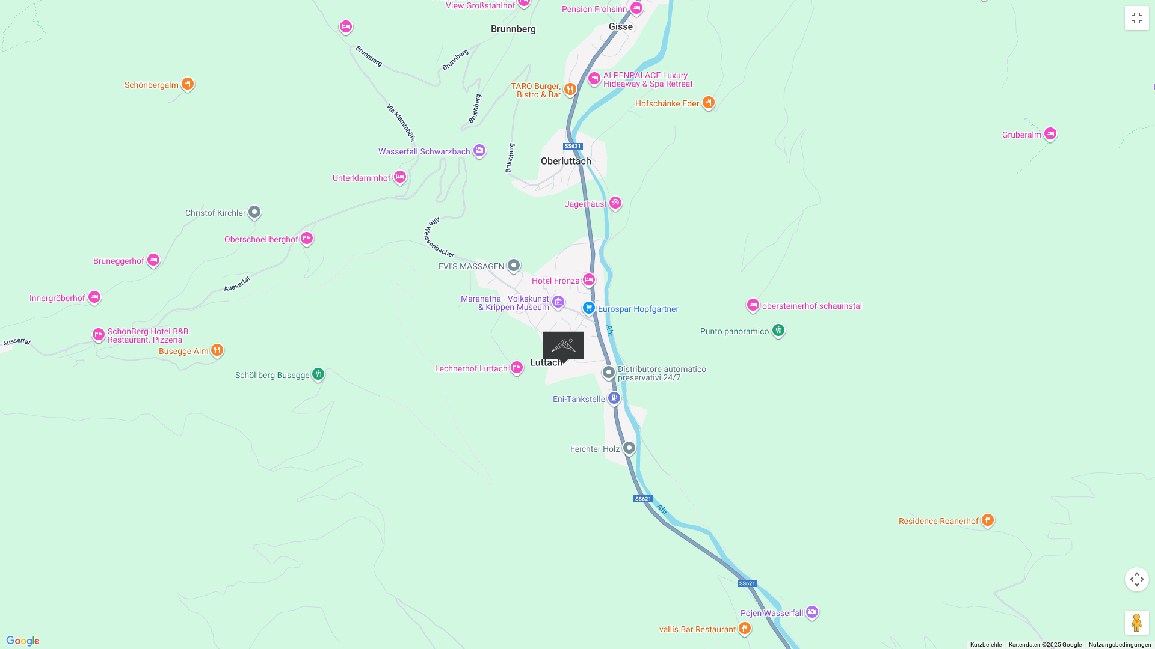
drag, startPoint x: 342, startPoint y: 152, endPoint x: 751, endPoint y: 343, distance: 451.4
click at [751, 343] on div at bounding box center [577, 324] width 1155 height 649
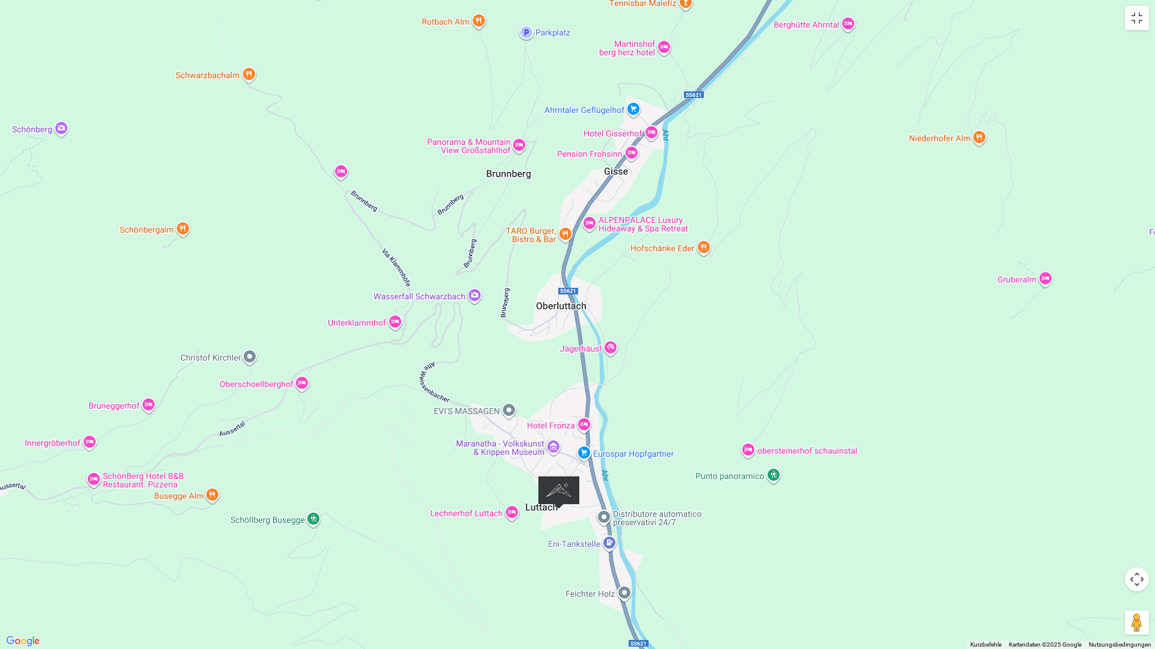
drag, startPoint x: 768, startPoint y: 368, endPoint x: 761, endPoint y: 520, distance: 151.7
click at [761, 520] on div at bounding box center [577, 324] width 1155 height 649
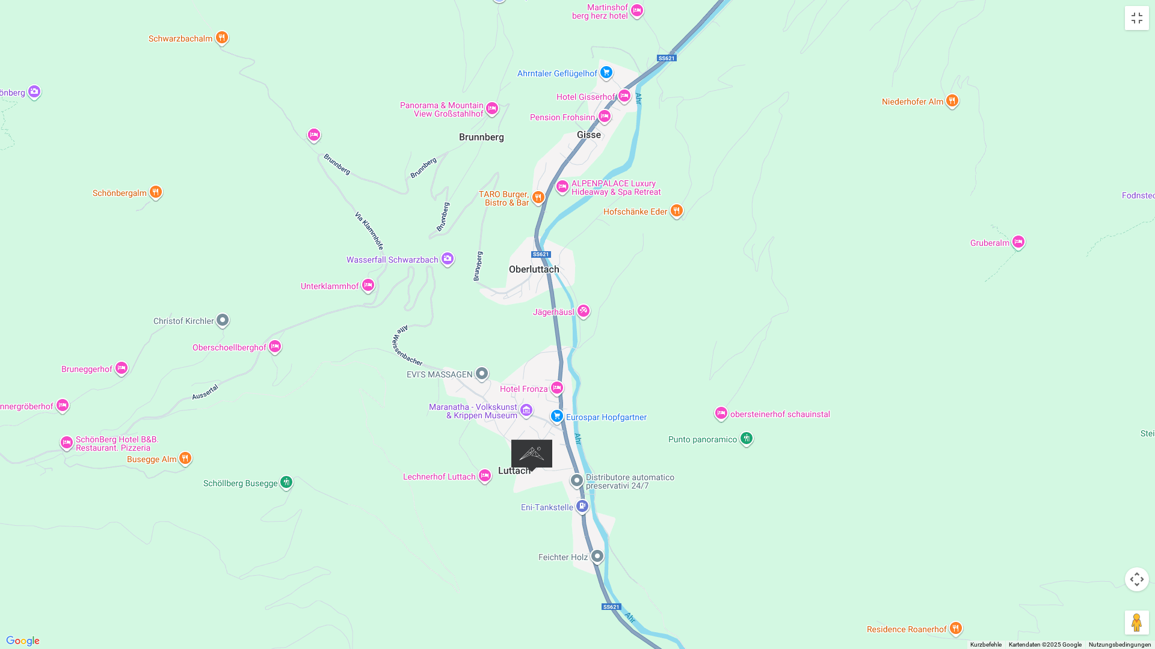
drag, startPoint x: 815, startPoint y: 387, endPoint x: 788, endPoint y: 356, distance: 40.9
click at [788, 356] on div at bounding box center [577, 324] width 1155 height 649
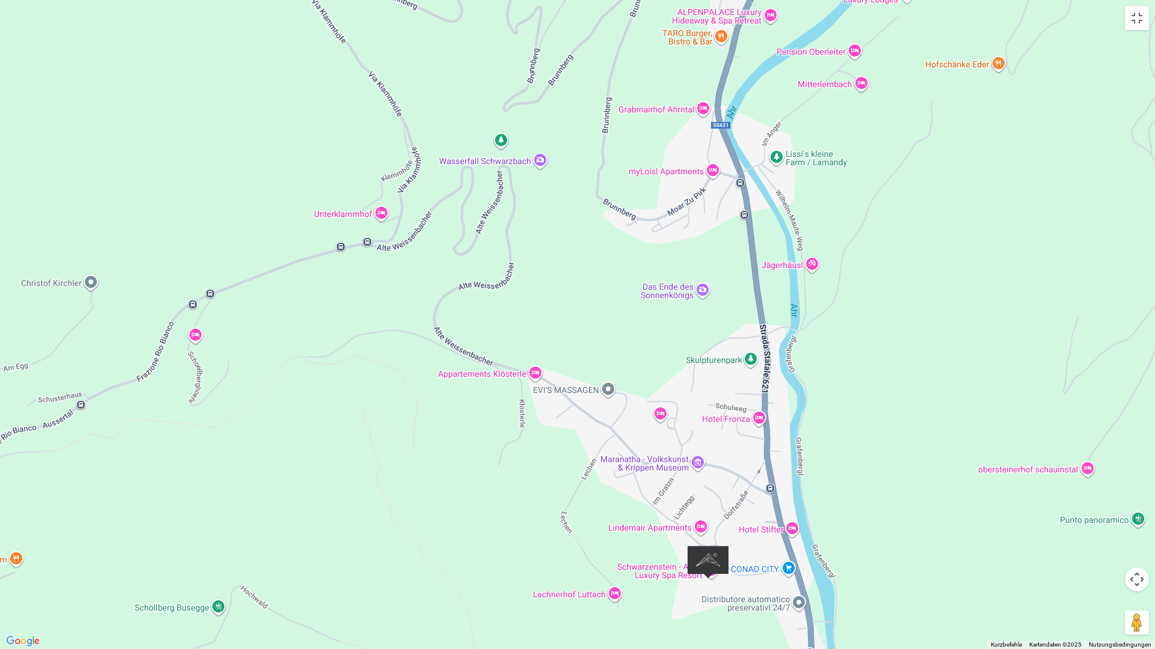
drag, startPoint x: 736, startPoint y: 286, endPoint x: 1154, endPoint y: 354, distance: 423.5
click at [1144, 354] on div at bounding box center [577, 324] width 1155 height 649
click at [1140, 13] on button "Vollbildansicht ein/aus" at bounding box center [1137, 18] width 24 height 24
